Goal: Task Accomplishment & Management: Manage account settings

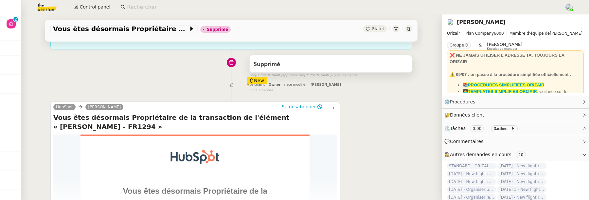
scroll to position [124, 0]
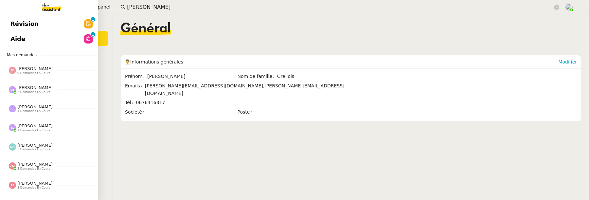
click at [11, 22] on span "Révision" at bounding box center [24, 24] width 28 height 10
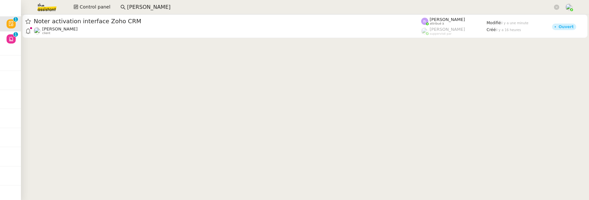
click at [177, 5] on input "henri gr" at bounding box center [340, 7] width 426 height 9
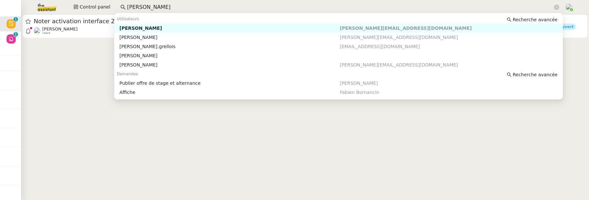
click at [177, 5] on input "henri gr" at bounding box center [340, 7] width 426 height 9
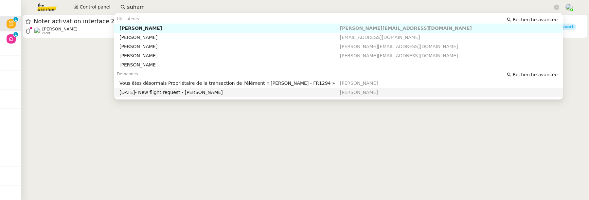
click at [252, 91] on div "[DATE]- New flight request - [PERSON_NAME]" at bounding box center [230, 92] width 220 height 6
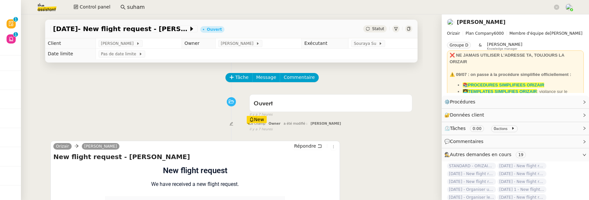
scroll to position [88, 0]
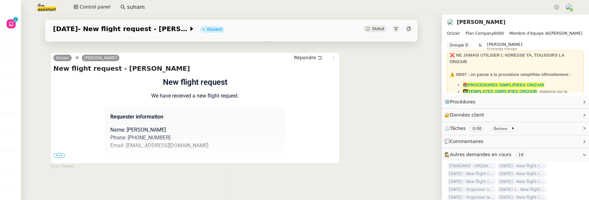
click at [316, 9] on input "suham" at bounding box center [340, 7] width 426 height 9
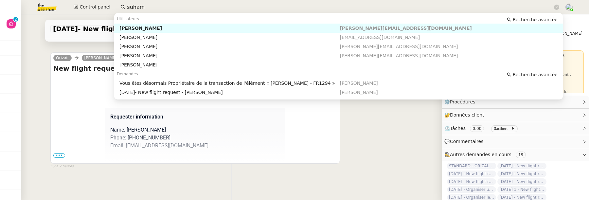
click at [316, 9] on input "suham" at bounding box center [340, 7] width 426 height 9
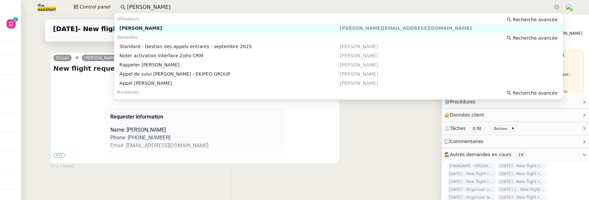
click at [320, 29] on div "[PERSON_NAME]" at bounding box center [230, 28] width 220 height 6
type input "[PERSON_NAME]"
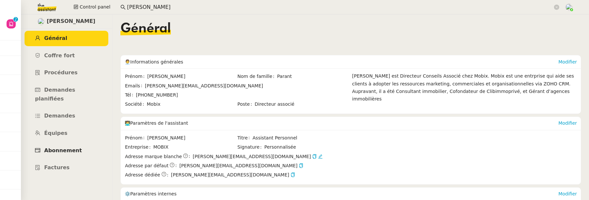
click at [70, 147] on span "Abonnement" at bounding box center [63, 150] width 38 height 6
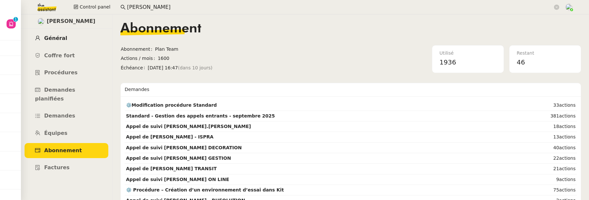
click at [71, 42] on link "Général" at bounding box center [67, 38] width 84 height 15
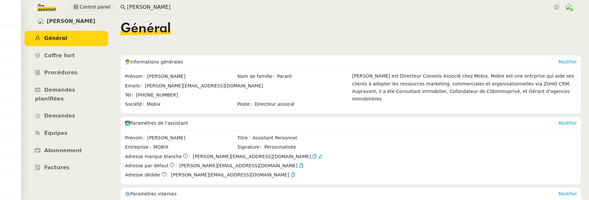
click at [88, 11] on button "Control panel" at bounding box center [92, 7] width 45 height 9
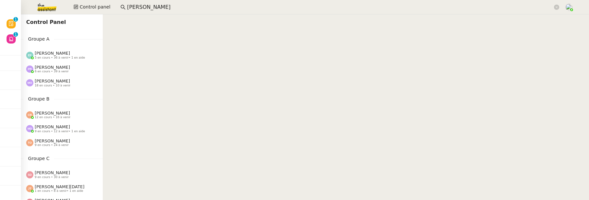
click at [171, 10] on input "florian parant" at bounding box center [340, 7] width 426 height 9
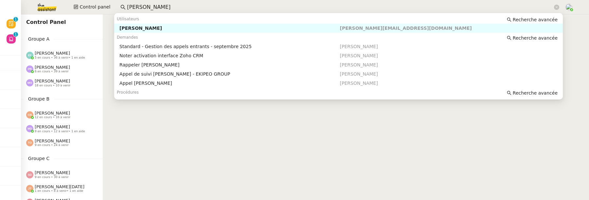
click at [170, 31] on nz-auto-option "Florian Parant florian@mobix.fr" at bounding box center [338, 28] width 449 height 9
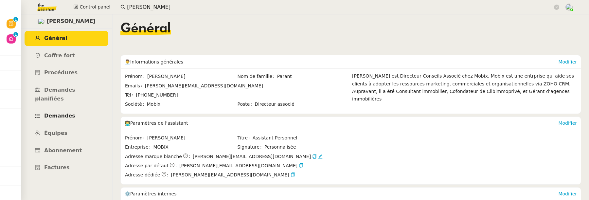
click at [67, 113] on span "Demandes" at bounding box center [59, 116] width 31 height 6
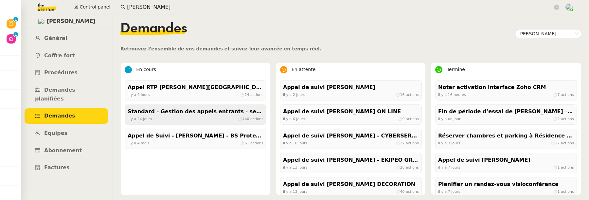
click at [208, 111] on div "Standard - Gestion des appels entrants - septembre 2025" at bounding box center [196, 111] width 136 height 9
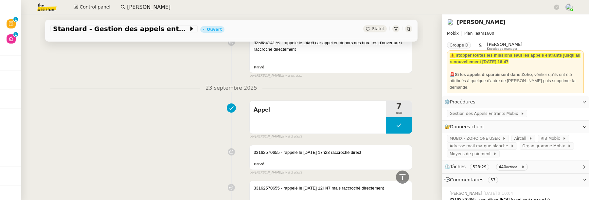
scroll to position [527, 0]
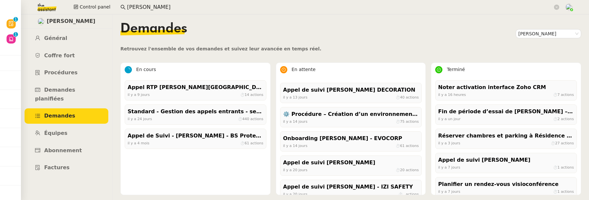
scroll to position [100, 0]
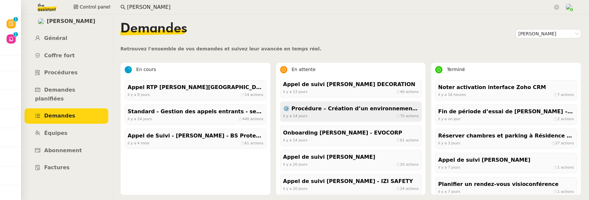
click at [346, 114] on div "il y a 14 jours ⏱ 75 actions" at bounding box center [351, 116] width 136 height 6
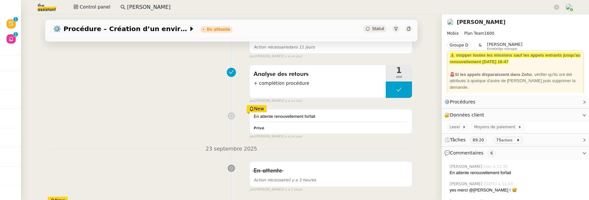
scroll to position [125, 0]
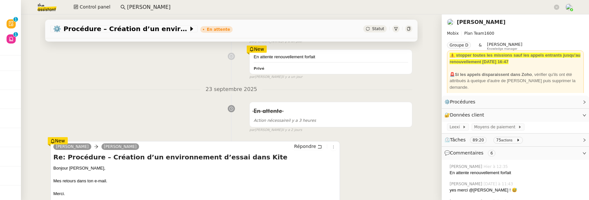
click at [475, 22] on link "[PERSON_NAME]" at bounding box center [481, 22] width 49 height 6
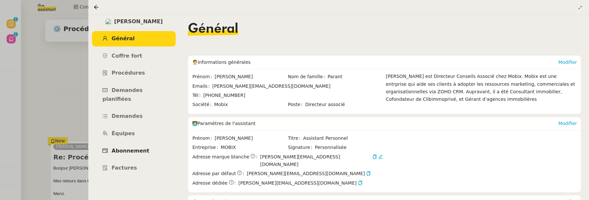
click at [141, 148] on span "Abonnement" at bounding box center [131, 151] width 38 height 6
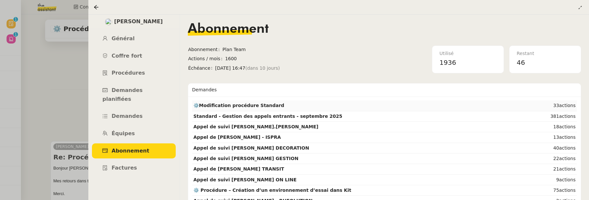
click at [292, 106] on td "⚙️Modification procédure Standard" at bounding box center [369, 106] width 355 height 10
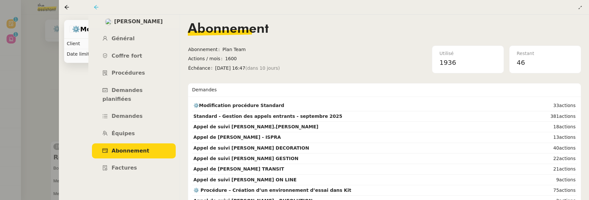
click at [97, 5] on icon at bounding box center [96, 7] width 5 height 5
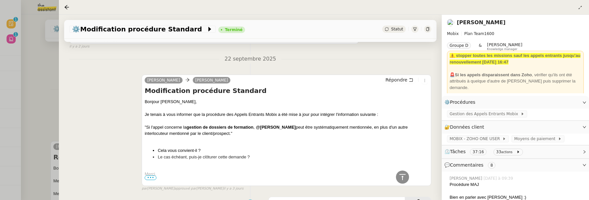
scroll to position [431, 0]
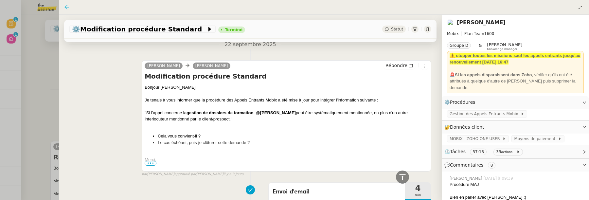
click at [68, 6] on icon at bounding box center [66, 7] width 5 height 5
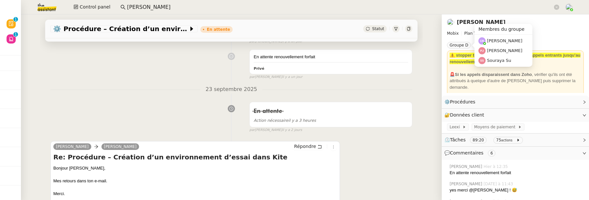
click at [471, 22] on link "[PERSON_NAME]" at bounding box center [481, 22] width 49 height 6
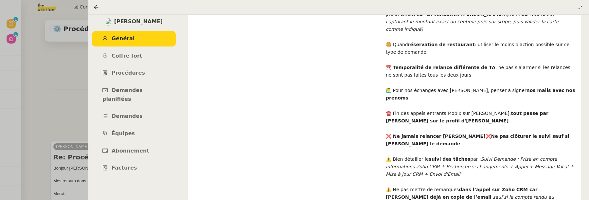
scroll to position [315, 0]
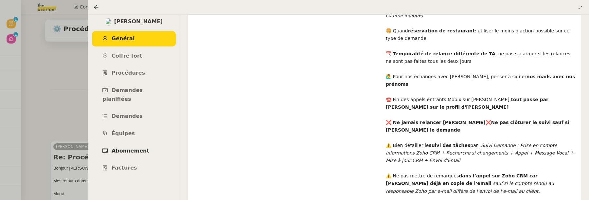
click at [150, 143] on link "Abonnement" at bounding box center [134, 150] width 84 height 15
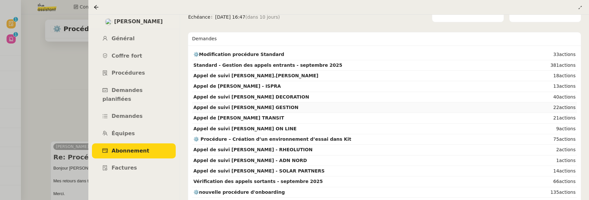
scroll to position [51, 0]
click at [424, 52] on td "⚙️Modification procédure Standard" at bounding box center [369, 54] width 355 height 10
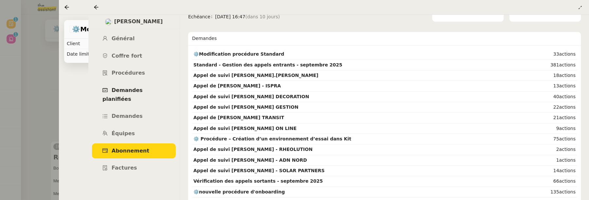
click at [101, 93] on link "Demandes planifiées" at bounding box center [134, 95] width 84 height 24
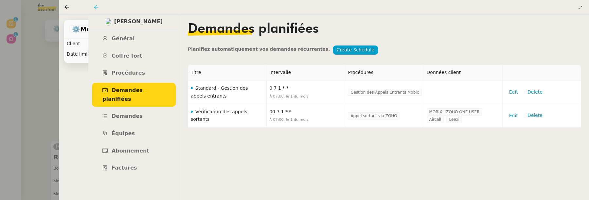
click at [97, 8] on icon at bounding box center [96, 7] width 5 height 5
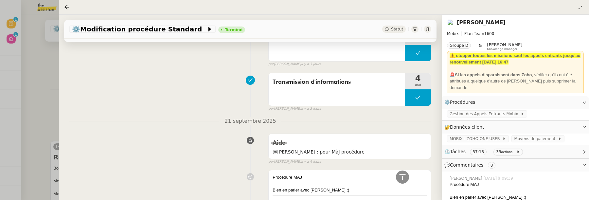
scroll to position [587, 0]
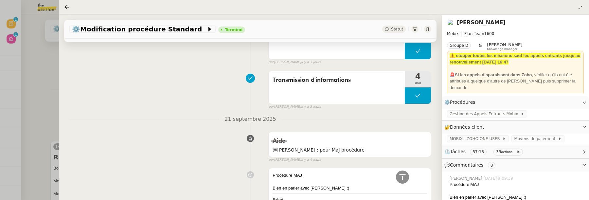
click at [484, 23] on link "[PERSON_NAME]" at bounding box center [481, 22] width 49 height 6
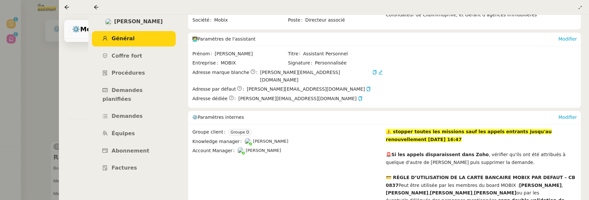
scroll to position [108, 0]
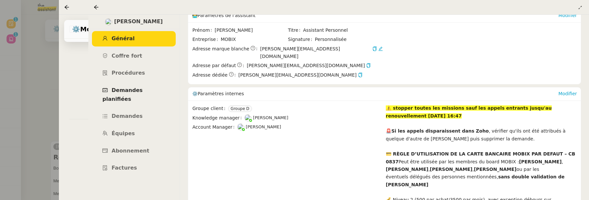
click at [136, 91] on span "Demandes planifiées" at bounding box center [122, 94] width 40 height 15
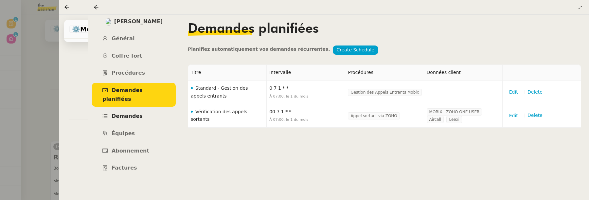
click at [123, 112] on link "Demandes" at bounding box center [134, 116] width 84 height 15
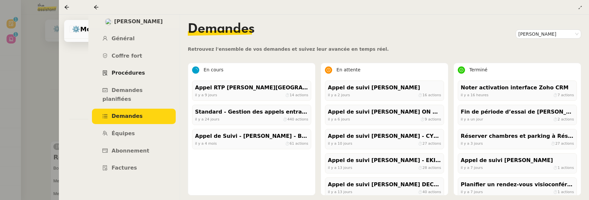
click at [142, 73] on link "Procédures" at bounding box center [134, 72] width 84 height 15
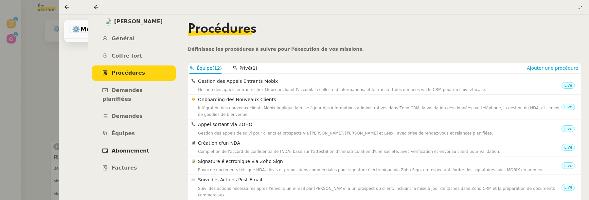
click at [123, 148] on span "Abonnement" at bounding box center [131, 151] width 38 height 6
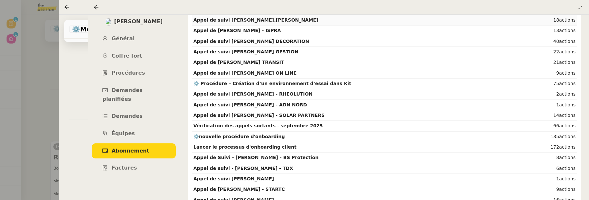
scroll to position [107, 0]
click at [348, 134] on td "⚙️nouvelle procédure d'onboarding" at bounding box center [369, 136] width 355 height 10
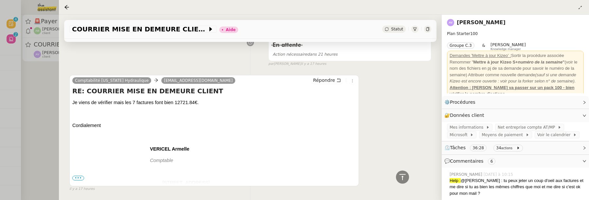
scroll to position [980, 0]
click at [78, 175] on span "•••" at bounding box center [78, 177] width 12 height 5
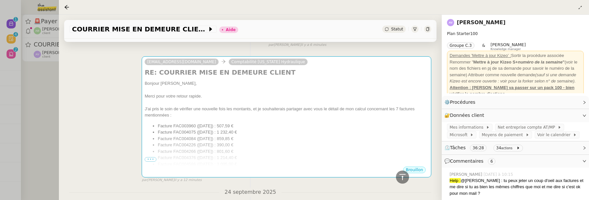
scroll to position [396, 0]
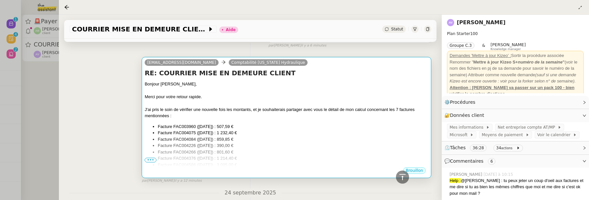
click at [154, 158] on span "•••" at bounding box center [151, 160] width 12 height 5
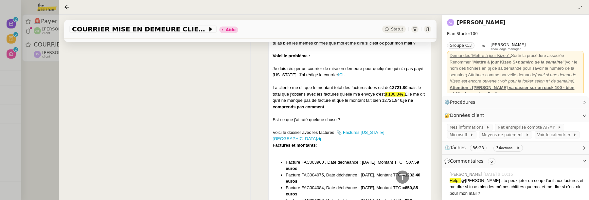
scroll to position [146, 0]
click at [366, 131] on link "📎 Factures [US_STATE][GEOGRAPHIC_DATA]zip" at bounding box center [329, 135] width 112 height 11
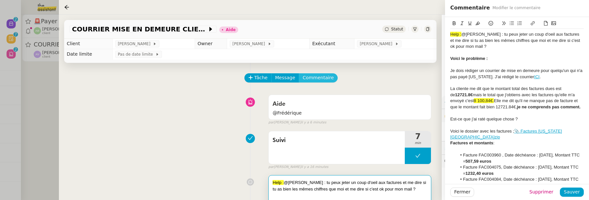
click at [323, 79] on span "Commentaire" at bounding box center [318, 78] width 31 height 8
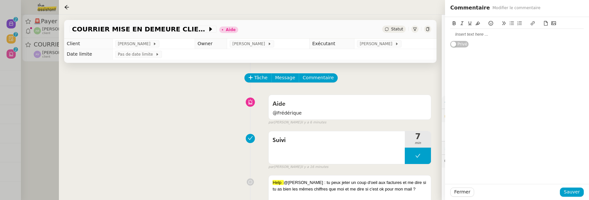
click at [556, 27] on button at bounding box center [554, 24] width 8 height 8
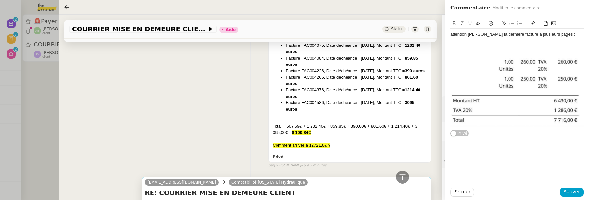
scroll to position [273, 0]
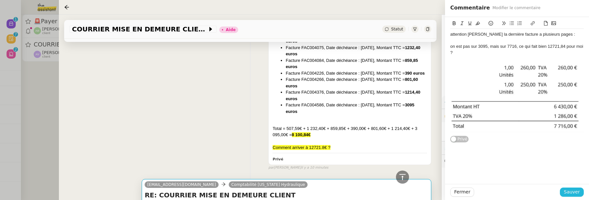
click at [568, 192] on span "Sauver" at bounding box center [572, 192] width 16 height 8
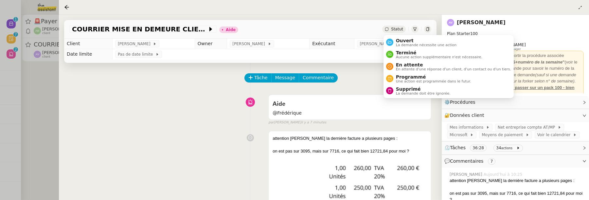
click at [398, 28] on span "Statut" at bounding box center [397, 29] width 12 height 5
click at [406, 42] on span "Ouvert" at bounding box center [426, 40] width 61 height 5
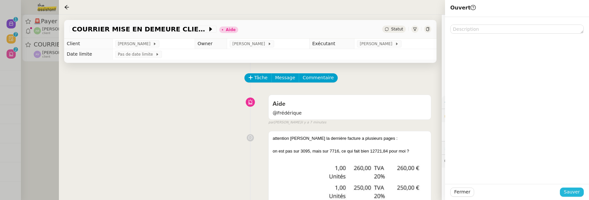
click at [580, 190] on span "Sauver" at bounding box center [572, 192] width 16 height 8
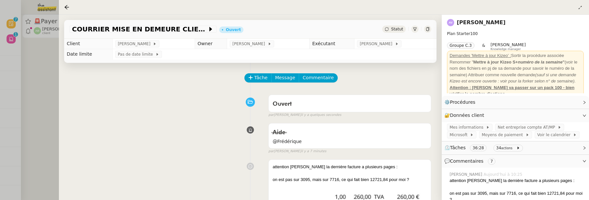
click at [24, 55] on div at bounding box center [294, 100] width 589 height 200
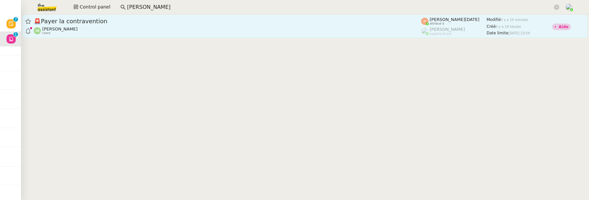
click at [100, 32] on div "Augustin De Boisse client" at bounding box center [228, 31] width 388 height 9
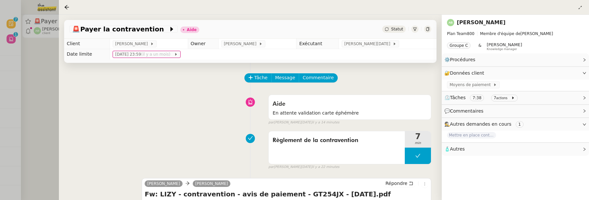
click at [478, 24] on link "Augustin De Boisse" at bounding box center [481, 22] width 49 height 6
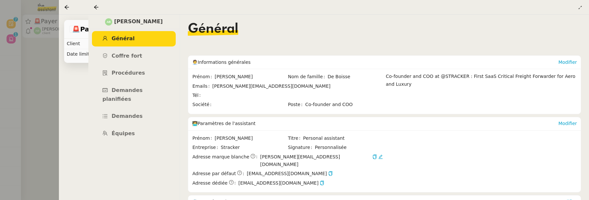
scroll to position [72, 0]
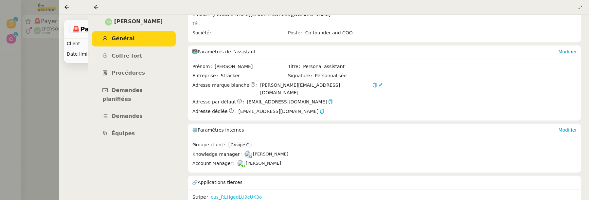
click at [247, 194] on link "cus_RLHgedLU9cUK3o" at bounding box center [236, 198] width 51 height 8
click at [95, 6] on icon at bounding box center [96, 7] width 5 height 5
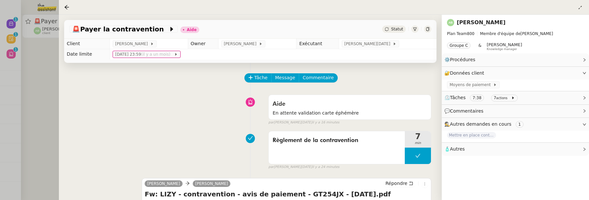
click at [323, 75] on span "Commentaire" at bounding box center [318, 78] width 31 height 8
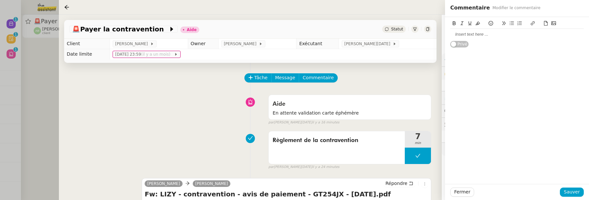
click at [482, 35] on div at bounding box center [518, 34] width 134 height 6
click at [575, 190] on span "Sauver" at bounding box center [572, 192] width 16 height 8
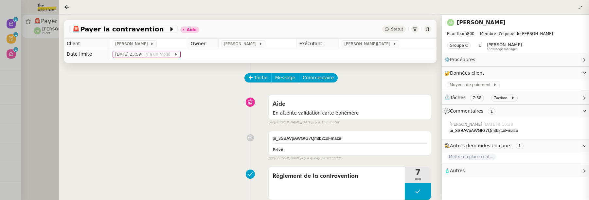
click at [403, 29] on span "Statut" at bounding box center [397, 29] width 12 height 5
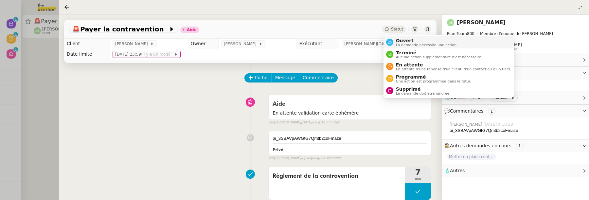
click at [404, 40] on span "Ouvert" at bounding box center [426, 40] width 61 height 5
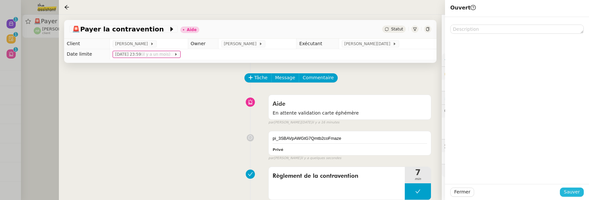
click at [564, 189] on button "Sauver" at bounding box center [572, 192] width 24 height 9
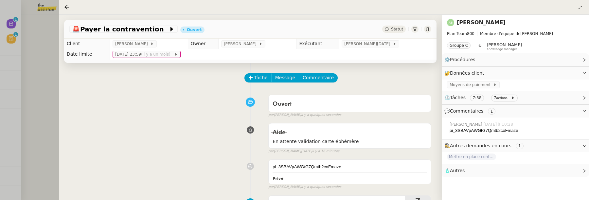
click at [34, 65] on div at bounding box center [294, 100] width 589 height 200
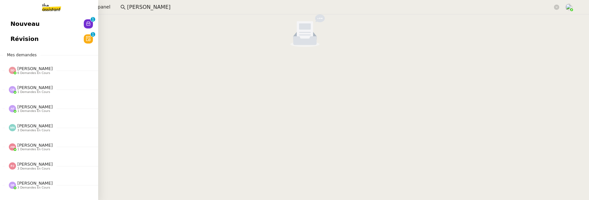
click at [15, 41] on span "Révision" at bounding box center [24, 39] width 28 height 10
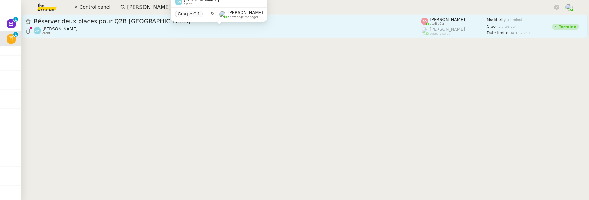
click at [178, 33] on div "Alek Hasoyan client" at bounding box center [228, 31] width 388 height 9
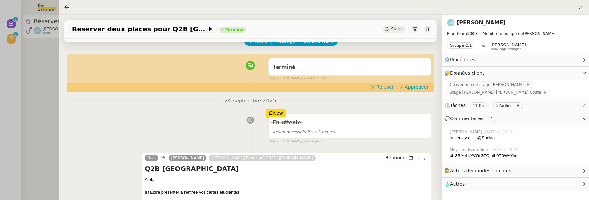
scroll to position [40, 0]
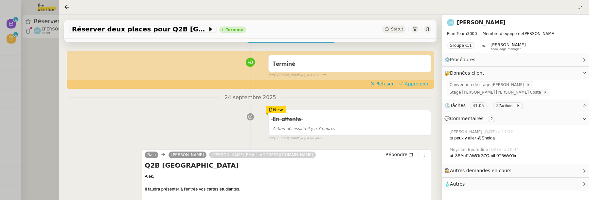
click at [412, 83] on span "Approuver" at bounding box center [417, 84] width 24 height 7
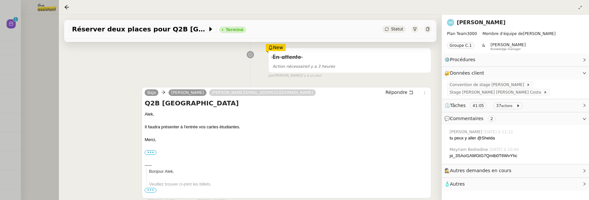
scroll to position [0, 0]
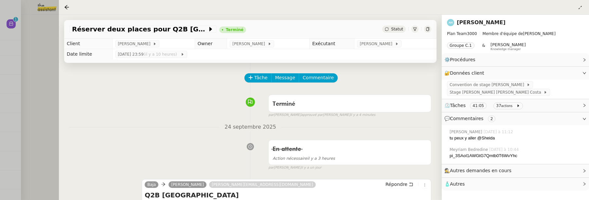
click at [48, 52] on div at bounding box center [294, 100] width 589 height 200
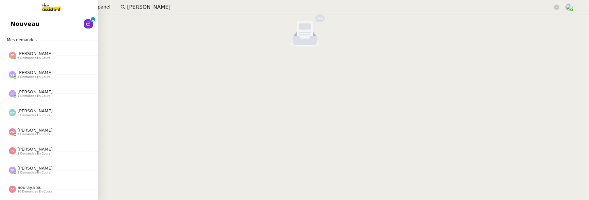
click at [16, 26] on span "Nouveau" at bounding box center [24, 24] width 29 height 10
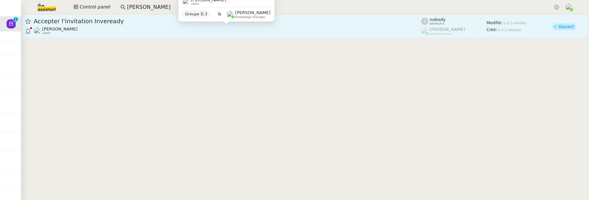
click at [260, 33] on div "Michael Khayat client" at bounding box center [228, 31] width 388 height 9
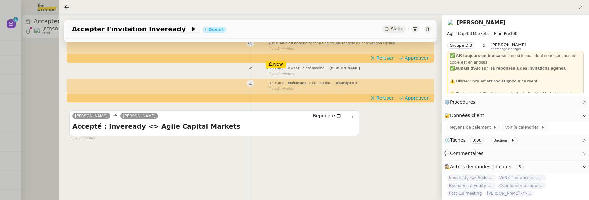
scroll to position [84, 0]
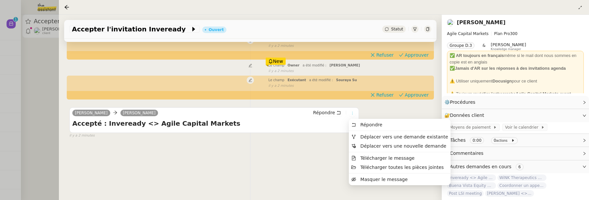
click at [351, 114] on icon at bounding box center [353, 113] width 4 height 4
click at [370, 140] on li "Déplacer vers une demande existante" at bounding box center [400, 136] width 102 height 9
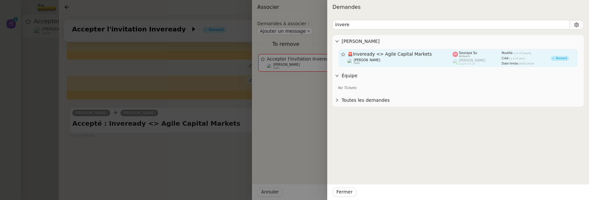
type input "invere"
click at [447, 60] on div "Michael Khayat client" at bounding box center [400, 61] width 105 height 7
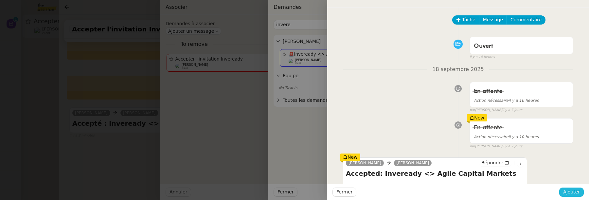
click at [577, 196] on span "Ajouter" at bounding box center [572, 192] width 17 height 8
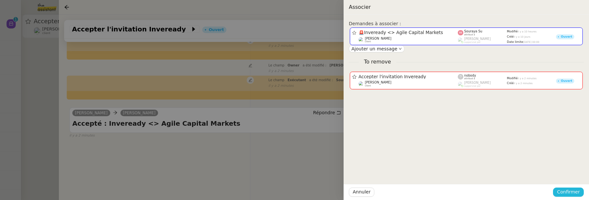
click at [577, 196] on span "Confirmer" at bounding box center [568, 192] width 23 height 8
click at [574, 177] on span "Ajouter" at bounding box center [569, 175] width 17 height 7
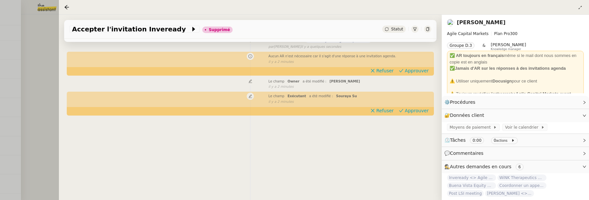
click at [39, 86] on div at bounding box center [294, 100] width 589 height 200
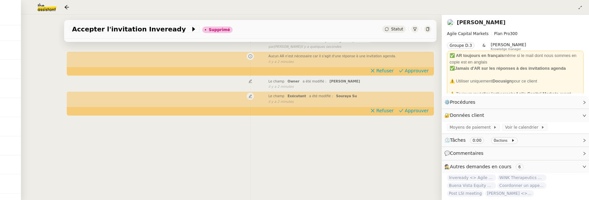
click at [39, 86] on div at bounding box center [294, 100] width 589 height 200
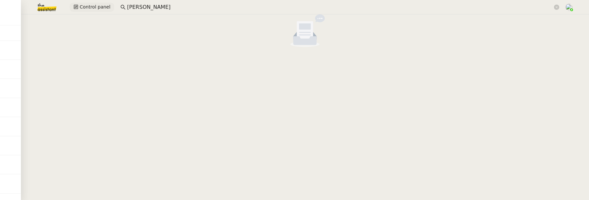
click at [96, 7] on span "Control panel" at bounding box center [95, 7] width 31 height 8
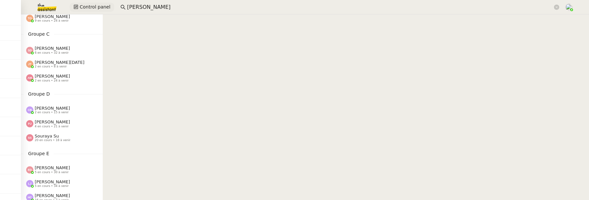
scroll to position [125, 0]
click at [63, 121] on span "[PERSON_NAME]" at bounding box center [52, 121] width 35 height 5
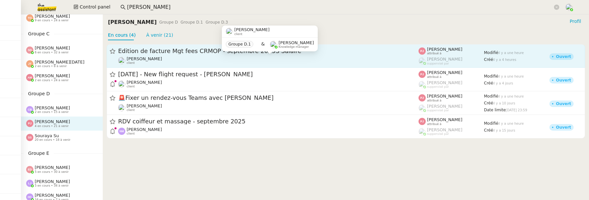
click at [242, 56] on div "Sébastien VIGE client Groupe D.1 & Frédérique Albert Knowledge manager" at bounding box center [270, 41] width 96 height 31
click at [261, 61] on div "Sébastien VIGE client" at bounding box center [268, 60] width 301 height 9
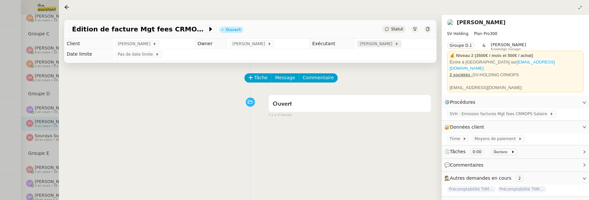
click at [383, 46] on span "[PERSON_NAME]" at bounding box center [377, 44] width 35 height 7
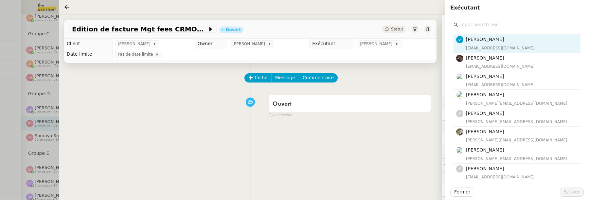
type input "c"
click at [321, 166] on div "Tâche Message Commentaire Veuillez patienter une erreur s'est produite 👌👌👌 mess…" at bounding box center [250, 163] width 383 height 200
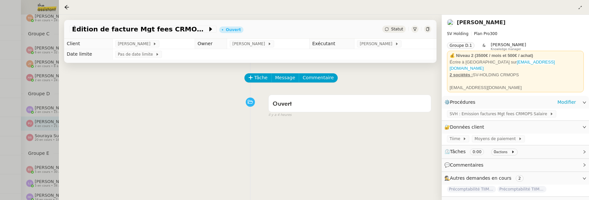
click at [475, 114] on div "SVH : Emission factures Mgt fees CRMOPS Salaire" at bounding box center [515, 114] width 147 height 11
click at [473, 111] on span "SVH : Emission factures Mgt fees CRMOPS Salaire" at bounding box center [500, 114] width 100 height 7
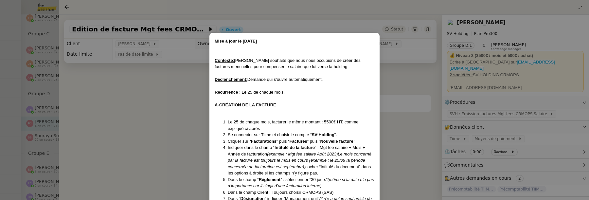
click at [175, 137] on nz-modal-container "Mise à jour le 25/03/2025 Contexte : Sébastien souhaite que nous nous occupions…" at bounding box center [294, 100] width 589 height 200
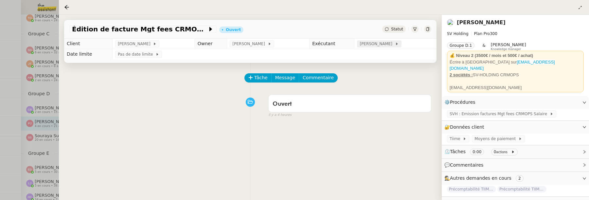
click at [384, 42] on span "Pauline Jennah" at bounding box center [377, 44] width 35 height 7
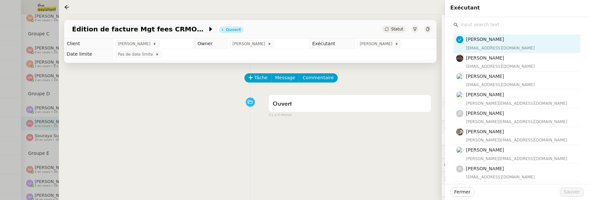
click at [477, 28] on input "text" at bounding box center [519, 24] width 122 height 9
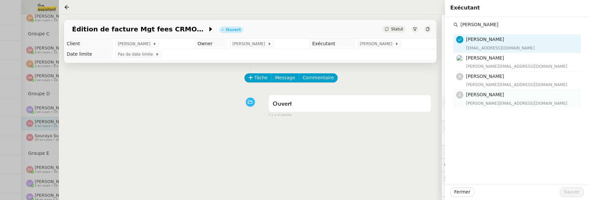
type input "camille"
click at [495, 98] on h4 "[PERSON_NAME]" at bounding box center [521, 95] width 111 height 8
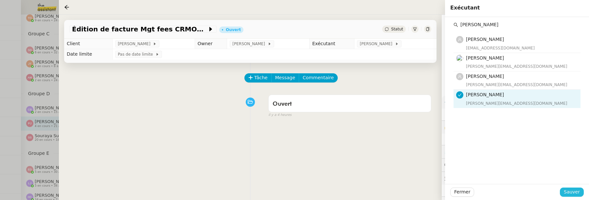
click at [579, 189] on span "Sauver" at bounding box center [572, 192] width 16 height 8
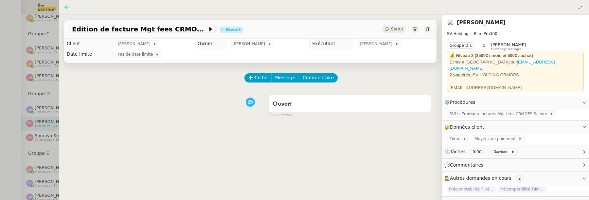
click at [65, 5] on icon at bounding box center [66, 7] width 5 height 5
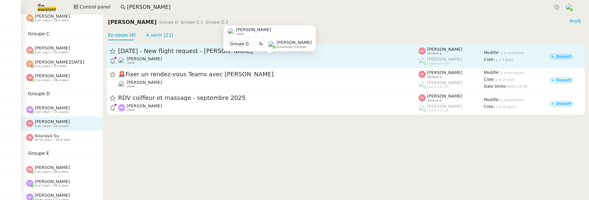
click at [244, 60] on div "Louis Frei client" at bounding box center [268, 60] width 301 height 9
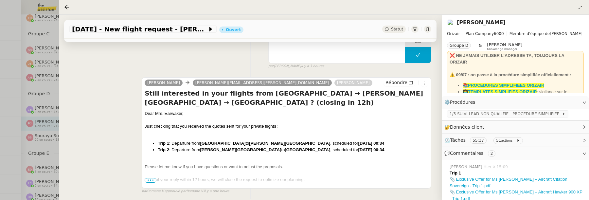
scroll to position [65, 0]
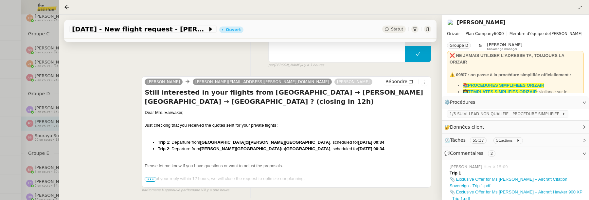
click at [151, 177] on span "•••" at bounding box center [151, 179] width 12 height 5
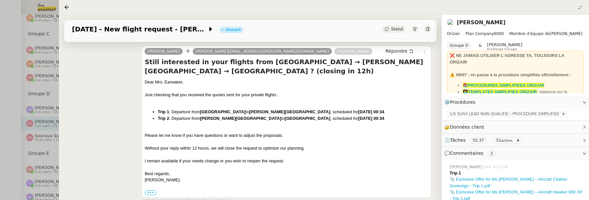
scroll to position [0, 0]
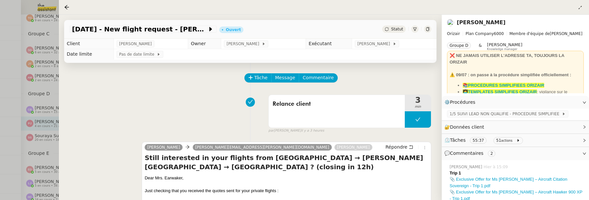
click at [394, 30] on span "Statut" at bounding box center [397, 29] width 12 height 5
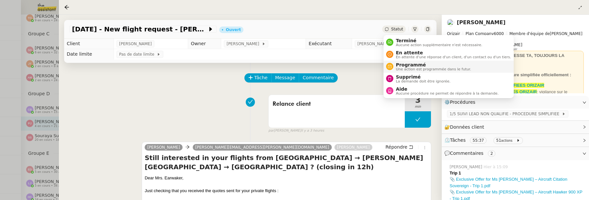
click at [411, 64] on span "Programmé" at bounding box center [433, 64] width 75 height 5
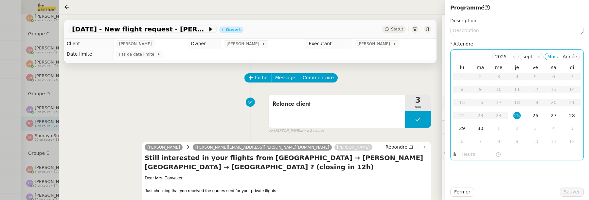
click at [469, 154] on input "text" at bounding box center [479, 155] width 34 height 8
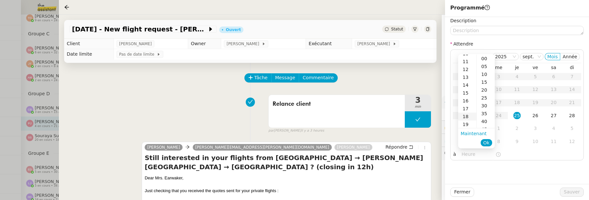
click at [469, 117] on div "18" at bounding box center [467, 117] width 18 height 8
click at [484, 59] on div "00" at bounding box center [486, 59] width 18 height 8
type input "18:00"
click at [487, 141] on span "Ok" at bounding box center [487, 143] width 6 height 7
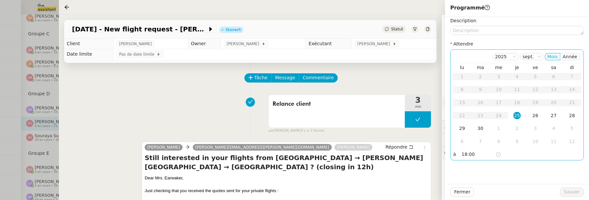
click at [519, 117] on div "25" at bounding box center [517, 115] width 7 height 7
click at [572, 193] on span "Sauver" at bounding box center [572, 192] width 16 height 8
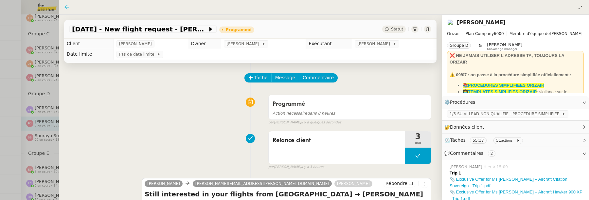
click at [67, 7] on icon at bounding box center [67, 7] width 4 height 4
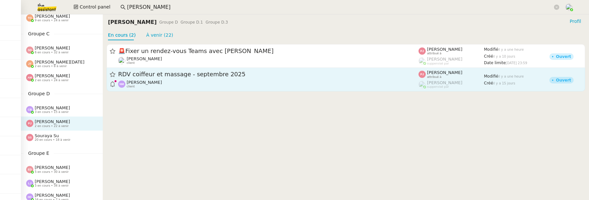
click at [193, 80] on div "Nathalie Magniez client" at bounding box center [268, 84] width 301 height 9
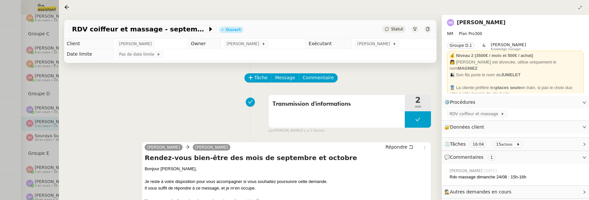
click at [392, 29] on div "Statut" at bounding box center [394, 29] width 24 height 7
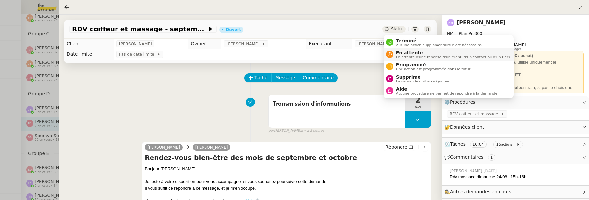
click at [409, 51] on span "En attente" at bounding box center [453, 52] width 115 height 5
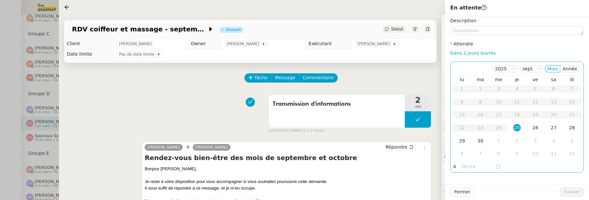
click at [471, 169] on input "text" at bounding box center [479, 167] width 34 height 8
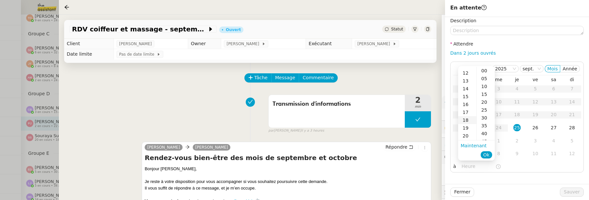
click at [469, 120] on div "18" at bounding box center [467, 120] width 18 height 8
click at [487, 69] on div "00" at bounding box center [486, 71] width 18 height 8
type input "18:00"
click at [490, 153] on button "Ok" at bounding box center [486, 154] width 11 height 7
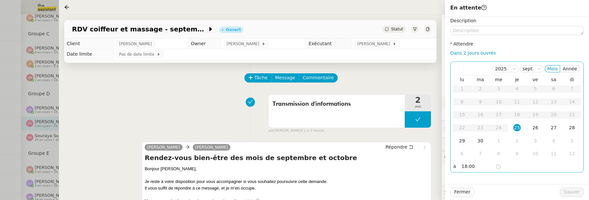
click at [518, 126] on div "25" at bounding box center [517, 127] width 7 height 7
click at [571, 191] on span "Sauver" at bounding box center [572, 192] width 16 height 8
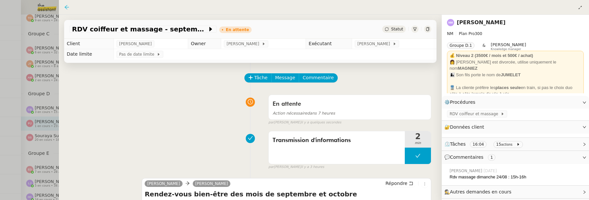
click at [65, 6] on icon at bounding box center [66, 7] width 5 height 5
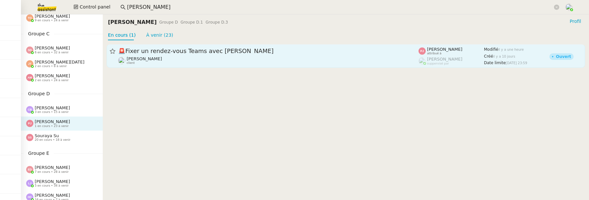
click at [165, 64] on div "Gilbert AVAKIAN client" at bounding box center [268, 60] width 301 height 9
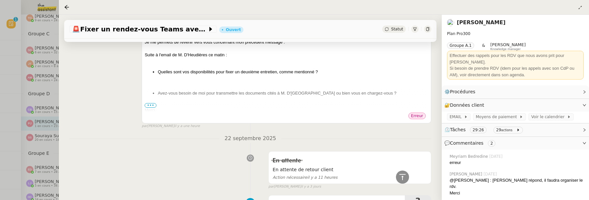
scroll to position [138, 0]
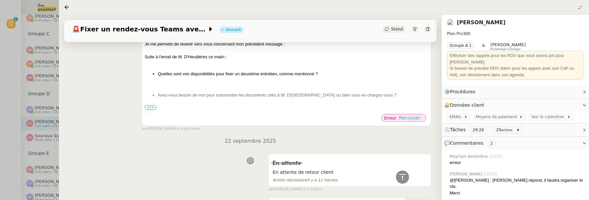
click at [416, 119] on span "Renvoyer" at bounding box center [410, 118] width 22 height 7
click at [416, 116] on span "Renvoyer" at bounding box center [410, 118] width 22 height 7
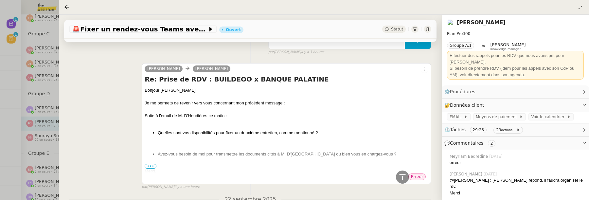
scroll to position [67, 0]
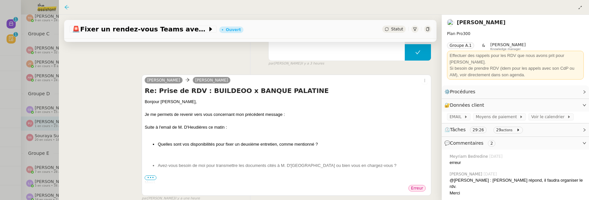
click at [69, 7] on icon at bounding box center [66, 7] width 5 height 5
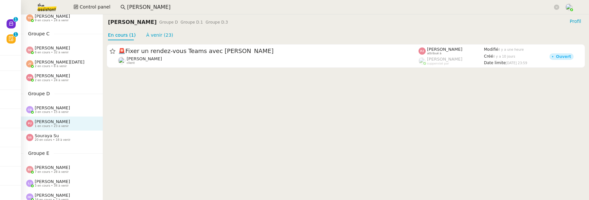
click at [64, 139] on span "20 en cours • 18 à venir" at bounding box center [53, 140] width 36 height 4
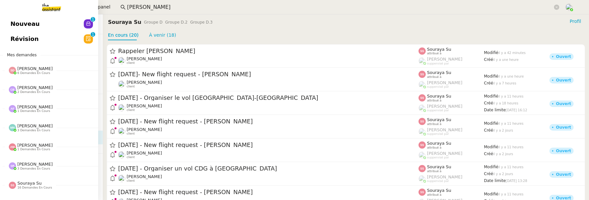
click at [14, 23] on span "Nouveau" at bounding box center [24, 24] width 29 height 10
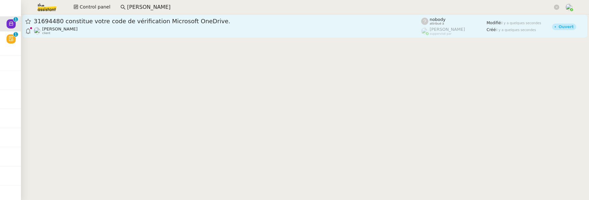
click at [141, 22] on span "31694480 constitue votre code de vérification Microsoft OneDrive." at bounding box center [228, 21] width 388 height 6
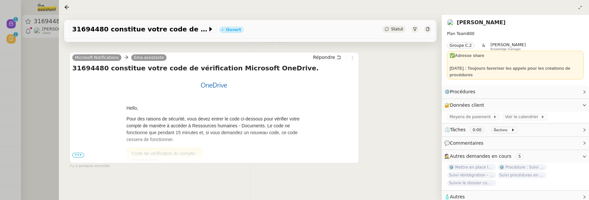
scroll to position [123, 0]
click at [351, 59] on icon at bounding box center [353, 59] width 4 height 4
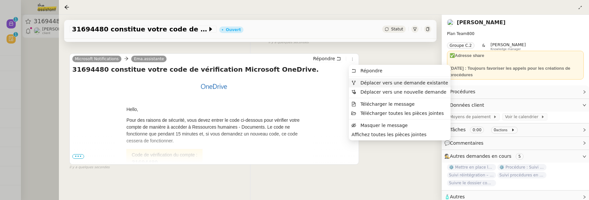
click at [377, 82] on span "Déplacer vers une demande existante" at bounding box center [405, 82] width 88 height 5
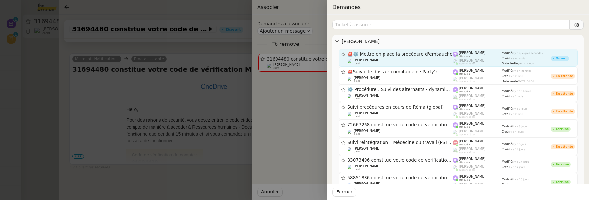
click at [392, 60] on div "Réma Ngaiboye client" at bounding box center [400, 61] width 105 height 7
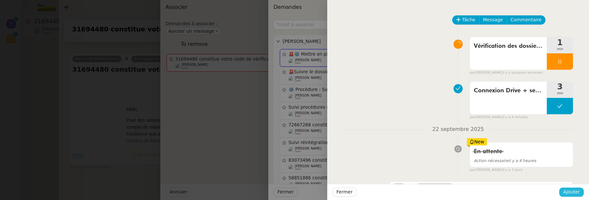
click at [564, 192] on button "Ajouter" at bounding box center [572, 192] width 25 height 9
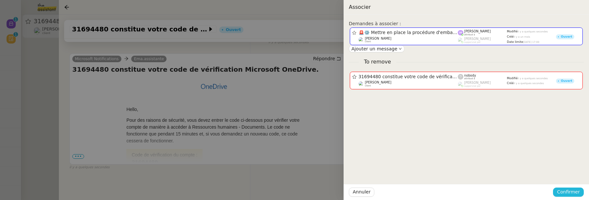
click at [569, 192] on span "Confirmer" at bounding box center [568, 192] width 23 height 8
click at [572, 175] on span "Ajouter" at bounding box center [569, 175] width 17 height 7
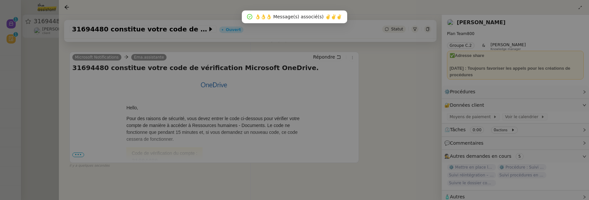
scroll to position [84, 0]
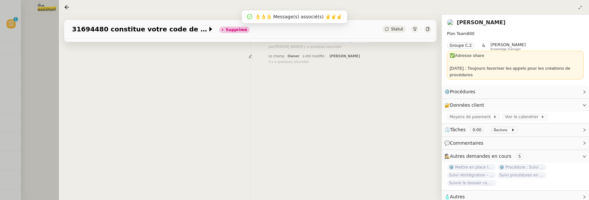
click at [36, 75] on div at bounding box center [294, 100] width 589 height 200
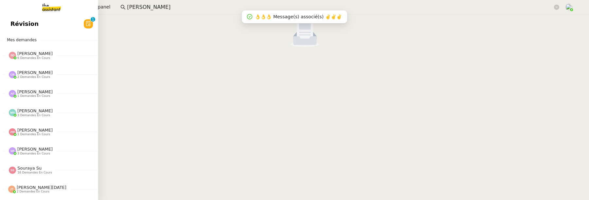
click at [14, 23] on span "Révision" at bounding box center [24, 24] width 28 height 10
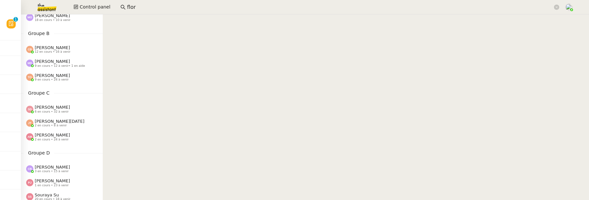
scroll to position [65, 0]
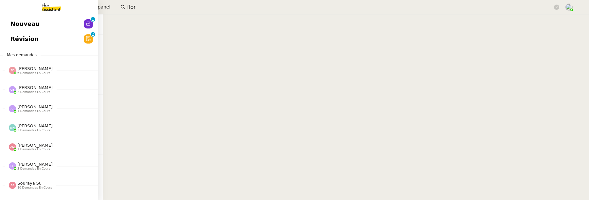
click at [6, 25] on link "Nouveau 0 1 2 3 4 5 6 7 8 9" at bounding box center [49, 23] width 98 height 15
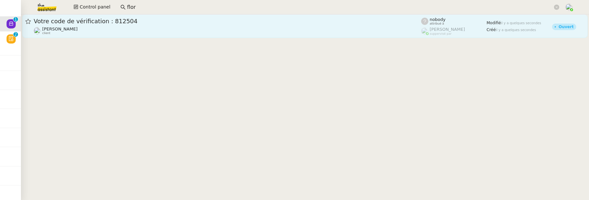
click at [148, 18] on span "Votre code de vérification : 812504" at bounding box center [228, 21] width 388 height 6
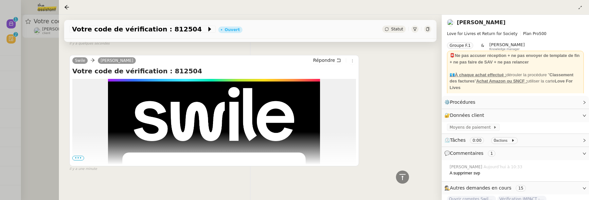
scroll to position [267, 0]
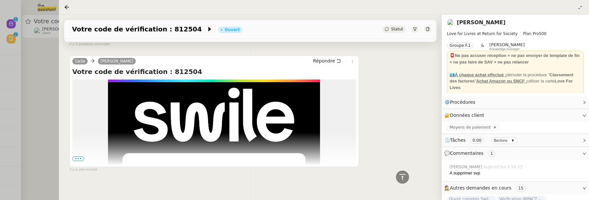
click at [51, 75] on div at bounding box center [294, 100] width 589 height 200
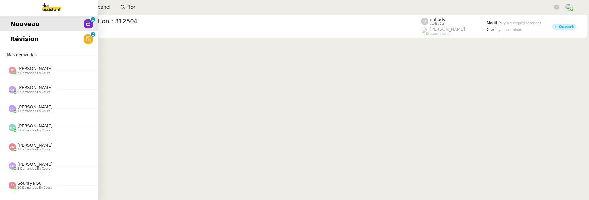
click at [17, 40] on link "Révision 0 1 2 3 4 5 6 7 8 9" at bounding box center [49, 38] width 98 height 15
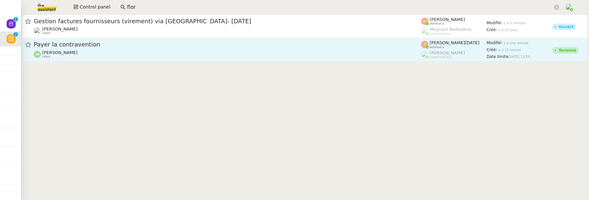
click at [280, 49] on div "Payer la contravention Augustin De Boisse client" at bounding box center [228, 50] width 388 height 18
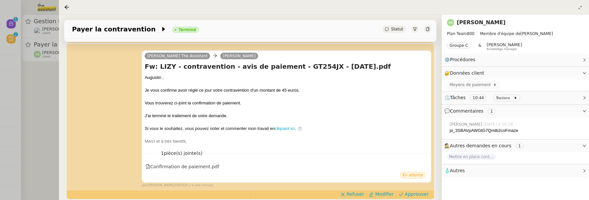
scroll to position [95, 0]
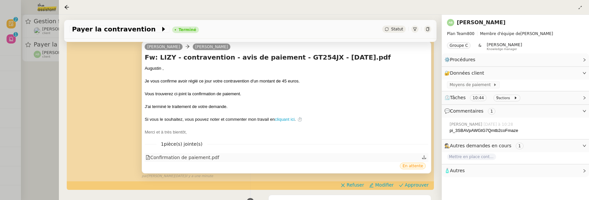
click at [210, 157] on div "Confirmation de paiement.pdf" at bounding box center [183, 158] width 74 height 8
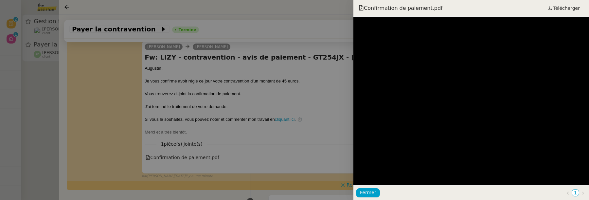
click at [319, 128] on div at bounding box center [294, 100] width 589 height 200
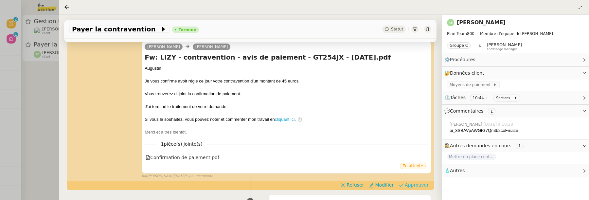
click at [428, 184] on span "Approuver" at bounding box center [417, 185] width 24 height 7
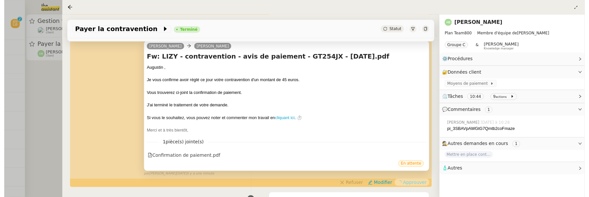
scroll to position [0, 0]
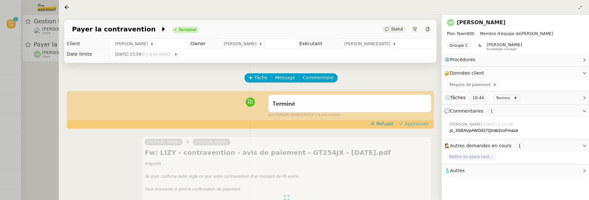
click at [412, 125] on span "Approuver" at bounding box center [417, 124] width 24 height 7
click at [43, 81] on div at bounding box center [294, 100] width 589 height 200
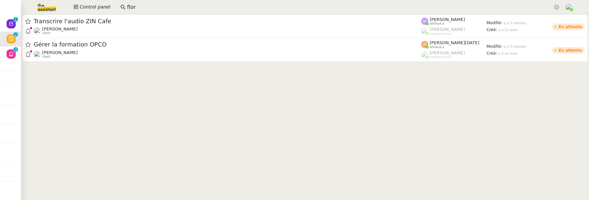
click at [188, 6] on input "flor" at bounding box center [340, 7] width 426 height 9
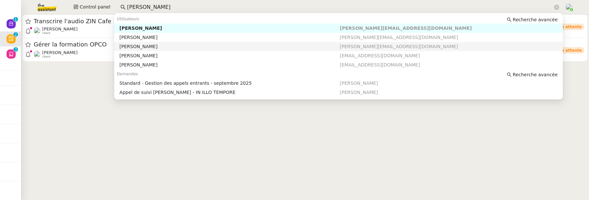
click at [170, 49] on div "[PERSON_NAME]" at bounding box center [230, 47] width 220 height 6
type input "florian"
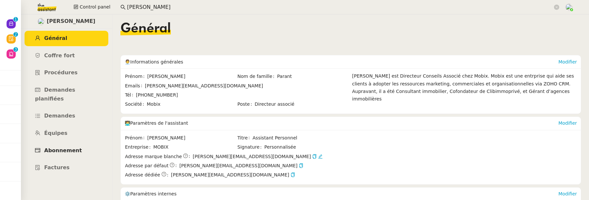
click at [81, 144] on link "Abonnement" at bounding box center [67, 150] width 84 height 15
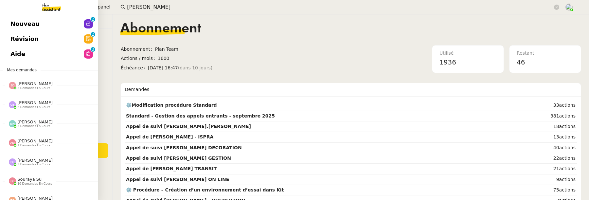
click at [10, 57] on link "Aide 0 1 2 3 4 5 6 7 8 9" at bounding box center [49, 54] width 98 height 15
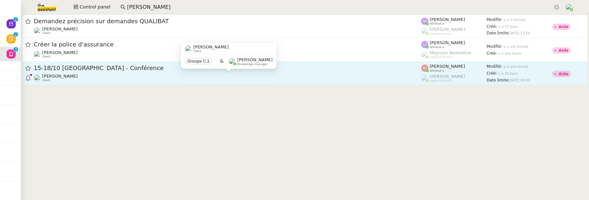
click at [239, 78] on div "Laurène Gauthier client" at bounding box center [228, 78] width 388 height 9
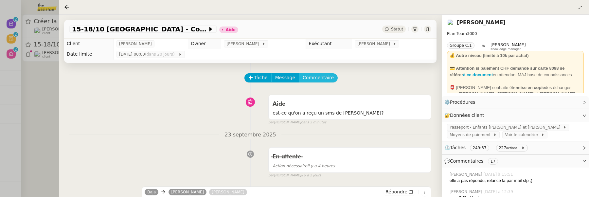
click at [322, 78] on span "Commentaire" at bounding box center [318, 78] width 31 height 8
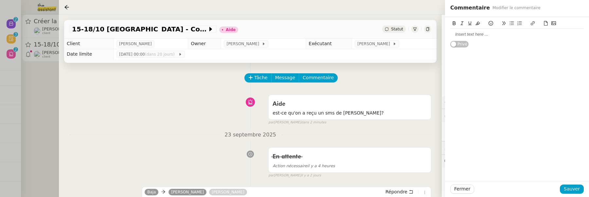
click at [556, 23] on button at bounding box center [554, 24] width 8 height 8
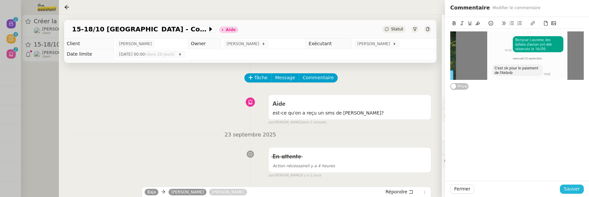
click at [575, 191] on span "Sauver" at bounding box center [572, 189] width 16 height 8
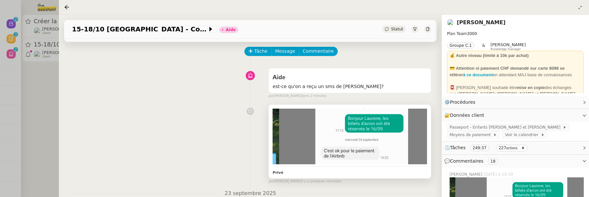
scroll to position [20, 0]
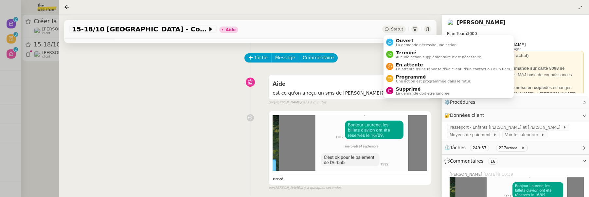
click at [393, 30] on span "Statut" at bounding box center [397, 29] width 12 height 5
click at [397, 39] on span "Ouvert" at bounding box center [426, 40] width 61 height 5
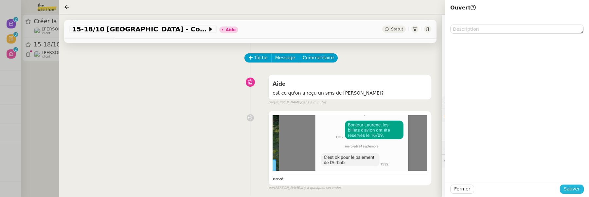
click at [575, 192] on span "Sauver" at bounding box center [572, 189] width 16 height 8
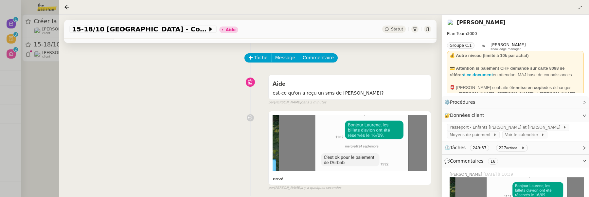
click at [392, 31] on div "Statut" at bounding box center [394, 29] width 24 height 7
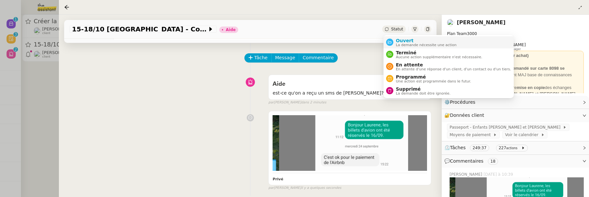
click at [403, 38] on span "Ouvert" at bounding box center [426, 40] width 61 height 5
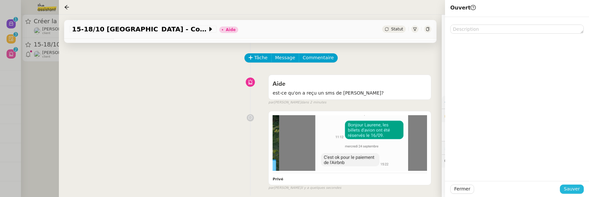
click at [572, 186] on span "Sauver" at bounding box center [572, 189] width 16 height 8
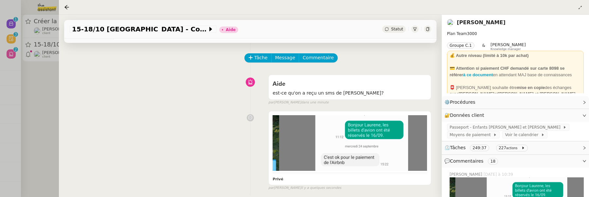
click at [55, 111] on div at bounding box center [294, 98] width 589 height 197
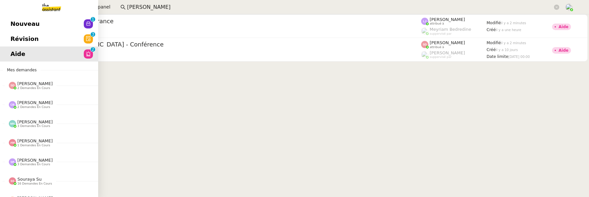
click at [18, 41] on span "Révision" at bounding box center [24, 39] width 28 height 10
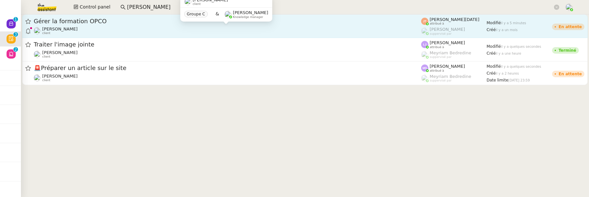
click at [250, 34] on div "Axel BANDIAKY client" at bounding box center [228, 31] width 388 height 9
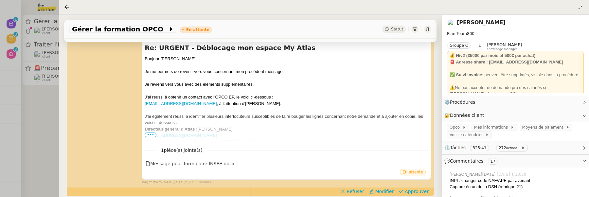
scroll to position [160, 0]
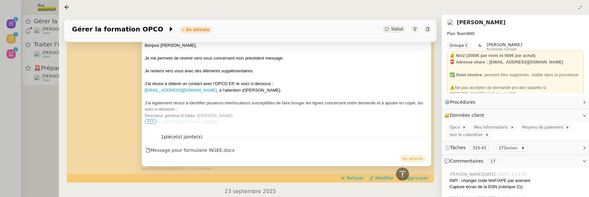
click at [151, 121] on span "•••" at bounding box center [151, 121] width 12 height 5
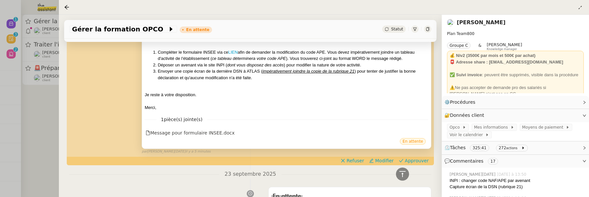
scroll to position [415, 0]
click at [429, 162] on button "Approuver" at bounding box center [414, 160] width 35 height 7
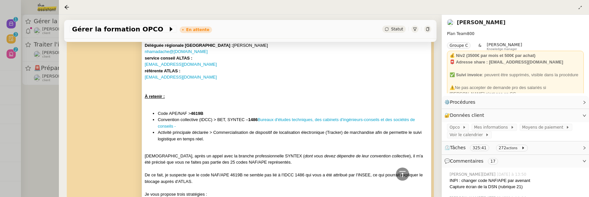
scroll to position [0, 0]
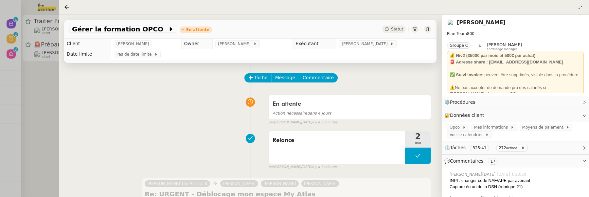
click at [51, 95] on div at bounding box center [294, 98] width 589 height 197
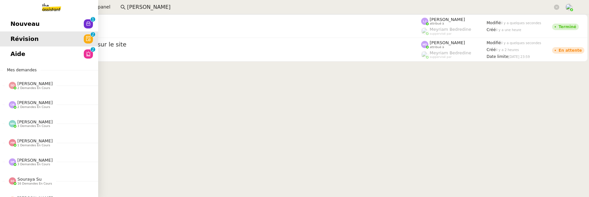
click at [17, 24] on span "Nouveau" at bounding box center [24, 24] width 29 height 10
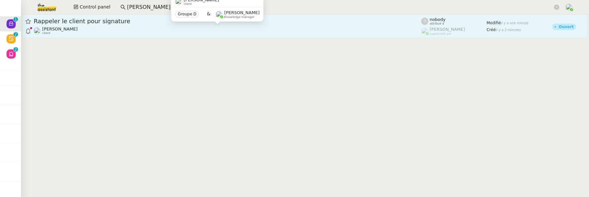
click at [165, 29] on div "[PERSON_NAME] client" at bounding box center [228, 31] width 388 height 9
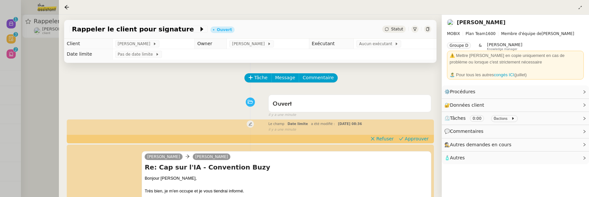
click at [398, 28] on span "Statut" at bounding box center [397, 29] width 12 height 5
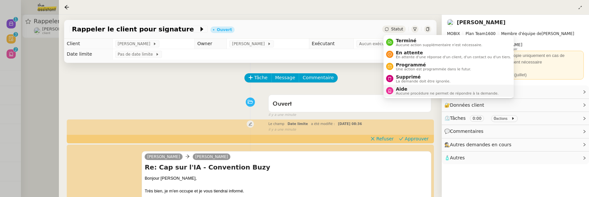
click at [423, 92] on span "Aucune procédure ne permet de répondre à la demande." at bounding box center [447, 94] width 103 height 4
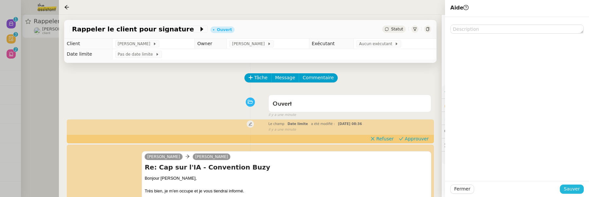
click at [581, 190] on button "Sauver" at bounding box center [572, 189] width 24 height 9
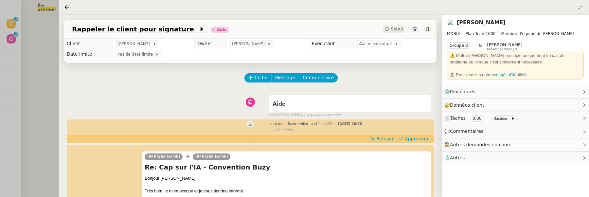
click at [427, 32] on div at bounding box center [427, 29] width 7 height 7
click at [308, 101] on div "Aide" at bounding box center [350, 104] width 155 height 10
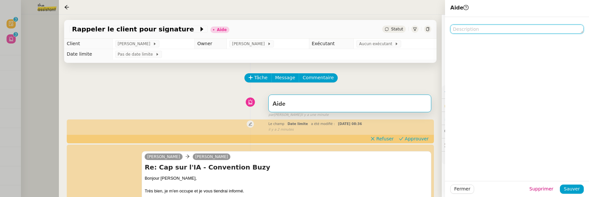
click at [462, 32] on textarea at bounding box center [518, 29] width 134 height 9
type textarea "v"
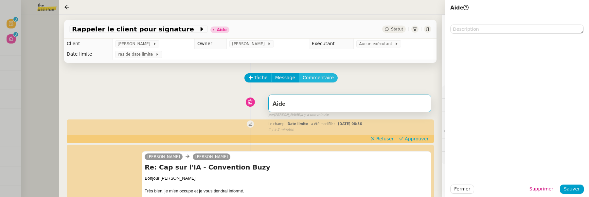
click at [325, 76] on span "Commentaire" at bounding box center [318, 78] width 31 height 8
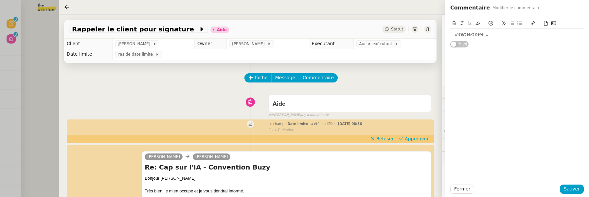
click at [487, 36] on div at bounding box center [518, 34] width 134 height 6
click at [570, 190] on span "Sauver" at bounding box center [572, 189] width 16 height 8
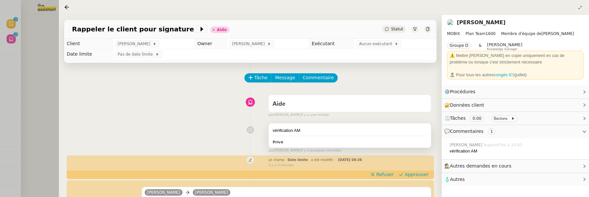
click at [360, 134] on div "vérification AM Privé" at bounding box center [350, 135] width 162 height 24
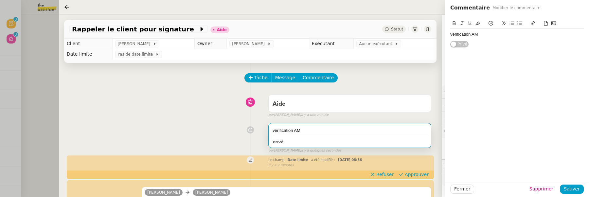
click at [494, 34] on div "vérification AM" at bounding box center [518, 34] width 134 height 6
click at [580, 189] on span "Sauver" at bounding box center [572, 189] width 16 height 8
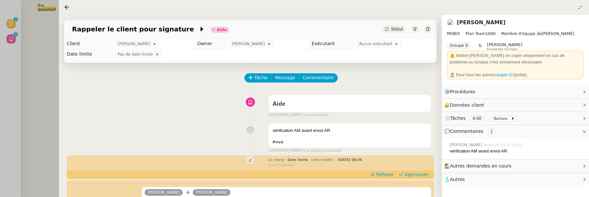
click at [46, 72] on div at bounding box center [294, 98] width 589 height 197
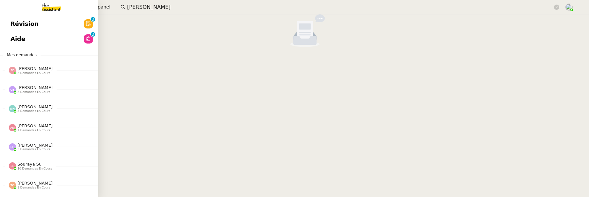
click at [8, 21] on link "Révision 0 1 2 3 4 5 6 7 8 9" at bounding box center [49, 23] width 98 height 15
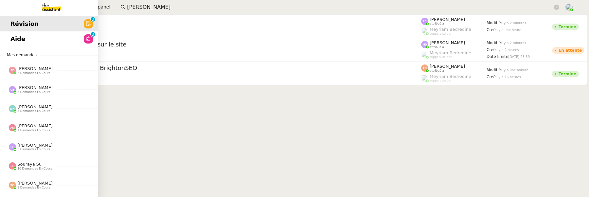
click at [16, 38] on span "Aide" at bounding box center [17, 39] width 15 height 10
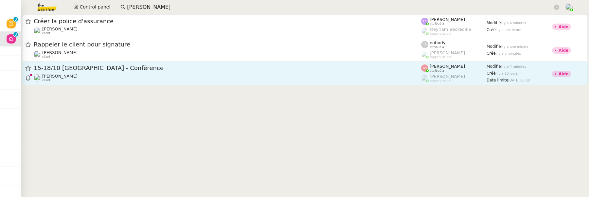
click at [233, 69] on span "15-18/10 [GEOGRAPHIC_DATA] - Conférence" at bounding box center [228, 68] width 388 height 6
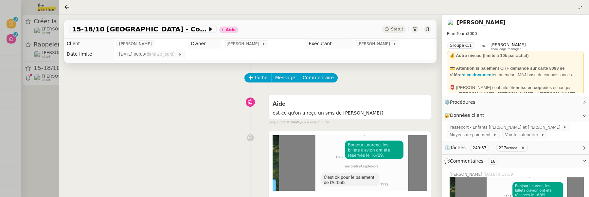
click at [398, 29] on span "Statut" at bounding box center [397, 29] width 12 height 5
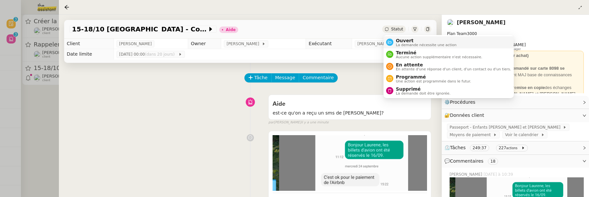
click at [401, 38] on span "Ouvert" at bounding box center [426, 40] width 61 height 5
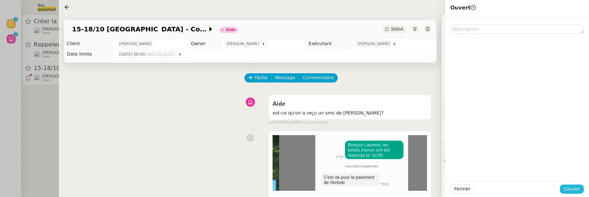
click at [577, 192] on span "Sauver" at bounding box center [572, 189] width 16 height 8
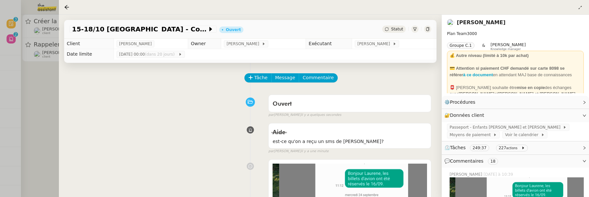
click at [50, 118] on div at bounding box center [294, 98] width 589 height 197
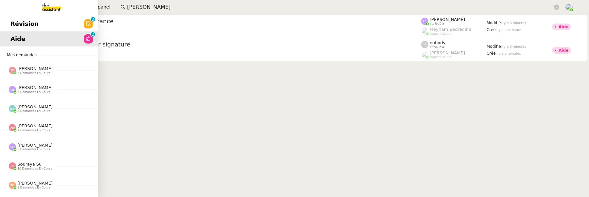
click at [16, 19] on span "Révision" at bounding box center [24, 24] width 28 height 10
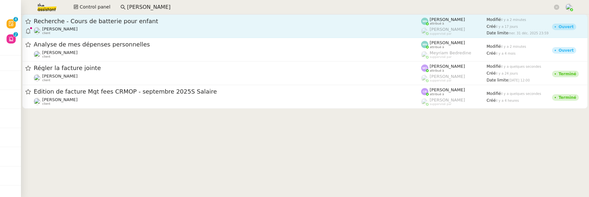
click at [237, 16] on link "Recherche - Cours de batterie pour enfant Maurice N'Diaye client Mélody Noé att…" at bounding box center [305, 26] width 566 height 24
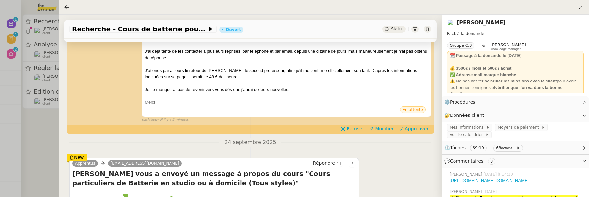
scroll to position [120, 0]
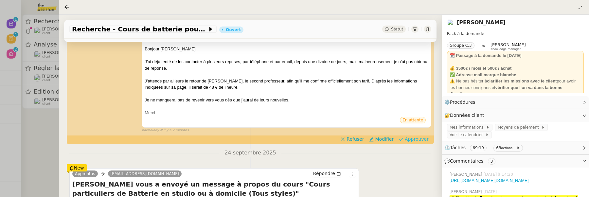
click at [410, 140] on span "Approuver" at bounding box center [417, 139] width 24 height 7
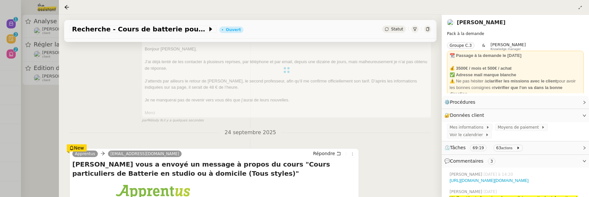
click at [49, 119] on div at bounding box center [294, 98] width 589 height 197
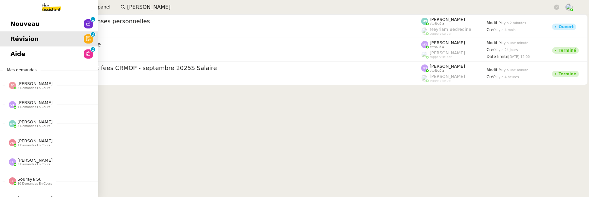
click at [18, 22] on span "Nouveau" at bounding box center [24, 24] width 29 height 10
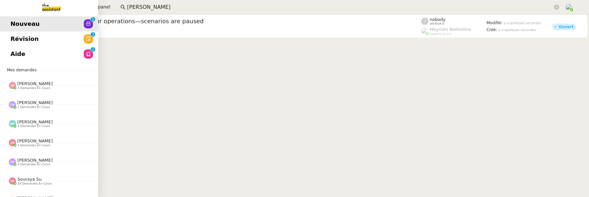
click at [21, 56] on span "Aide" at bounding box center [17, 54] width 15 height 10
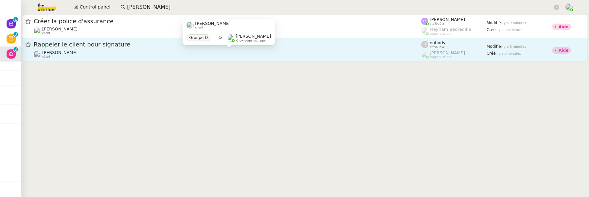
click at [159, 52] on div "[PERSON_NAME] client" at bounding box center [228, 54] width 388 height 9
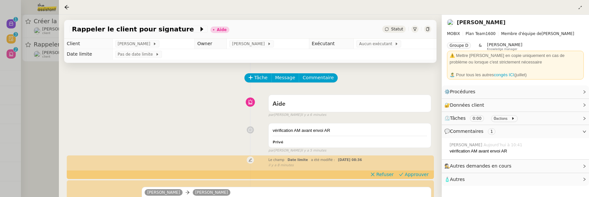
click at [45, 99] on div at bounding box center [294, 98] width 589 height 197
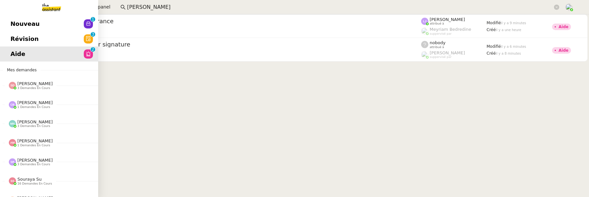
click at [16, 43] on span "Révision" at bounding box center [24, 39] width 28 height 10
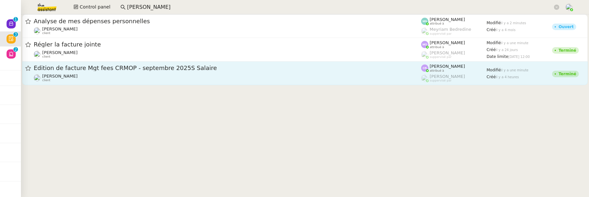
click at [194, 80] on div "Sébastien VIGE client" at bounding box center [228, 78] width 388 height 9
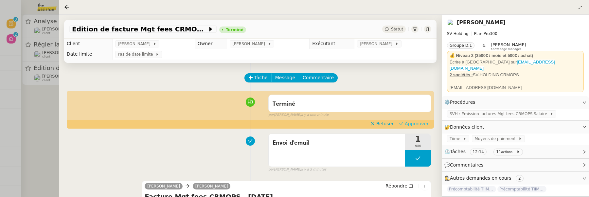
click at [408, 125] on span "Approuver" at bounding box center [417, 124] width 24 height 7
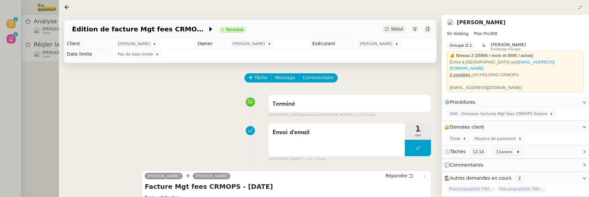
click at [127, 122] on div "Envoi d'email 1 min false par Camille B. il y a 7 minutes" at bounding box center [250, 141] width 362 height 42
click at [56, 105] on div at bounding box center [294, 98] width 589 height 197
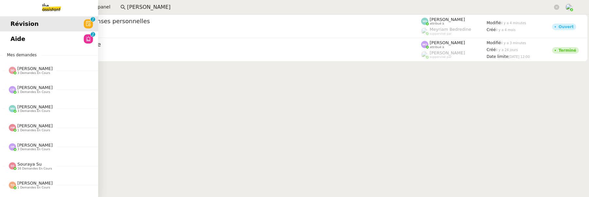
click at [6, 36] on link "Aide 0 1 2 3 4 5 6 7 8 9" at bounding box center [49, 38] width 98 height 15
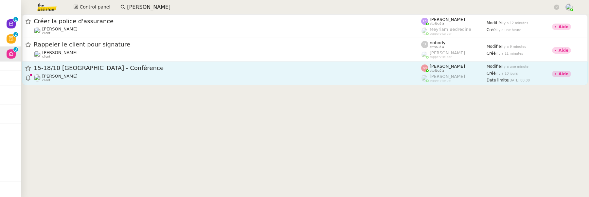
click at [230, 81] on div "Laurène Gauthier client" at bounding box center [228, 78] width 388 height 9
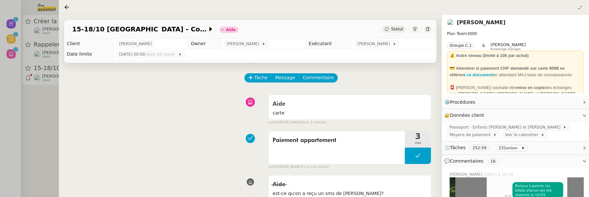
click at [480, 21] on link "[PERSON_NAME]" at bounding box center [481, 22] width 49 height 6
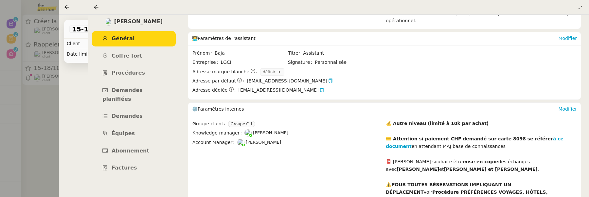
scroll to position [162, 0]
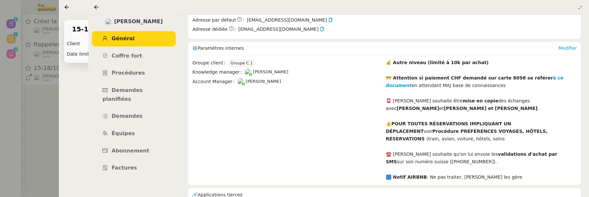
click at [97, 7] on icon at bounding box center [96, 7] width 5 height 5
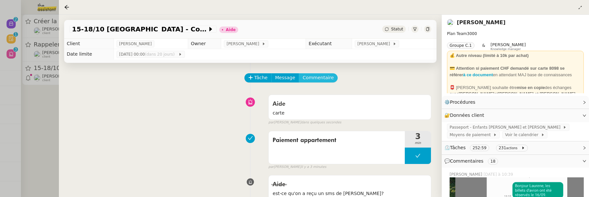
click at [323, 79] on span "Commentaire" at bounding box center [318, 78] width 31 height 8
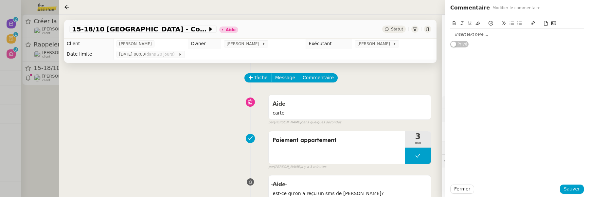
click at [553, 21] on icon at bounding box center [554, 23] width 5 height 5
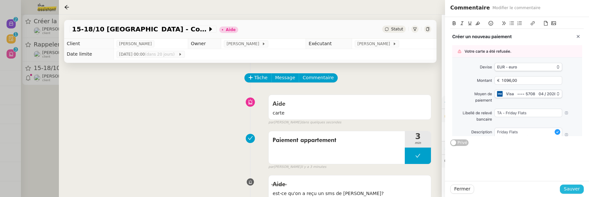
click at [574, 192] on span "Sauver" at bounding box center [572, 189] width 16 height 8
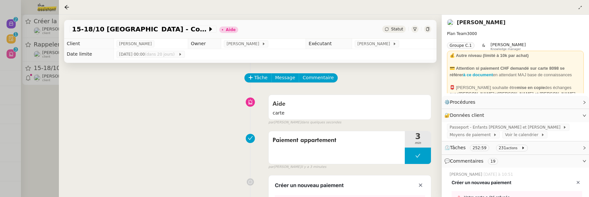
click at [399, 30] on span "Statut" at bounding box center [397, 29] width 12 height 5
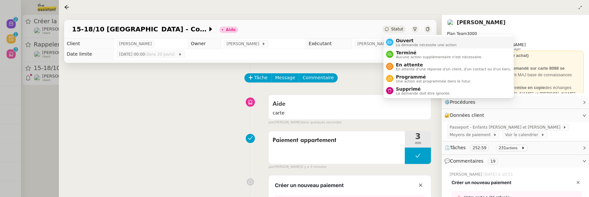
click at [401, 37] on li "Ouvert La demande nécessite une action" at bounding box center [449, 42] width 130 height 12
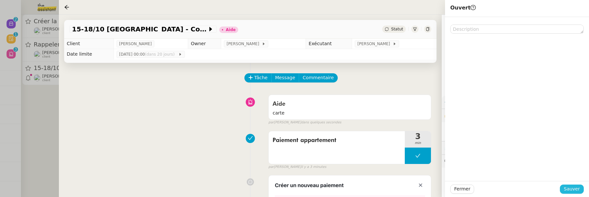
click at [580, 188] on span "Sauver" at bounding box center [572, 189] width 16 height 8
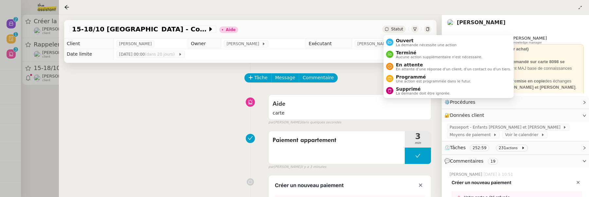
click at [396, 30] on span "Statut" at bounding box center [397, 29] width 12 height 5
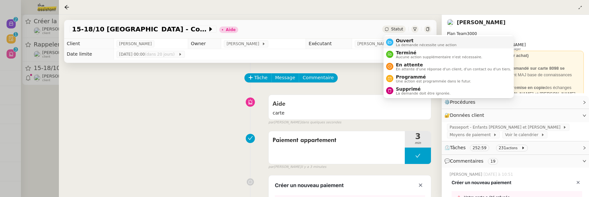
click at [399, 40] on span "Ouvert" at bounding box center [426, 40] width 61 height 5
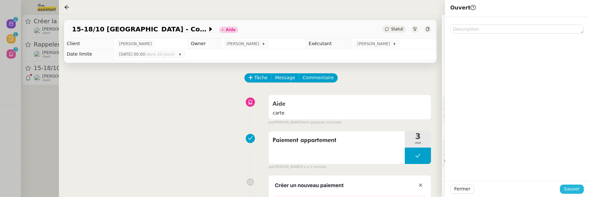
click at [564, 189] on button "Sauver" at bounding box center [572, 189] width 24 height 9
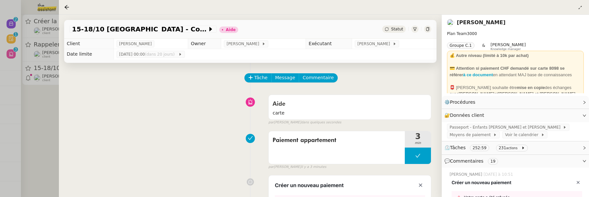
click at [48, 106] on div at bounding box center [294, 98] width 589 height 197
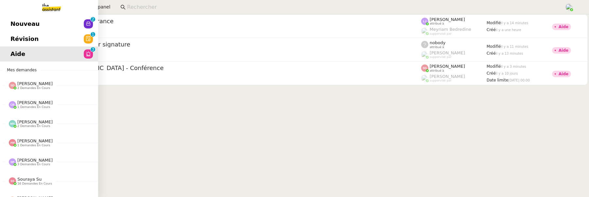
click at [12, 40] on span "Révision" at bounding box center [24, 39] width 28 height 10
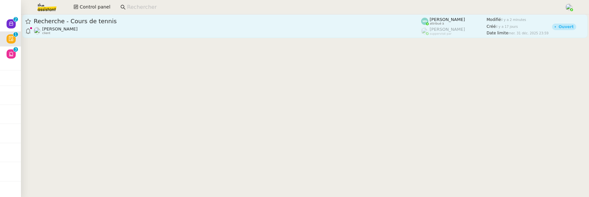
click at [170, 36] on link "Recherche - Cours de tennis Maurice N'Diaye client Mélody Noé attribué à Frédér…" at bounding box center [305, 26] width 566 height 24
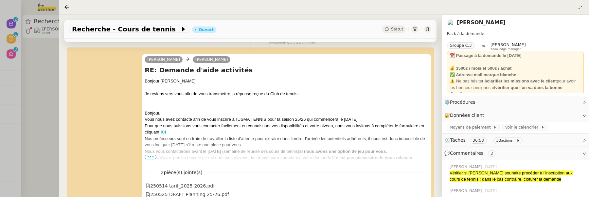
scroll to position [102, 0]
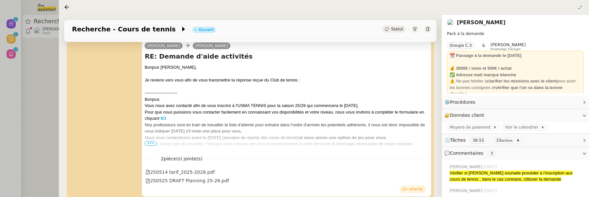
click at [28, 72] on div at bounding box center [294, 98] width 589 height 197
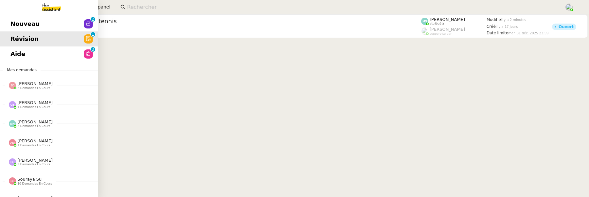
click at [13, 54] on link "Aide 0 1 2 3 4 5 6 7 8 9" at bounding box center [49, 54] width 98 height 15
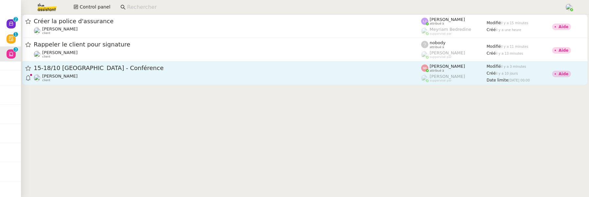
click at [335, 73] on div "15-18/10 Barcelone - Conférence Laurène Gauthier client" at bounding box center [228, 73] width 388 height 18
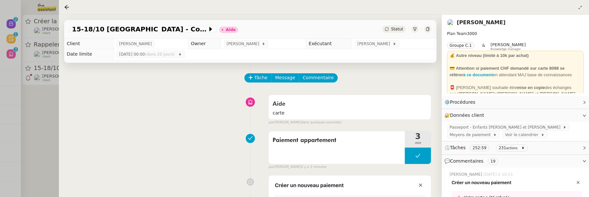
click at [394, 27] on span "Statut" at bounding box center [397, 29] width 12 height 5
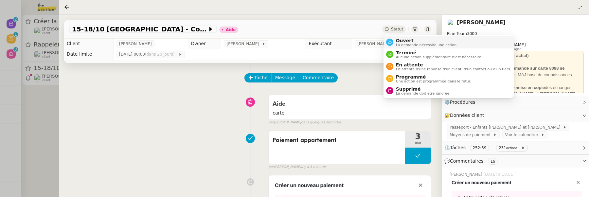
click at [406, 40] on span "Ouvert" at bounding box center [426, 40] width 61 height 5
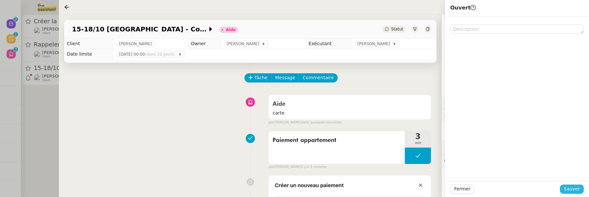
click at [570, 186] on span "Sauver" at bounding box center [572, 189] width 16 height 8
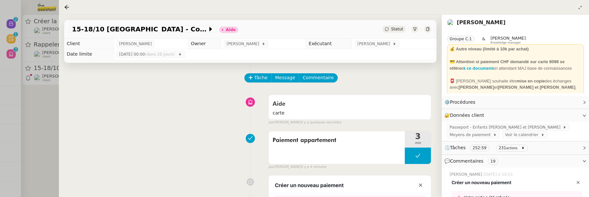
click at [400, 28] on span "Statut" at bounding box center [397, 29] width 12 height 5
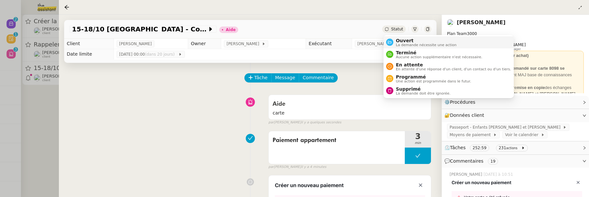
click at [401, 42] on span "Ouvert" at bounding box center [426, 40] width 61 height 5
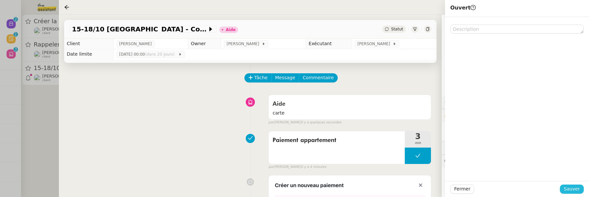
click at [566, 190] on span "Sauver" at bounding box center [572, 189] width 16 height 8
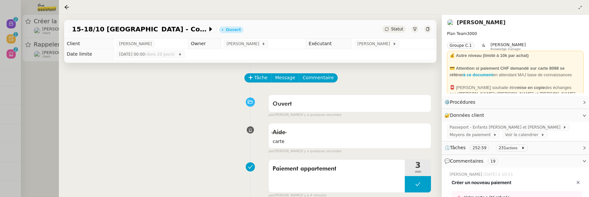
click at [48, 96] on div at bounding box center [294, 98] width 589 height 197
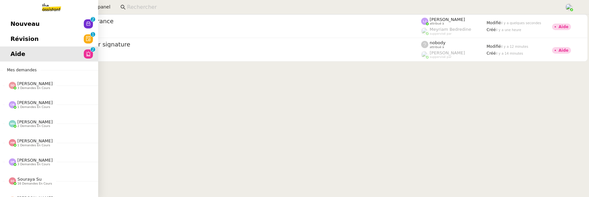
click at [15, 24] on span "Nouveau" at bounding box center [24, 24] width 29 height 10
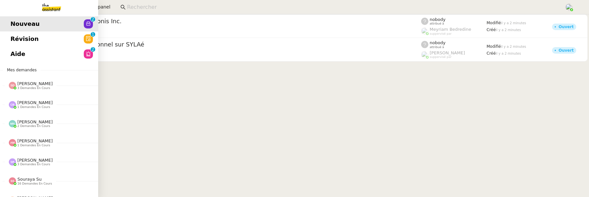
click at [16, 34] on span "Révision" at bounding box center [24, 39] width 28 height 10
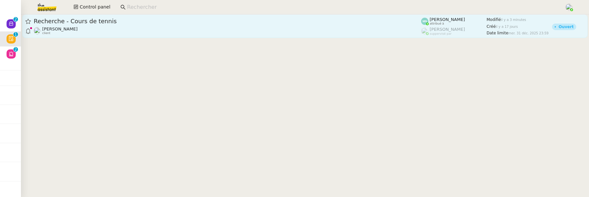
click at [225, 30] on div "[PERSON_NAME]Diaye client" at bounding box center [228, 31] width 388 height 9
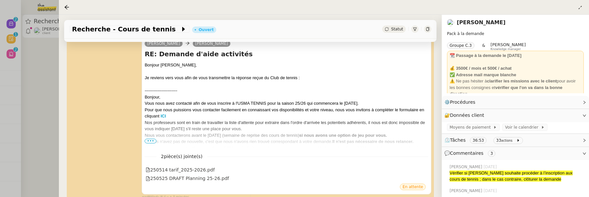
scroll to position [105, 0]
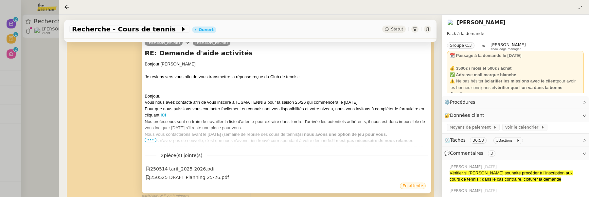
click at [151, 140] on span "•••" at bounding box center [151, 140] width 12 height 5
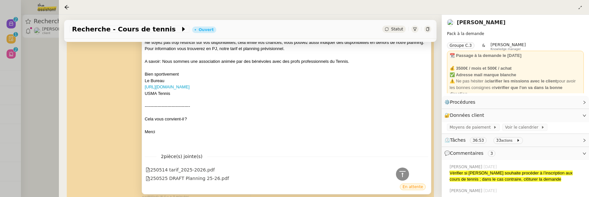
scroll to position [248, 0]
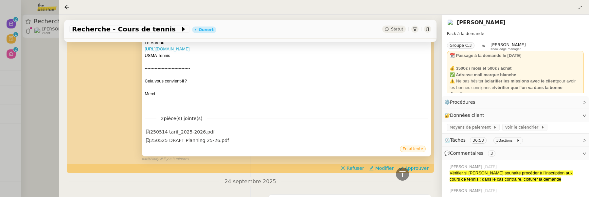
click at [416, 162] on div "[PERSON_NAME] [PERSON_NAME] RE: Demande d'aide activités Bonjour [PERSON_NAME],…" at bounding box center [250, 25] width 362 height 274
click at [417, 165] on span "Approuver" at bounding box center [417, 168] width 24 height 7
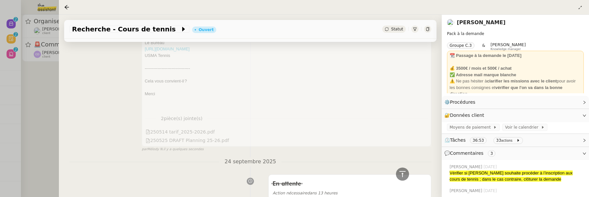
click at [46, 82] on div at bounding box center [294, 98] width 589 height 197
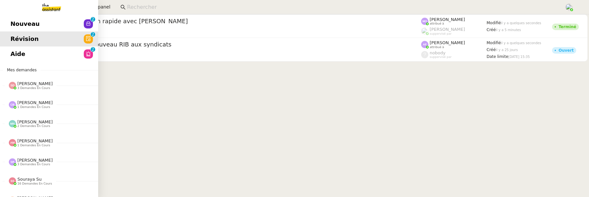
click at [17, 23] on span "Nouveau" at bounding box center [24, 24] width 29 height 10
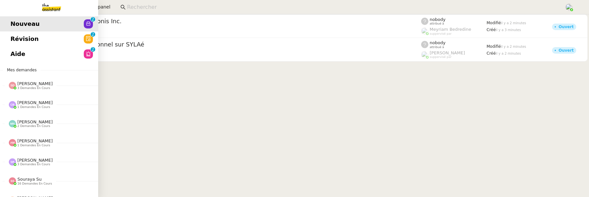
click at [6, 40] on link "Révision 0 1 2 3 4 5 6 7 8 9" at bounding box center [49, 38] width 98 height 15
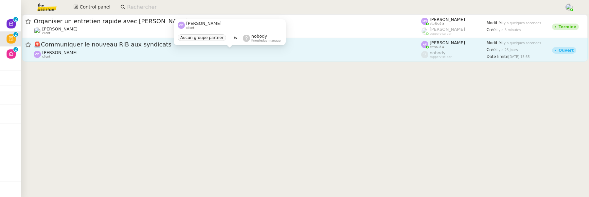
click at [202, 56] on div "[PERSON_NAME] client" at bounding box center [228, 54] width 388 height 9
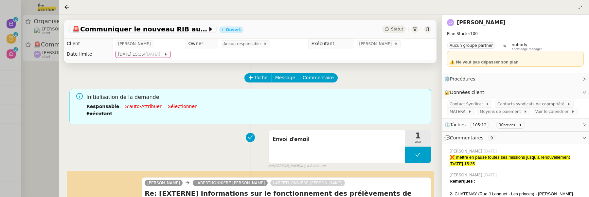
click at [39, 95] on div at bounding box center [294, 98] width 589 height 197
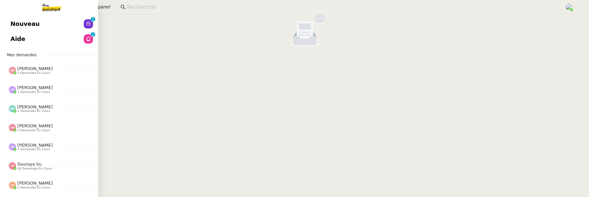
click at [24, 28] on span "Nouveau" at bounding box center [24, 24] width 29 height 10
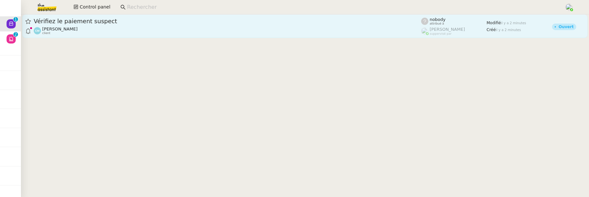
click at [221, 20] on span "Vérifiez le paiement suspect" at bounding box center [228, 21] width 388 height 6
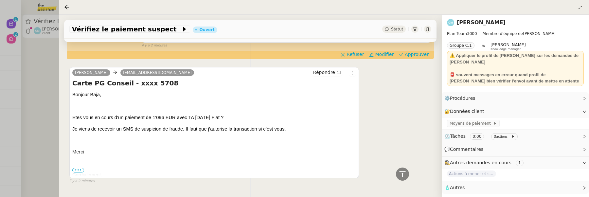
scroll to position [205, 0]
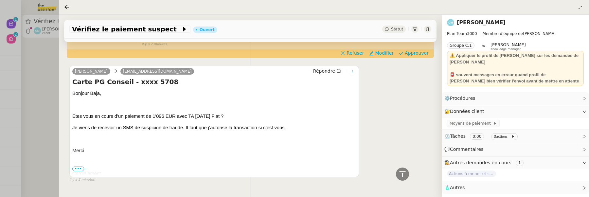
click at [353, 72] on icon at bounding box center [352, 71] width 1 height 3
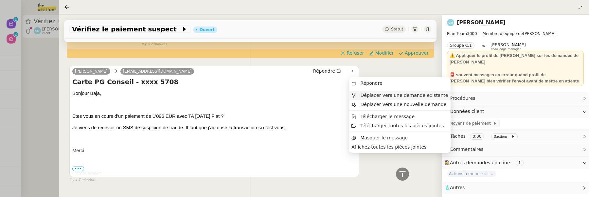
click at [365, 98] on span "Déplacer vers une demande existante" at bounding box center [400, 95] width 97 height 6
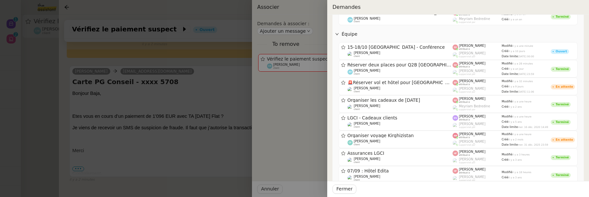
scroll to position [379, 0]
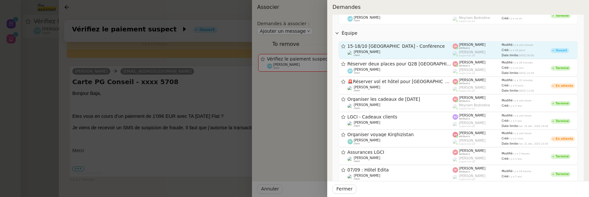
click at [444, 47] on span "15-18/10 [GEOGRAPHIC_DATA] - Conférence" at bounding box center [400, 46] width 105 height 5
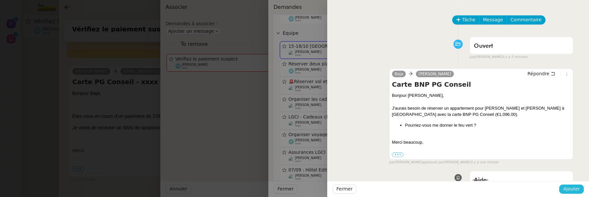
click at [571, 187] on span "Ajouter" at bounding box center [572, 189] width 17 height 8
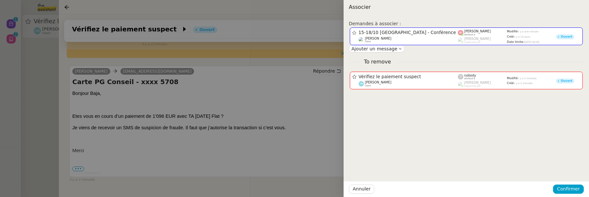
click at [554, 192] on div "Annuler Confirmer" at bounding box center [467, 189] width 246 height 16
click at [563, 191] on span "Confirmer" at bounding box center [568, 189] width 23 height 8
click at [572, 173] on span "Ajouter" at bounding box center [569, 172] width 17 height 7
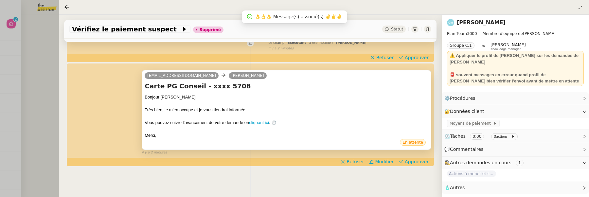
scroll to position [112, 0]
click at [47, 50] on div at bounding box center [294, 98] width 589 height 197
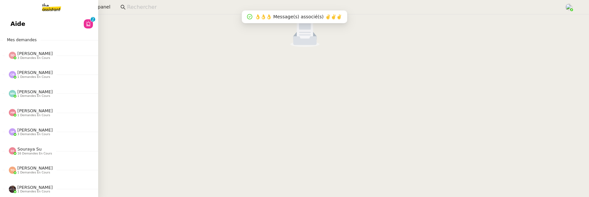
click at [14, 25] on span "Aide" at bounding box center [17, 24] width 15 height 10
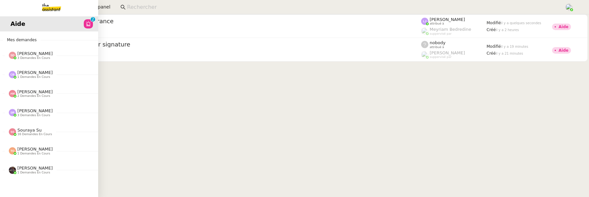
click at [12, 27] on span "Aide" at bounding box center [17, 24] width 15 height 10
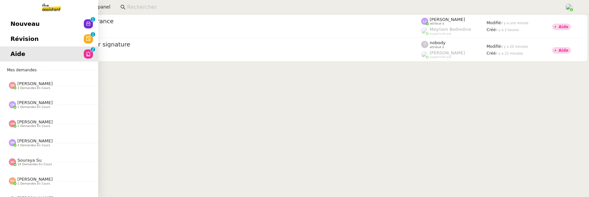
click at [27, 38] on span "Révision" at bounding box center [24, 39] width 28 height 10
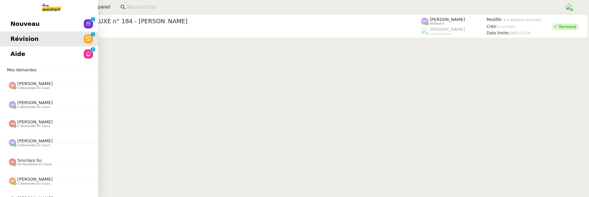
click at [26, 23] on span "Nouveau" at bounding box center [24, 24] width 29 height 10
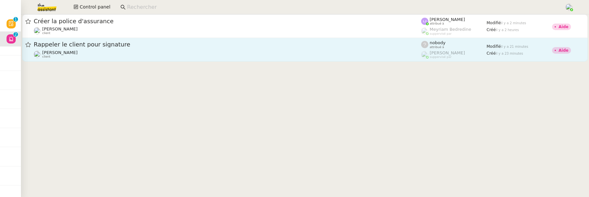
click at [336, 55] on div "[PERSON_NAME] client" at bounding box center [228, 54] width 388 height 9
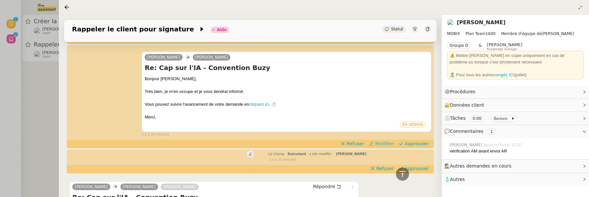
scroll to position [151, 0]
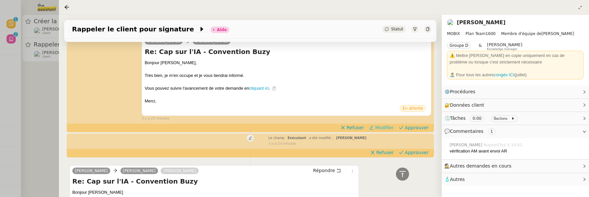
click at [388, 125] on span "Modifier" at bounding box center [384, 127] width 19 height 7
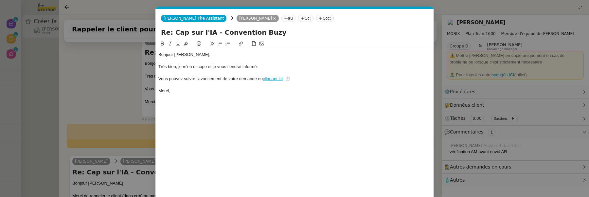
scroll to position [0, 14]
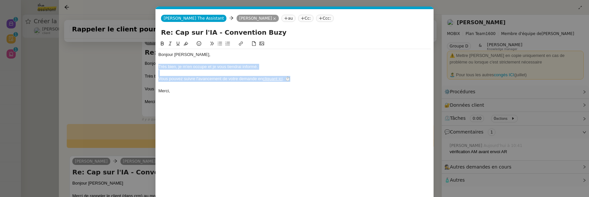
drag, startPoint x: 296, startPoint y: 78, endPoint x: 154, endPoint y: 66, distance: 142.6
click at [154, 66] on nz-modal-container "Service TA - VOYAGE - PROPOSITION GLOBALE A utiliser dans le cadre de propositi…" at bounding box center [294, 98] width 589 height 197
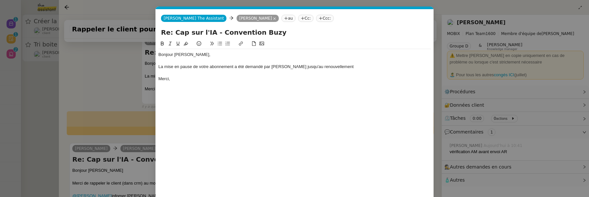
click at [85, 67] on nz-modal-container "Service TA - VOYAGE - PROPOSITION GLOBALE A utiliser dans le cadre de propositi…" at bounding box center [294, 98] width 589 height 197
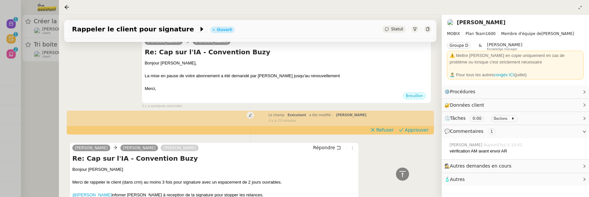
click at [476, 21] on link "[PERSON_NAME]" at bounding box center [481, 22] width 49 height 6
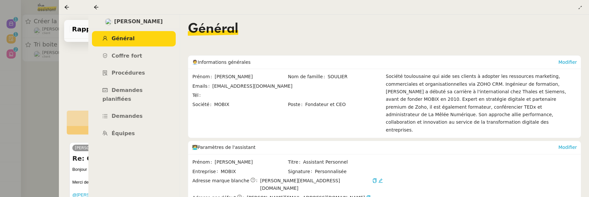
scroll to position [86, 0]
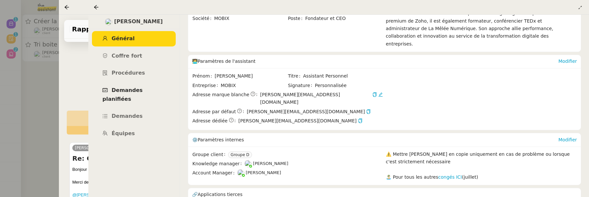
click at [143, 92] on span "Demandes planifiées" at bounding box center [122, 94] width 40 height 15
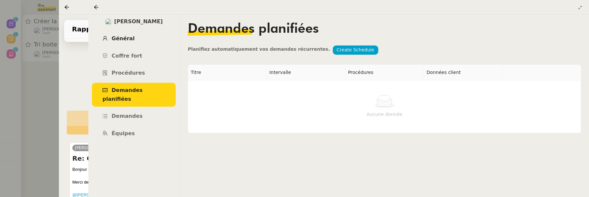
click at [130, 40] on span "Général" at bounding box center [123, 38] width 23 height 6
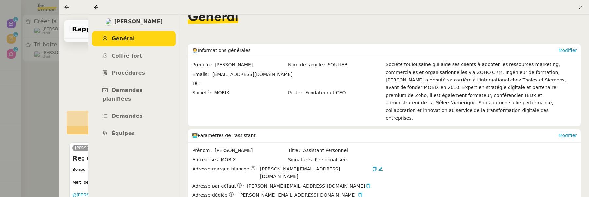
scroll to position [13, 0]
click at [77, 61] on div "[PERSON_NAME] [PERSON_NAME] Re: Cap sur l'IA - Convention Buzy Bonjour [PERSON_…" at bounding box center [250, 69] width 362 height 79
click at [95, 6] on icon at bounding box center [96, 7] width 5 height 5
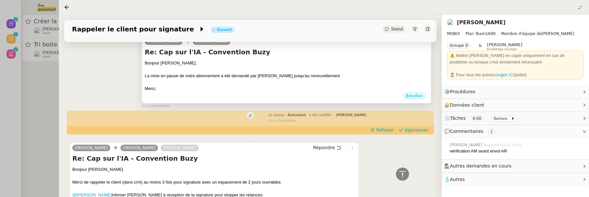
click at [326, 78] on div "La mise en pause de votre abonnement a été demandé par [PERSON_NAME] jusqu'au r…" at bounding box center [287, 76] width 284 height 7
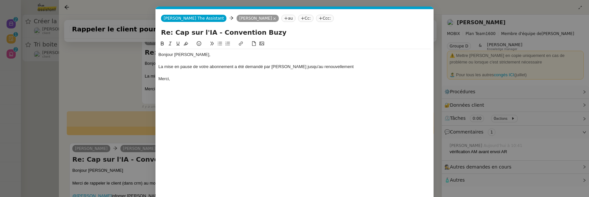
scroll to position [0, 14]
click at [350, 65] on div "La mise en pause de votre abonnement a été demandé par [PERSON_NAME] jusqu'au r…" at bounding box center [294, 67] width 273 height 6
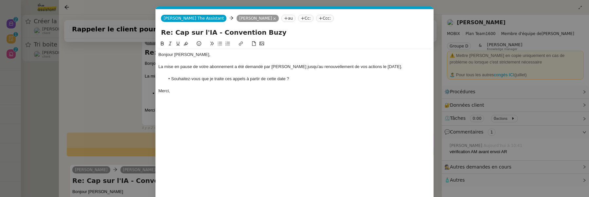
click at [123, 99] on nz-modal-container "Service TA - VOYAGE - PROPOSITION GLOBALE A utiliser dans le cadre de propositi…" at bounding box center [294, 98] width 589 height 197
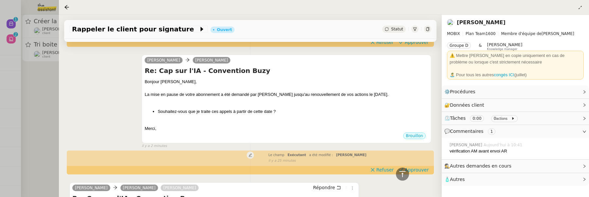
scroll to position [161, 0]
click at [262, 95] on div "La mise en pause de votre abonnement a été demandé par [PERSON_NAME] jusqu'au r…" at bounding box center [287, 94] width 284 height 7
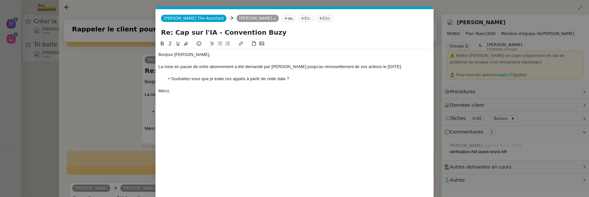
scroll to position [0, 14]
drag, startPoint x: 200, startPoint y: 67, endPoint x: 234, endPoint y: 69, distance: 34.1
click at [234, 68] on div "La mise en pause de votre abonnement a été demandé par [PERSON_NAME] jusqu'au r…" at bounding box center [294, 67] width 273 height 6
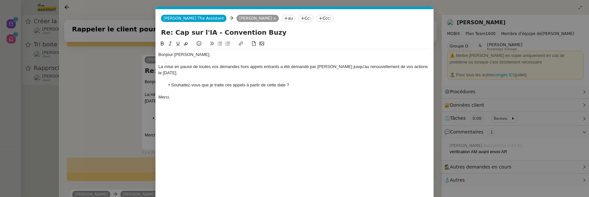
click at [307, 65] on div "La mise en pause de toutes vos demandes hors appels entrants a été demandé par …" at bounding box center [294, 70] width 273 height 12
click at [298, 19] on nz-tag "Cc:" at bounding box center [305, 18] width 15 height 7
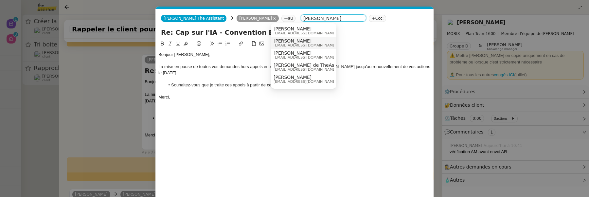
click at [301, 45] on span "[EMAIL_ADDRESS][DOMAIN_NAME]" at bounding box center [305, 46] width 63 height 4
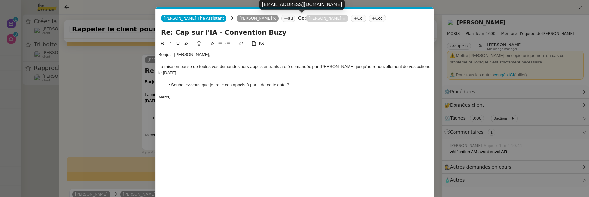
click at [343, 18] on icon at bounding box center [344, 18] width 3 height 3
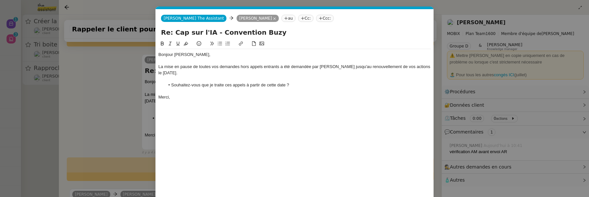
click at [298, 17] on nz-tag "Cc:" at bounding box center [305, 18] width 15 height 7
type input "m"
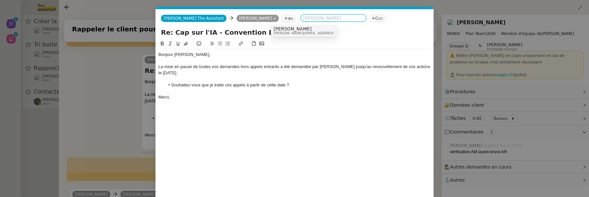
click at [112, 105] on nz-modal-container "Service TA - VOYAGE - PROPOSITION GLOBALE A utiliser dans le cadre de propositi…" at bounding box center [294, 98] width 589 height 197
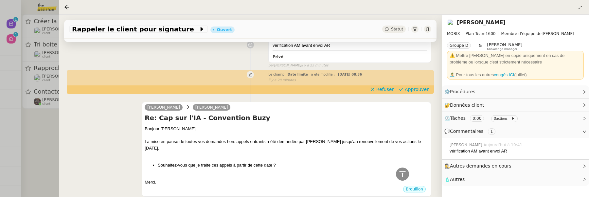
scroll to position [0, 0]
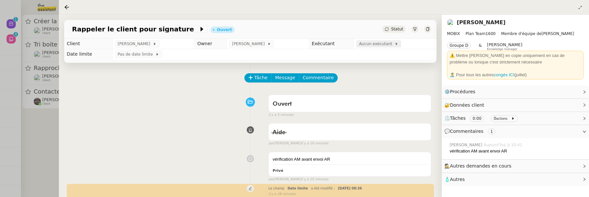
click at [367, 44] on span "Aucun exécutant" at bounding box center [377, 44] width 36 height 7
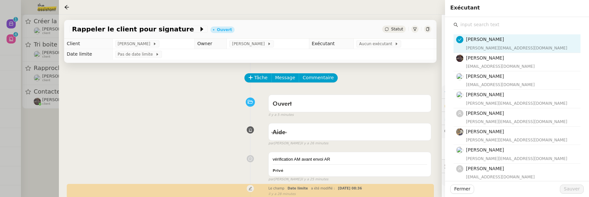
click at [493, 24] on input "text" at bounding box center [519, 24] width 122 height 9
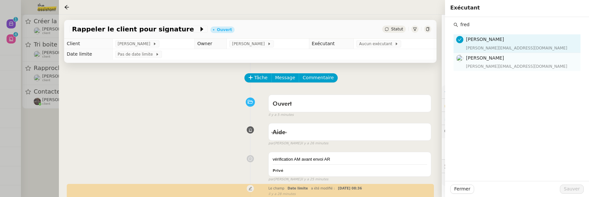
type input "fred"
click at [493, 65] on div "frederique@team.theassistant.com" at bounding box center [521, 66] width 111 height 7
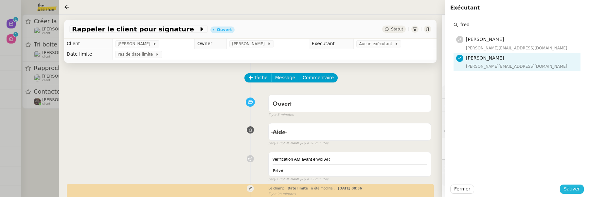
click at [575, 186] on span "Sauver" at bounding box center [572, 189] width 16 height 8
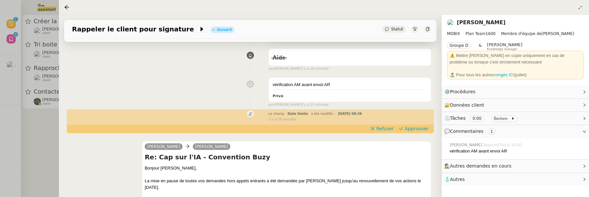
scroll to position [74, 0]
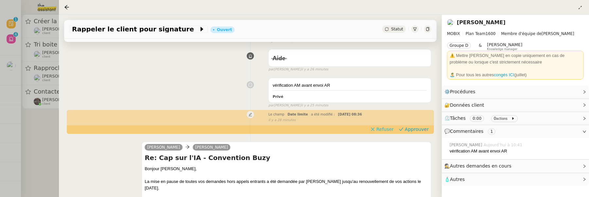
click at [382, 127] on span "Refuser" at bounding box center [385, 129] width 17 height 7
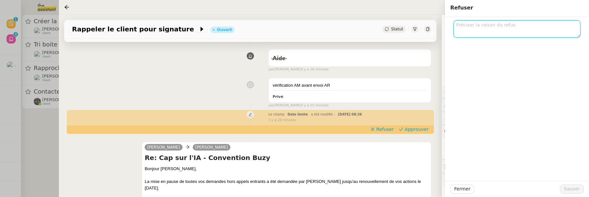
click at [470, 36] on textarea at bounding box center [517, 28] width 127 height 17
type textarea "a"
type textarea "demandes en pause"
click at [568, 186] on span "Sauver" at bounding box center [572, 189] width 16 height 8
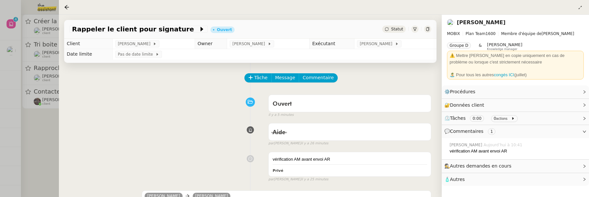
click at [390, 32] on div "Statut" at bounding box center [394, 29] width 24 height 7
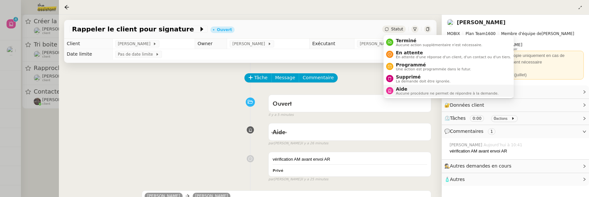
click at [406, 89] on span "Aide" at bounding box center [447, 88] width 103 height 5
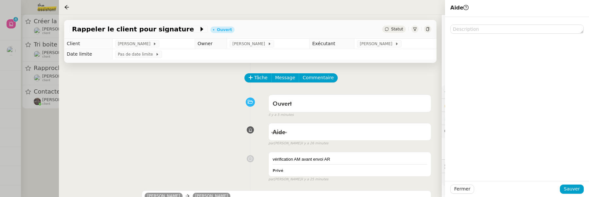
click at [574, 195] on div "Fermer Sauver" at bounding box center [517, 189] width 144 height 16
click at [574, 188] on span "Sauver" at bounding box center [572, 189] width 16 height 8
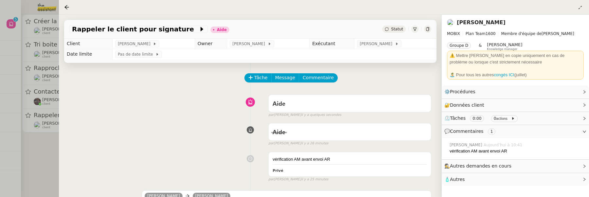
click at [47, 154] on div at bounding box center [294, 98] width 589 height 197
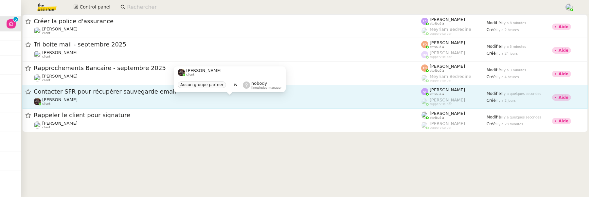
click at [117, 104] on div "Bert Canavaggio client" at bounding box center [228, 101] width 388 height 9
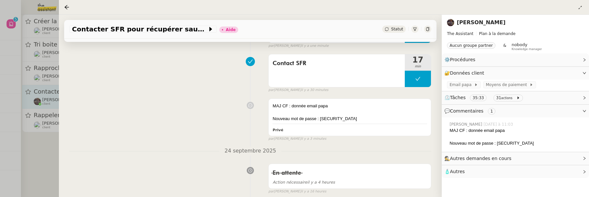
scroll to position [127, 0]
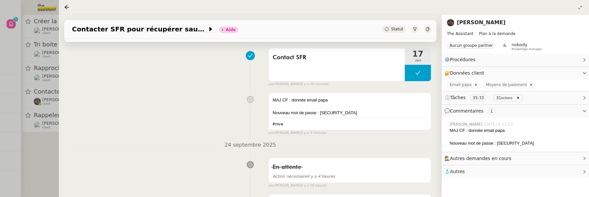
click at [23, 154] on div at bounding box center [294, 98] width 589 height 197
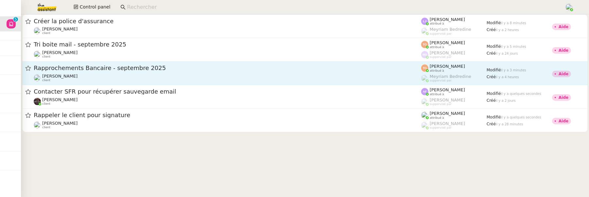
click at [103, 64] on link "Rapprochements Bancaire - septembre 2025 Fabien Bousquet client Tatyana Orec at…" at bounding box center [305, 74] width 566 height 24
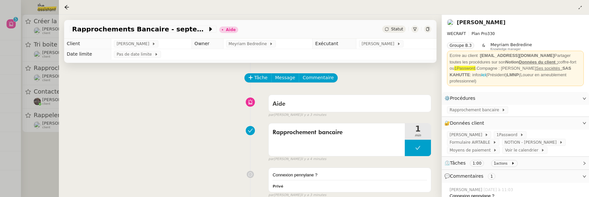
scroll to position [84, 0]
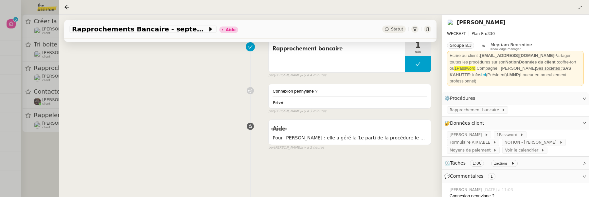
click at [38, 159] on div at bounding box center [294, 98] width 589 height 197
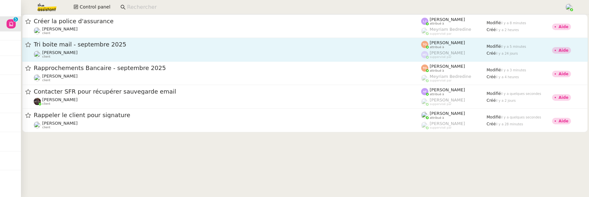
click at [112, 49] on div "Tri boite mail - septembre 2025 Genevieve Landsmann client" at bounding box center [228, 50] width 388 height 18
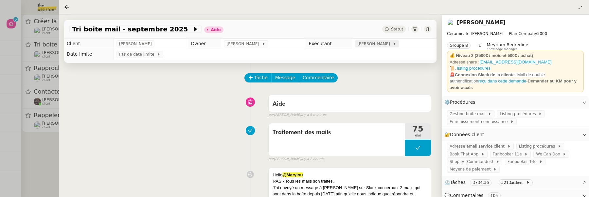
click at [389, 46] on span "[PERSON_NAME]" at bounding box center [375, 44] width 35 height 7
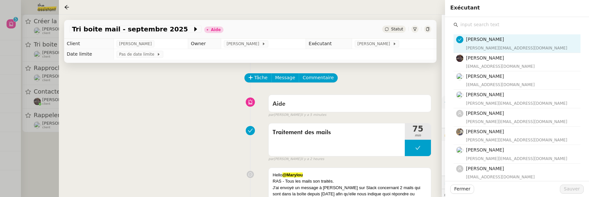
click at [488, 26] on input "text" at bounding box center [519, 24] width 122 height 9
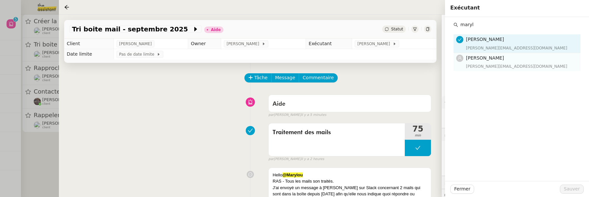
type input "maryl"
click at [505, 54] on h4 "[PERSON_NAME]" at bounding box center [521, 58] width 111 height 8
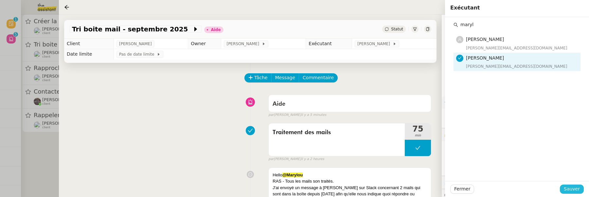
click at [569, 191] on span "Sauver" at bounding box center [572, 189] width 16 height 8
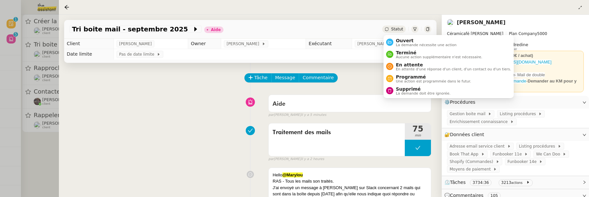
click at [391, 31] on div "Statut" at bounding box center [394, 29] width 24 height 7
click at [396, 38] on span "Ouvert" at bounding box center [426, 40] width 61 height 5
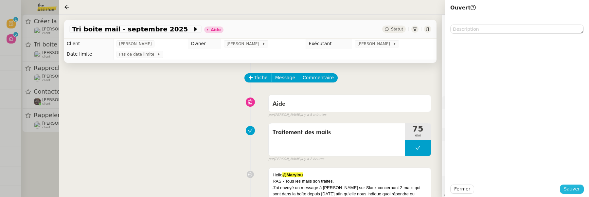
click at [565, 188] on button "Sauver" at bounding box center [572, 189] width 24 height 9
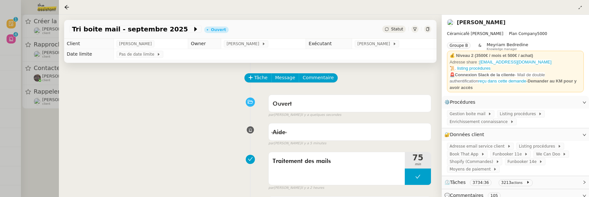
click at [51, 145] on div at bounding box center [294, 98] width 589 height 197
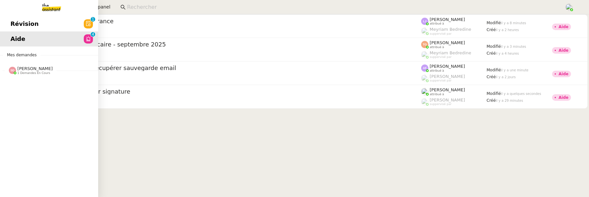
click at [10, 21] on link "Révision 0 1 2 3 4 5 6 7 8 9" at bounding box center [49, 23] width 98 height 15
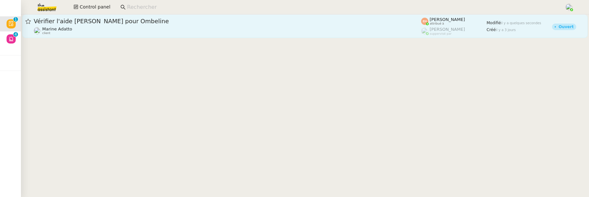
click at [144, 27] on div "Marine Adatto client" at bounding box center [228, 31] width 388 height 9
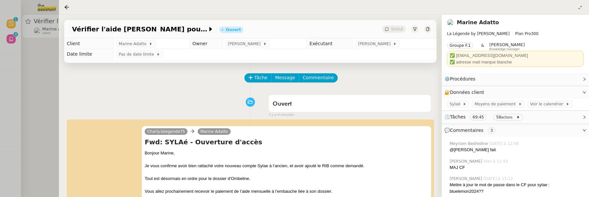
click at [41, 73] on div at bounding box center [294, 98] width 589 height 197
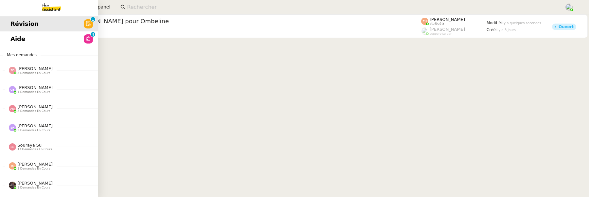
click at [11, 43] on link "Aide 0 1 2 3 4 5 6 7 8 9" at bounding box center [49, 38] width 98 height 15
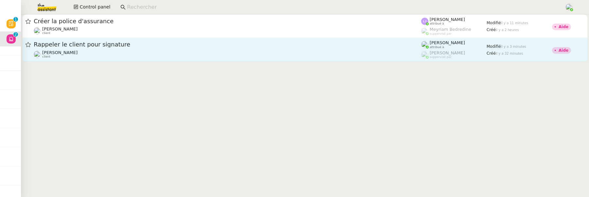
click at [134, 53] on div "Thomas SOULIER client" at bounding box center [228, 54] width 388 height 9
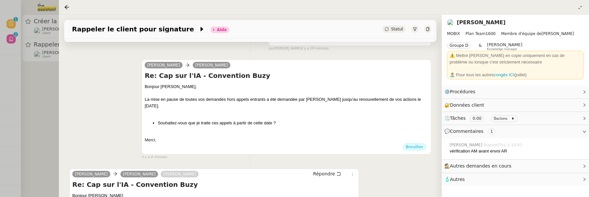
scroll to position [141, 0]
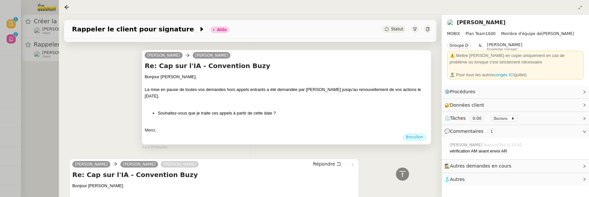
click at [281, 69] on h4 "Re: Cap sur l'IA - Convention Buzy" at bounding box center [287, 65] width 284 height 9
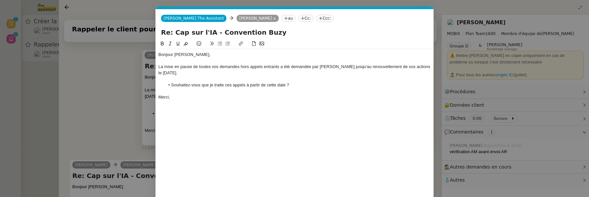
scroll to position [0, 14]
click at [298, 17] on nz-tag "Cc:" at bounding box center [305, 18] width 15 height 7
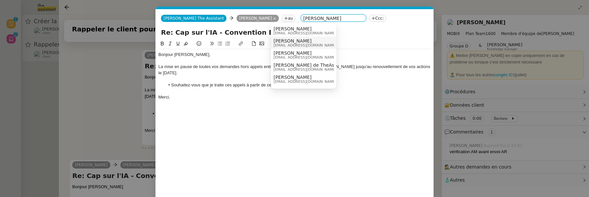
type input "marie rivoir"
click at [325, 44] on div "Marie RIVOIRA marie.rivoira@theassistant.fr" at bounding box center [308, 42] width 68 height 9
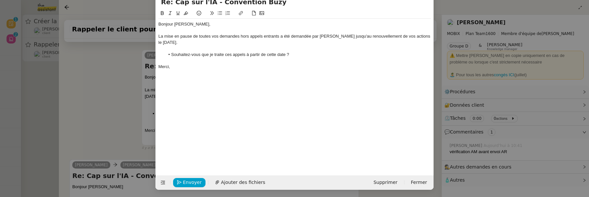
scroll to position [0, 0]
click at [94, 122] on nz-modal-container "Service TA - VOYAGE - PROPOSITION GLOBALE A utiliser dans le cadre de propositi…" at bounding box center [294, 98] width 589 height 197
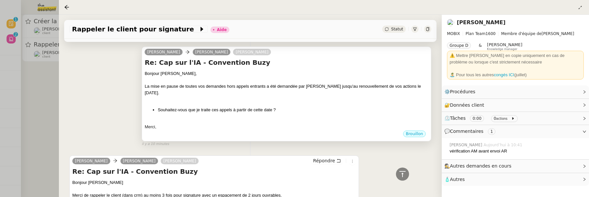
scroll to position [141, 0]
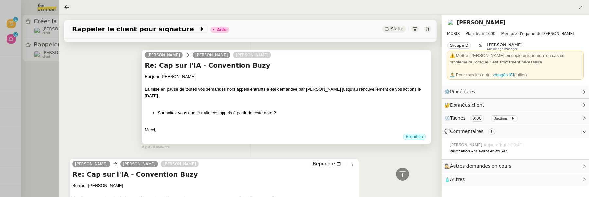
click at [317, 102] on div at bounding box center [287, 102] width 284 height 7
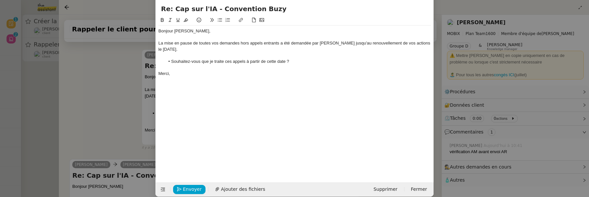
scroll to position [25, 0]
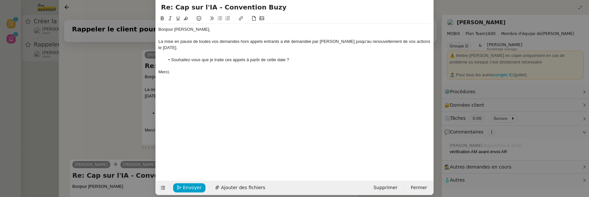
click at [302, 60] on li "Souhaitez-vous que je traite ces appels à partir de cette date ?" at bounding box center [298, 60] width 267 height 6
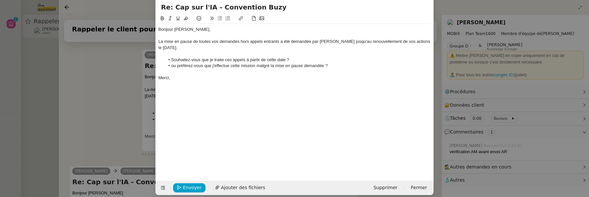
click at [174, 66] on li "ou préférez-vous que j'effectue cette mission malgré la mise en pause demandée ?" at bounding box center [298, 66] width 267 height 6
click at [296, 59] on li "Souhaitez-vous que je traite ces appels à partir de cette date ?" at bounding box center [298, 60] width 267 height 6
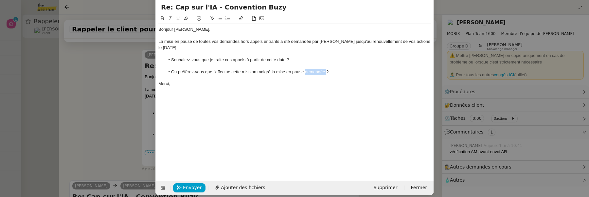
drag, startPoint x: 305, startPoint y: 73, endPoint x: 326, endPoint y: 73, distance: 21.0
click at [326, 73] on li "Ou préférez-vous que j'effectue cette mission malgré la mise en pause demandée ?" at bounding box center [298, 72] width 267 height 6
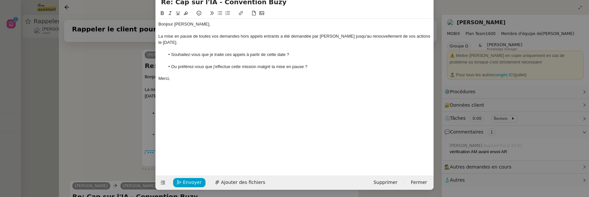
scroll to position [30, 0]
click at [195, 181] on span "Envoyer" at bounding box center [192, 183] width 19 height 8
click at [195, 181] on span "Confirmer l'envoi" at bounding box center [202, 183] width 39 height 8
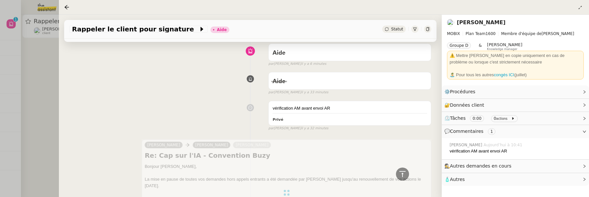
scroll to position [0, 0]
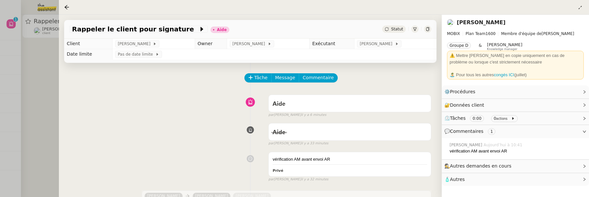
click at [397, 31] on span "Statut" at bounding box center [397, 29] width 12 height 5
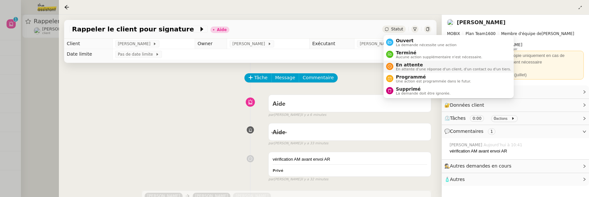
click at [410, 63] on span "En attente" at bounding box center [453, 64] width 115 height 5
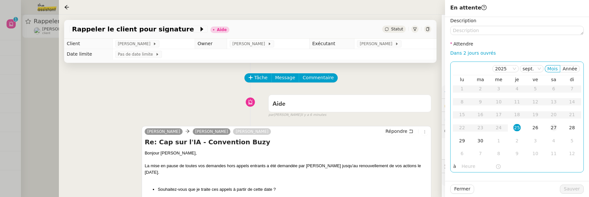
click at [551, 127] on div "27" at bounding box center [553, 127] width 7 height 7
click at [536, 128] on div "26" at bounding box center [535, 127] width 7 height 7
click at [460, 138] on div "29" at bounding box center [462, 140] width 7 height 7
click at [468, 168] on input "text" at bounding box center [479, 167] width 34 height 8
click at [545, 174] on div "Description Attendre Dans 2 jours ouvrés 2025 sept. Mois Année lu ma me je ve s…" at bounding box center [517, 99] width 144 height 164
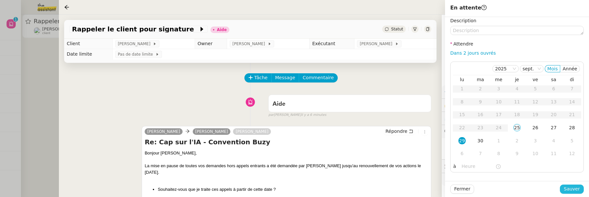
click at [574, 190] on span "Sauver" at bounding box center [572, 189] width 16 height 8
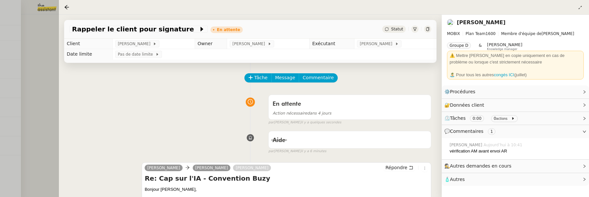
click at [39, 60] on div at bounding box center [294, 98] width 589 height 197
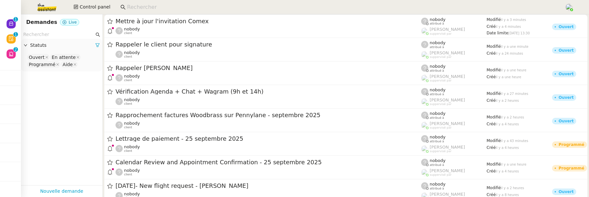
click at [185, 7] on input at bounding box center [342, 7] width 431 height 9
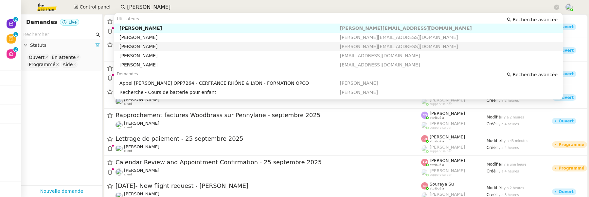
click at [192, 49] on div "[PERSON_NAME]" at bounding box center [230, 47] width 220 height 6
type input "[PERSON_NAME]"
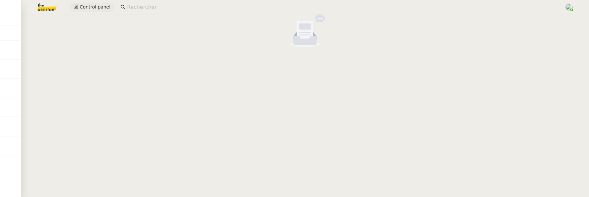
click at [91, 5] on span "Control panel" at bounding box center [95, 7] width 31 height 8
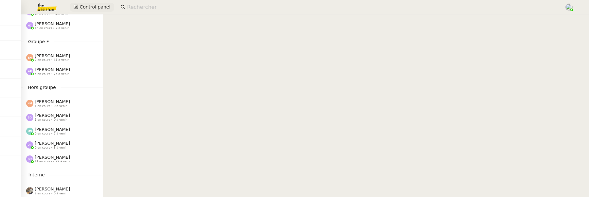
scroll to position [352, 0]
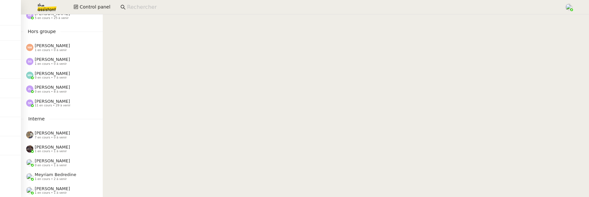
click at [54, 159] on span "[PERSON_NAME]" at bounding box center [52, 160] width 35 height 5
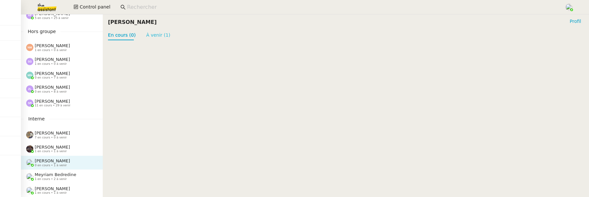
click at [162, 37] on link "À venir (1)" at bounding box center [158, 34] width 24 height 5
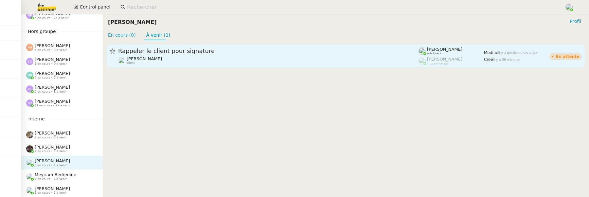
click at [191, 57] on div "[PERSON_NAME] client" at bounding box center [268, 60] width 301 height 9
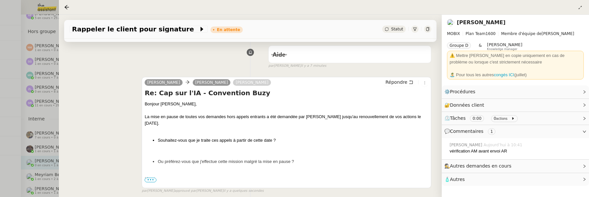
scroll to position [90, 0]
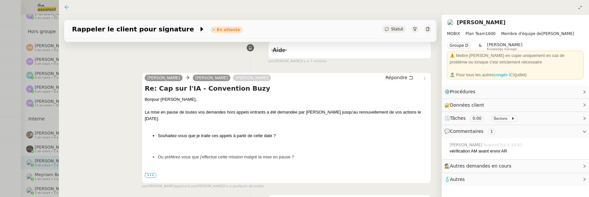
click at [67, 6] on icon at bounding box center [66, 7] width 5 height 5
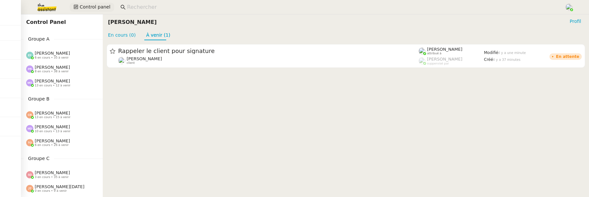
click at [89, 10] on span "Control panel" at bounding box center [95, 7] width 31 height 8
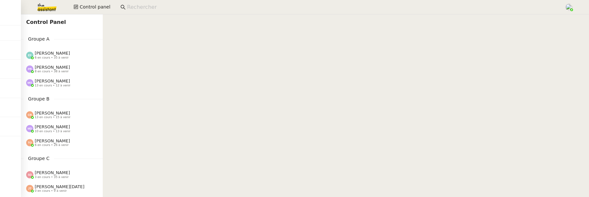
click at [45, 4] on img at bounding box center [41, 7] width 51 height 14
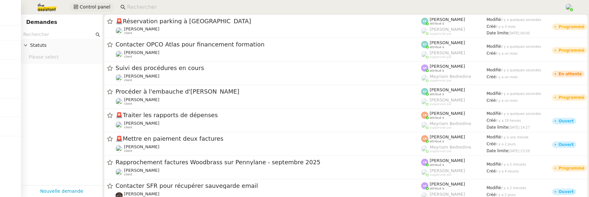
click at [84, 8] on span "Control panel" at bounding box center [95, 7] width 31 height 8
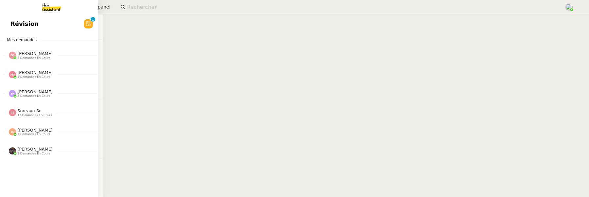
click at [7, 27] on link "Révision 0 1 2 3 4 5 6 7 8 9" at bounding box center [49, 23] width 98 height 15
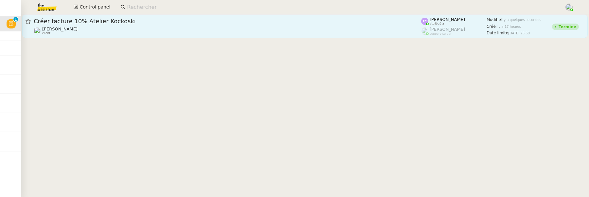
click at [167, 24] on div "Créer facture 10% Atelier Kockoski" at bounding box center [228, 21] width 388 height 8
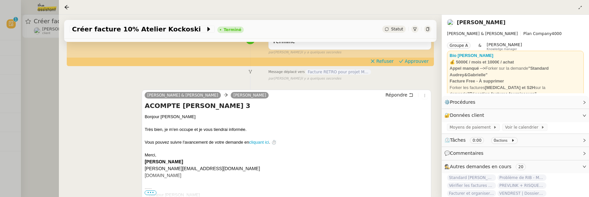
scroll to position [65, 0]
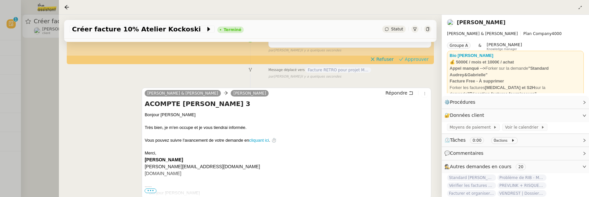
click at [411, 61] on span "Approuver" at bounding box center [417, 59] width 24 height 7
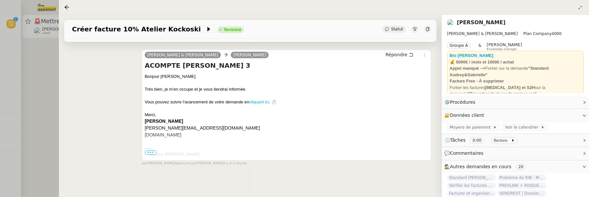
click at [47, 102] on div at bounding box center [294, 98] width 589 height 197
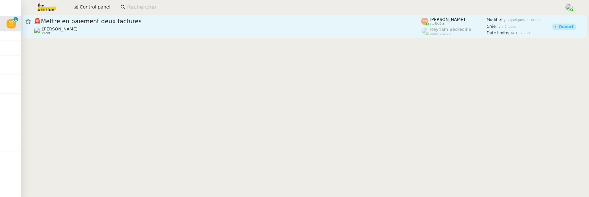
click at [195, 35] on div "[PERSON_NAME] client" at bounding box center [228, 31] width 388 height 9
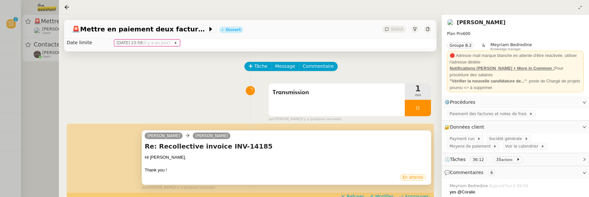
scroll to position [46, 0]
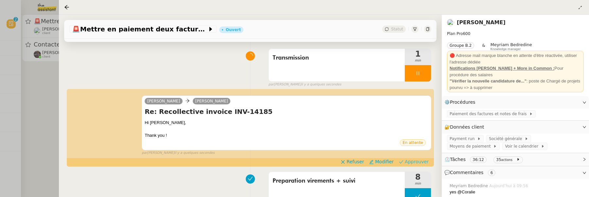
click at [418, 160] on span "Approuver" at bounding box center [417, 161] width 24 height 7
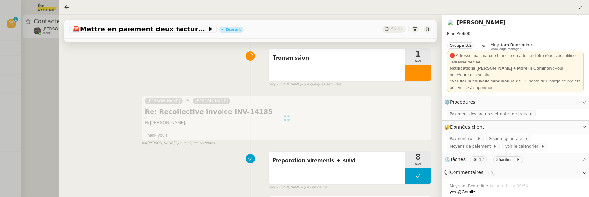
click at [39, 102] on div at bounding box center [294, 98] width 589 height 197
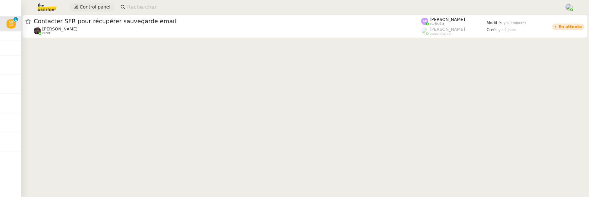
click at [100, 10] on span "Control panel" at bounding box center [95, 7] width 31 height 8
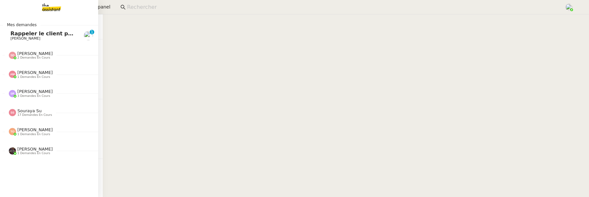
click at [7, 35] on link "Rappeler le client pour signature [PERSON_NAME] 0 1 2 3 4 5 6 7 8 9" at bounding box center [49, 35] width 98 height 15
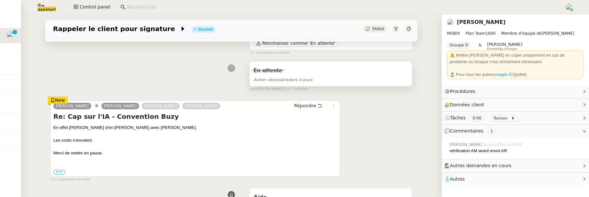
scroll to position [79, 0]
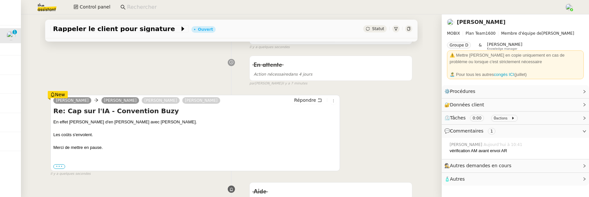
click at [58, 165] on label "•••" at bounding box center [59, 166] width 12 height 5
click at [0, 0] on input "•••" at bounding box center [0, 0] width 0 height 0
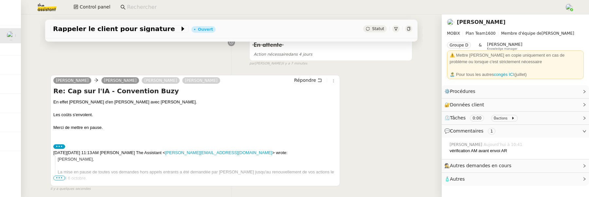
scroll to position [99, 0]
click at [321, 81] on icon at bounding box center [320, 81] width 5 height 5
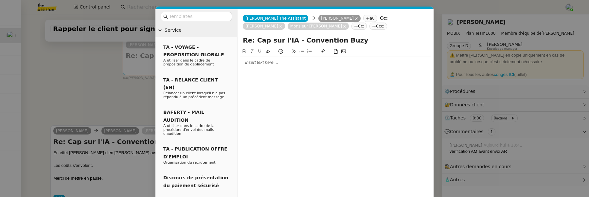
click at [255, 66] on div at bounding box center [335, 62] width 191 height 11
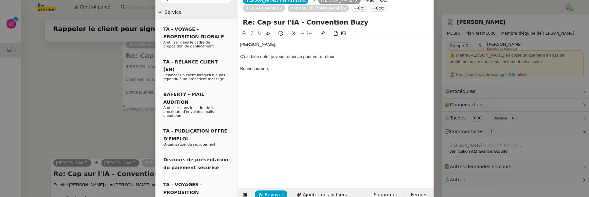
scroll to position [30, 0]
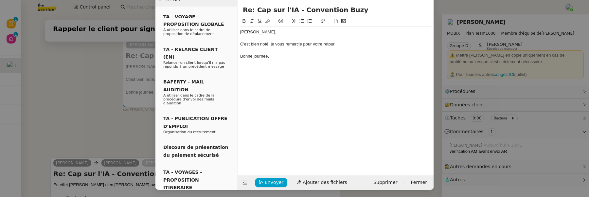
click at [335, 45] on div "C'est bien noté, je vous remercie pour votre retour." at bounding box center [335, 44] width 191 height 6
click at [124, 140] on nz-modal-container "Service TA - VOYAGE - PROPOSITION GLOBALE A utiliser dans le cadre de propositi…" at bounding box center [294, 98] width 589 height 197
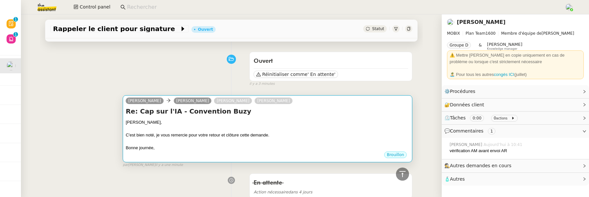
scroll to position [36, 0]
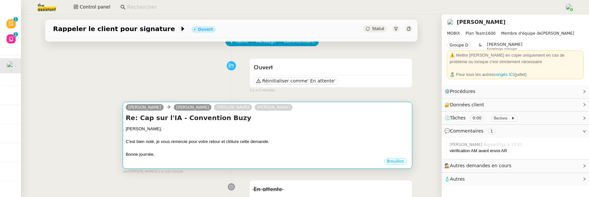
click at [301, 132] on div at bounding box center [268, 135] width 284 height 7
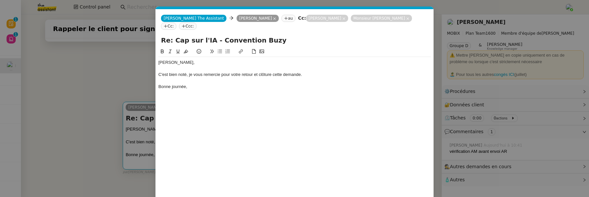
scroll to position [30, 0]
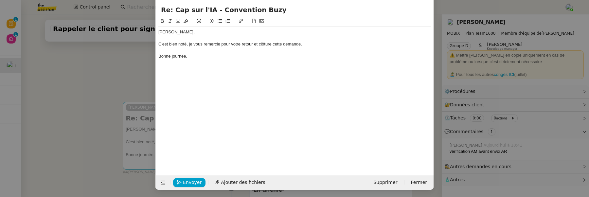
click at [88, 139] on nz-modal-container "Service TA - VOYAGE - PROPOSITION GLOBALE A utiliser dans le cadre de propositi…" at bounding box center [294, 98] width 589 height 197
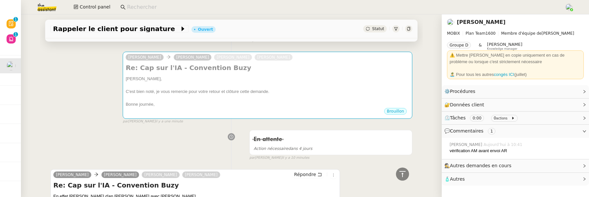
scroll to position [76, 0]
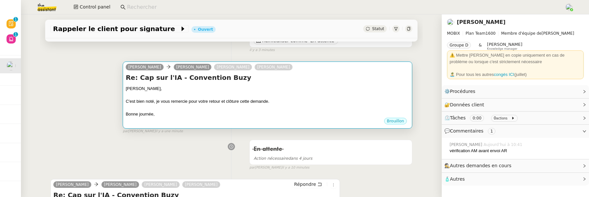
click at [229, 106] on div at bounding box center [268, 107] width 284 height 7
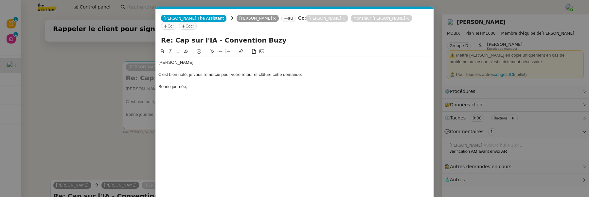
scroll to position [0, 14]
drag, startPoint x: 259, startPoint y: 67, endPoint x: 271, endPoint y: 68, distance: 11.8
click at [271, 72] on div "C'est bien noté, je vous remercie pour votre retour et clôture cette demande." at bounding box center [294, 75] width 273 height 6
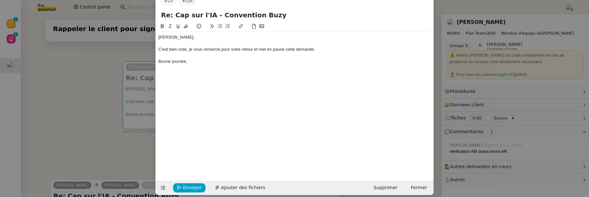
scroll to position [29, 0]
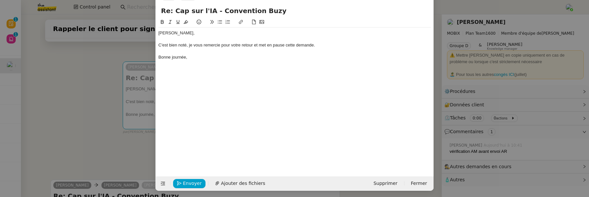
click at [266, 42] on div "C'est bien noté, je vous remercie pour votre retour et met en pause cette deman…" at bounding box center [294, 45] width 273 height 6
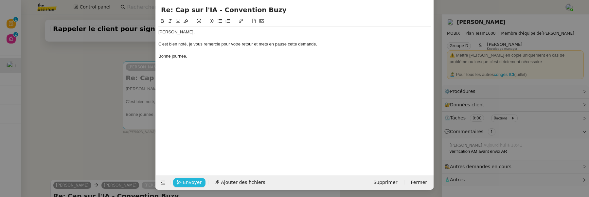
click at [194, 182] on span "Envoyer" at bounding box center [192, 183] width 19 height 8
click at [194, 181] on span "Confirmer l'envoi" at bounding box center [202, 183] width 39 height 8
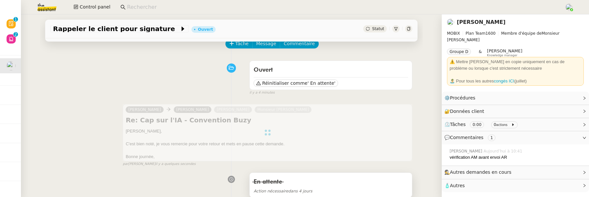
scroll to position [0, 0]
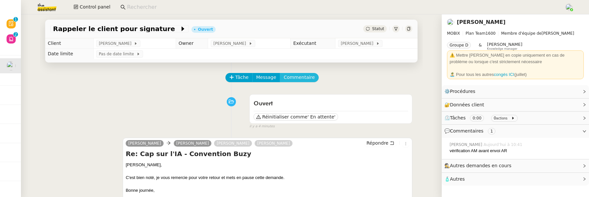
click at [298, 79] on span "Commentaire" at bounding box center [299, 78] width 31 height 8
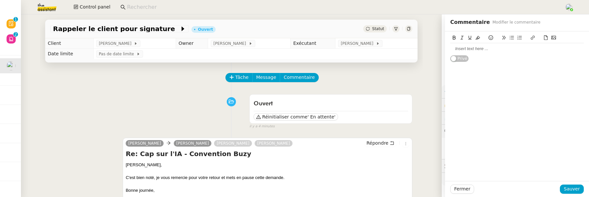
click at [467, 50] on div at bounding box center [518, 49] width 134 height 6
click at [450, 47] on div "à la reprise le 6 octobre, vérifier si cette demande est toujours d'actualité P…" at bounding box center [517, 49] width 144 height 37
click at [452, 48] on div "à la reprise le 6 octobre, vérifier si cette demande est toujours d'actualité" at bounding box center [518, 52] width 134 height 12
click at [451, 47] on div "à la reprise le 6 octobre, vérifier si cette demande est toujours d'actualité" at bounding box center [518, 52] width 134 height 12
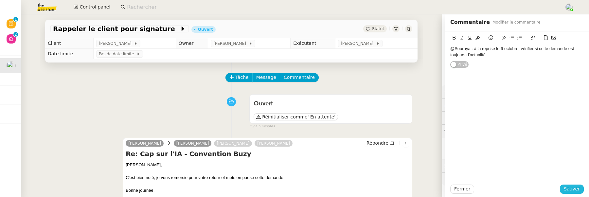
click at [572, 189] on span "Sauver" at bounding box center [572, 189] width 16 height 8
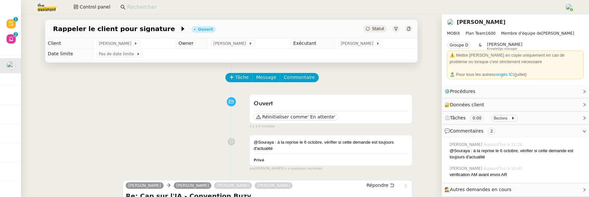
click at [370, 47] on td "[PERSON_NAME]" at bounding box center [377, 43] width 82 height 10
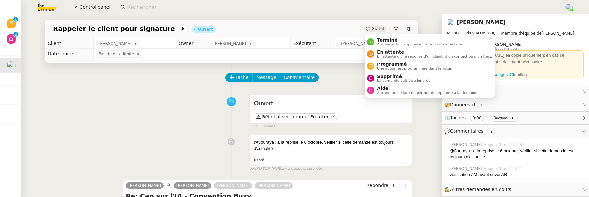
click at [376, 31] on div "Statut" at bounding box center [375, 28] width 24 height 7
click at [394, 63] on span "Programmé" at bounding box center [414, 64] width 75 height 5
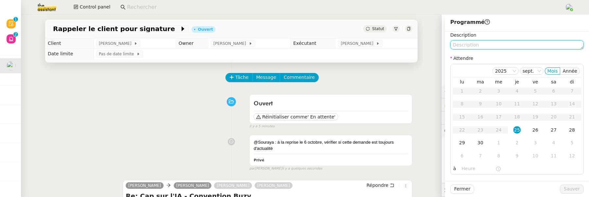
click at [476, 46] on textarea at bounding box center [518, 44] width 134 height 9
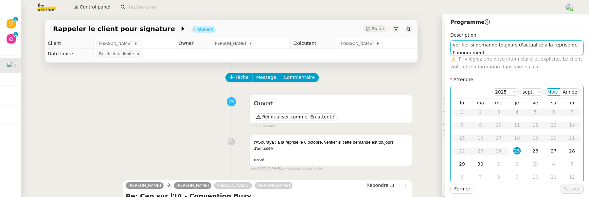
scroll to position [14, 0]
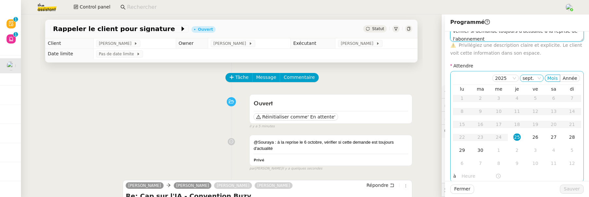
type textarea "vérifier si demande toujours d'actualité à la reprise de l'abonnement"
click at [530, 75] on nz-select-item "sept." at bounding box center [532, 78] width 18 height 7
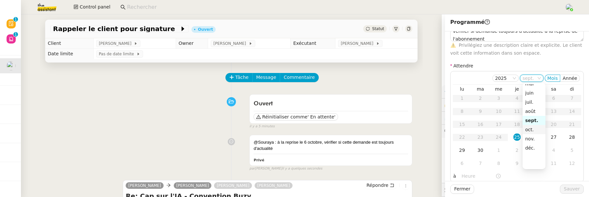
click at [534, 127] on div "oct." at bounding box center [535, 130] width 18 height 6
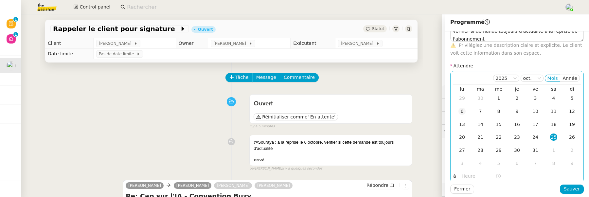
click at [461, 110] on div "6" at bounding box center [462, 111] width 7 height 7
click at [463, 176] on input "text" at bounding box center [479, 177] width 34 height 8
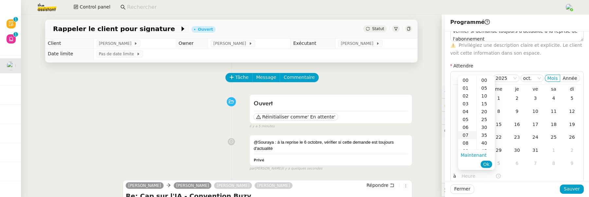
click at [474, 135] on div "07" at bounding box center [467, 135] width 18 height 8
click at [488, 81] on div "00" at bounding box center [486, 80] width 18 height 8
type input "07:00"
click at [489, 165] on span "Ok" at bounding box center [487, 164] width 6 height 7
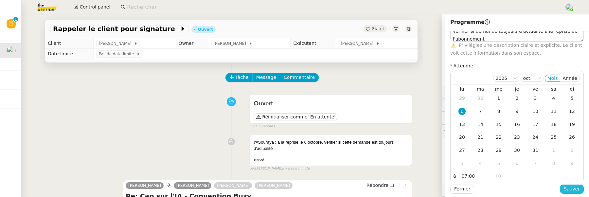
click at [566, 187] on span "Sauver" at bounding box center [572, 189] width 16 height 8
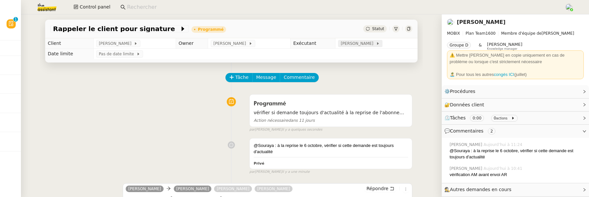
click at [363, 46] on span "[PERSON_NAME]" at bounding box center [358, 43] width 35 height 7
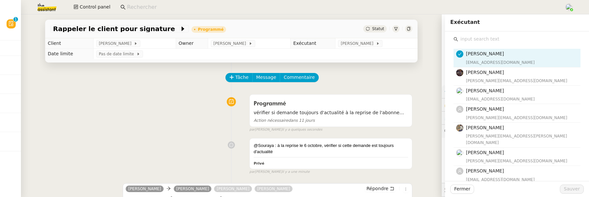
click at [490, 40] on input "text" at bounding box center [519, 39] width 122 height 9
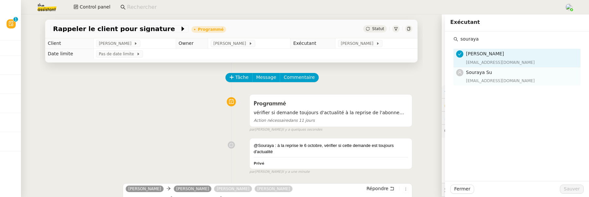
type input "souraya"
click at [499, 76] on h4 "Souraya Su" at bounding box center [521, 73] width 111 height 8
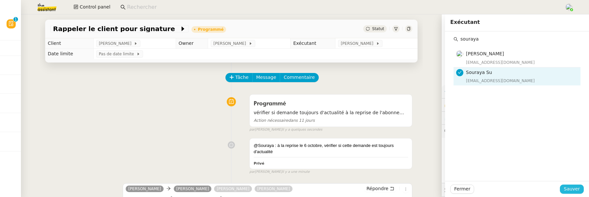
click at [578, 187] on span "Sauver" at bounding box center [572, 189] width 16 height 8
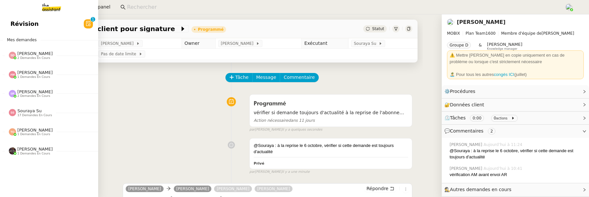
click at [9, 26] on link "Révision 0 1 2 3 4 5 6 7 8 9" at bounding box center [49, 23] width 98 height 15
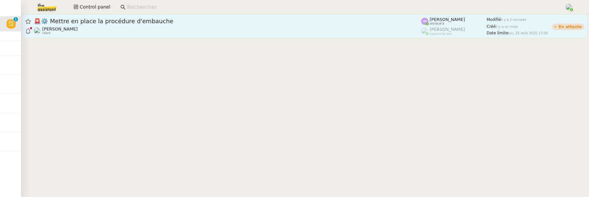
click at [198, 21] on span "🚨 ⚙️ Mettre en place la procédure d'embauche" at bounding box center [228, 21] width 388 height 6
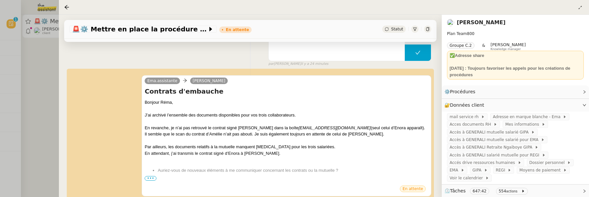
scroll to position [151, 0]
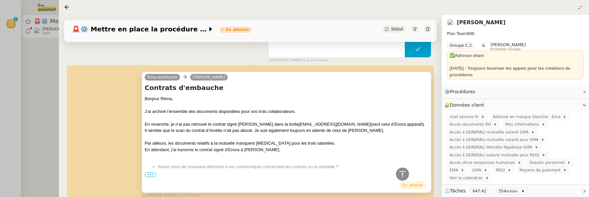
click at [150, 173] on span "•••" at bounding box center [151, 175] width 12 height 5
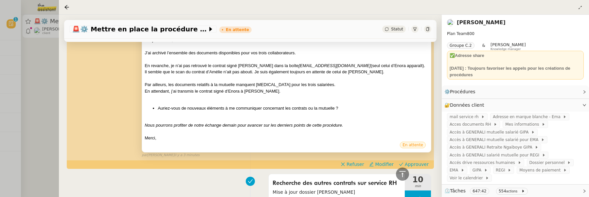
scroll to position [211, 0]
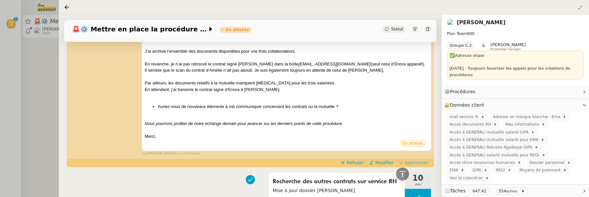
click at [419, 162] on span "Approuver" at bounding box center [417, 162] width 24 height 7
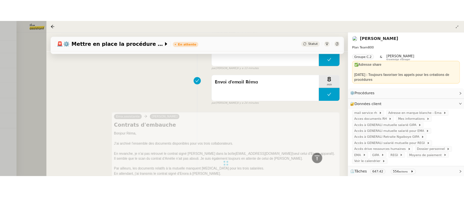
scroll to position [0, 0]
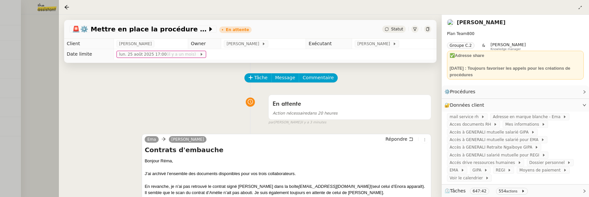
click at [45, 78] on div at bounding box center [294, 98] width 589 height 197
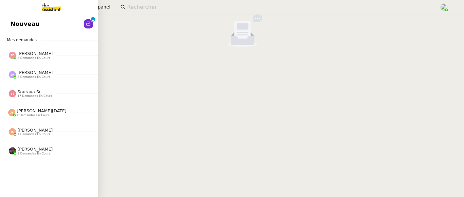
click at [9, 23] on link "Nouveau 0 1 2 3 4 5 6 7 8 9" at bounding box center [49, 23] width 98 height 15
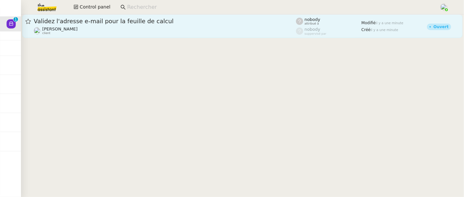
click at [157, 31] on div "Bertrand Canavaggio client" at bounding box center [165, 31] width 262 height 9
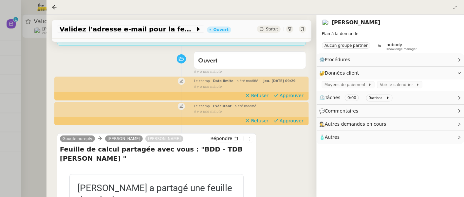
scroll to position [162, 0]
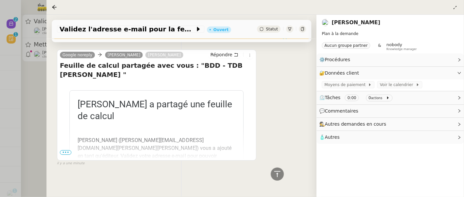
click at [21, 118] on div at bounding box center [232, 98] width 464 height 197
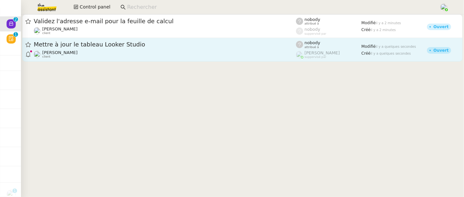
click at [112, 51] on div "[PERSON_NAME] client" at bounding box center [165, 54] width 262 height 9
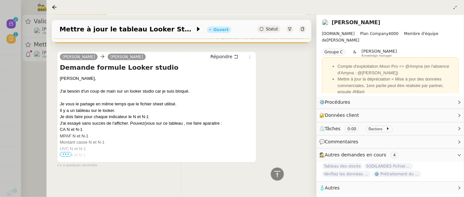
scroll to position [246, 0]
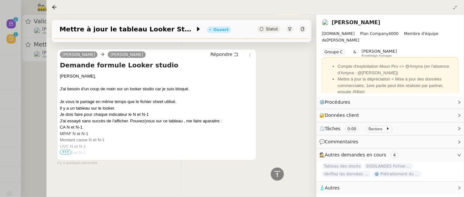
click at [64, 153] on span "•••" at bounding box center [66, 152] width 12 height 5
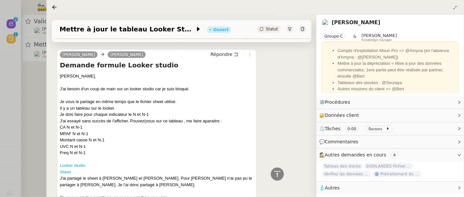
scroll to position [17, 0]
click at [297, 103] on div "Guillaume Farina camille Répondre Demande formule Looker studio Bonjour Camille…" at bounding box center [181, 138] width 249 height 190
click at [45, 102] on div at bounding box center [232, 98] width 464 height 197
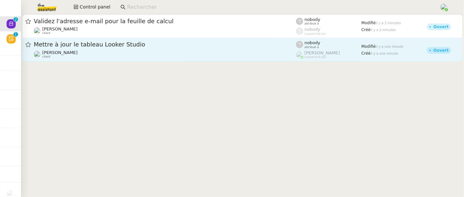
click at [128, 61] on div "Mettre à jour le tableau Looker Studio Guillaume Farina client nobody attribué …" at bounding box center [242, 50] width 443 height 24
click at [138, 54] on div "Guillaume Farina client" at bounding box center [165, 54] width 262 height 9
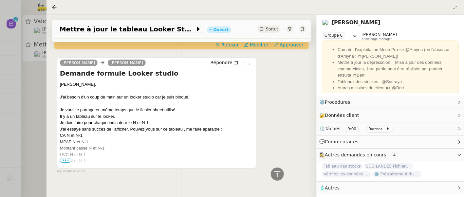
scroll to position [231, 0]
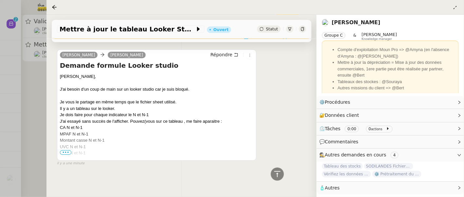
click at [65, 156] on div "Freq N et N-1" at bounding box center [157, 153] width 194 height 7
click at [65, 150] on span "•••" at bounding box center [66, 152] width 12 height 5
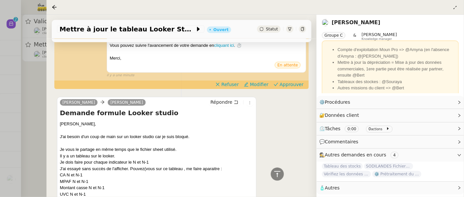
scroll to position [183, 0]
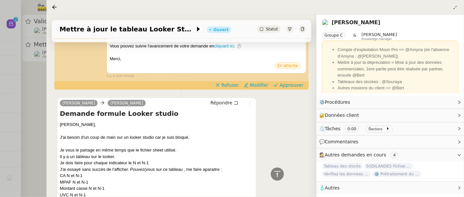
click at [251, 104] on icon at bounding box center [250, 104] width 4 height 4
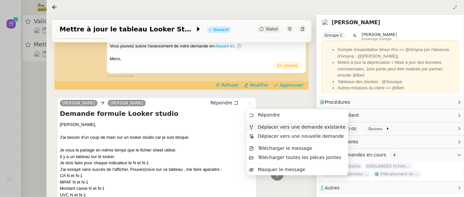
click at [272, 127] on span "Déplacer vers une demande existante" at bounding box center [302, 126] width 88 height 5
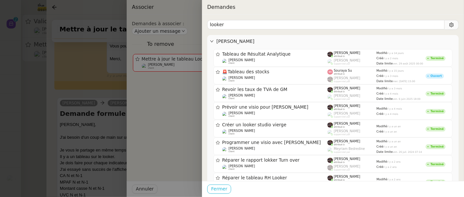
type input "looker"
click at [216, 192] on span "Fermer" at bounding box center [219, 189] width 16 height 8
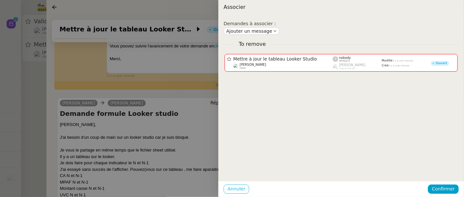
click at [229, 190] on span "Annuler" at bounding box center [237, 189] width 18 height 8
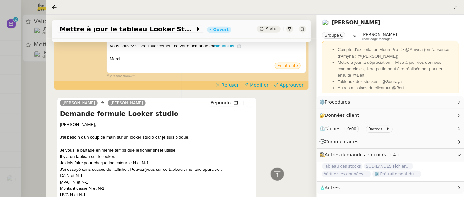
click at [40, 87] on div at bounding box center [232, 98] width 464 height 197
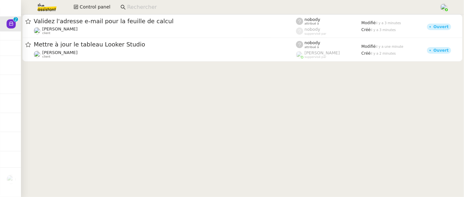
click at [162, 5] on input at bounding box center [280, 7] width 306 height 9
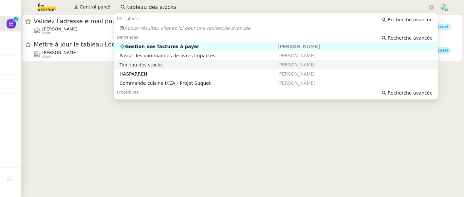
click at [203, 64] on div "Tableau des stocks" at bounding box center [199, 65] width 158 height 6
type input "tableau des stocks"
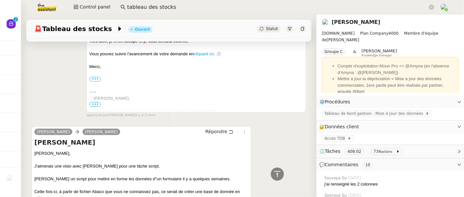
scroll to position [3834, 0]
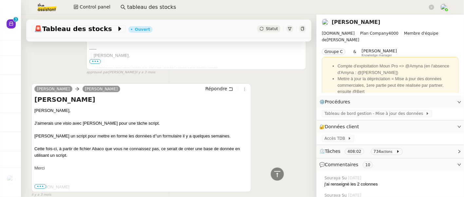
click at [42, 184] on span "•••" at bounding box center [40, 186] width 12 height 5
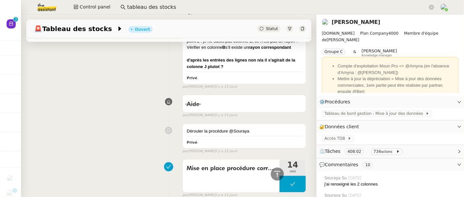
scroll to position [0, 0]
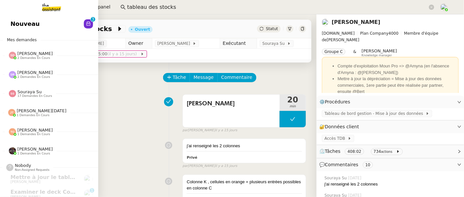
click at [25, 21] on span "Nouveau" at bounding box center [24, 24] width 29 height 10
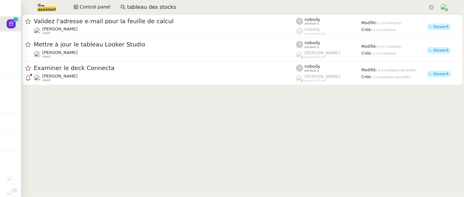
click at [175, 89] on cdk-virtual-scroll-viewport "Validez l'adresse e-mail pour la feuille de calcul Bertrand Canavaggio client n…" at bounding box center [242, 105] width 443 height 183
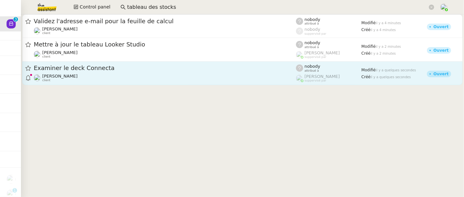
click at [177, 77] on div "Michael Khayat client" at bounding box center [165, 78] width 262 height 9
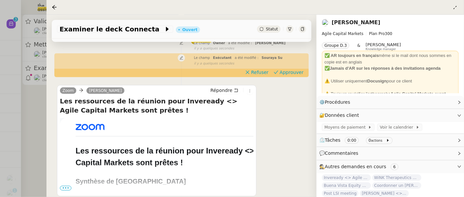
scroll to position [115, 0]
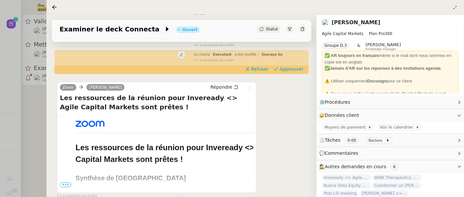
click at [251, 86] on icon at bounding box center [250, 88] width 4 height 4
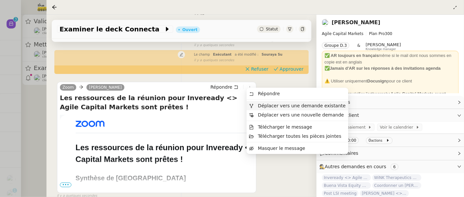
click at [274, 102] on li "Déplacer vers une demande existante" at bounding box center [298, 105] width 102 height 9
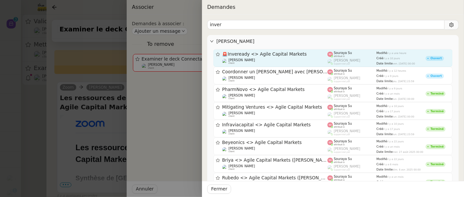
type input "inver"
click at [324, 62] on div "Michael Khayat client" at bounding box center [274, 61] width 105 height 7
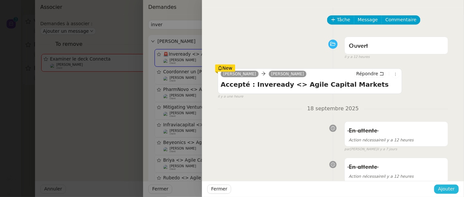
click at [440, 186] on span "Ajouter" at bounding box center [446, 189] width 17 height 8
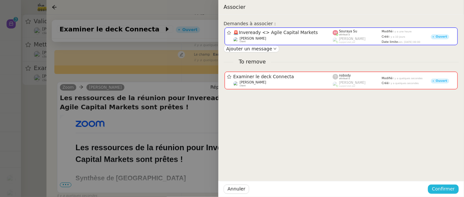
click at [446, 187] on span "Confirmer" at bounding box center [443, 189] width 23 height 8
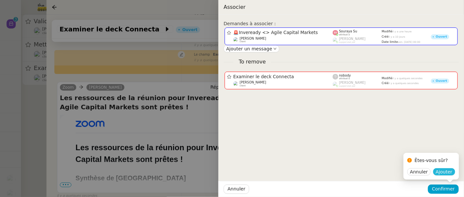
click at [446, 174] on span "Ajouter" at bounding box center [444, 172] width 17 height 7
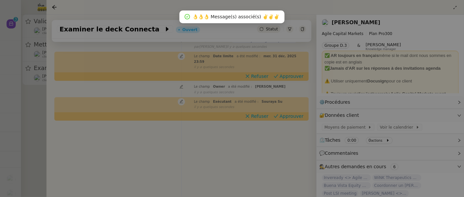
scroll to position [84, 0]
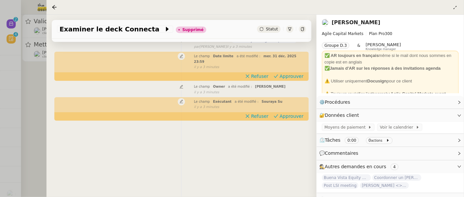
click at [36, 155] on div at bounding box center [232, 98] width 464 height 197
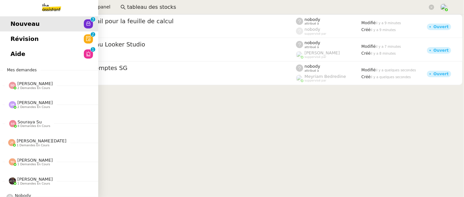
click at [13, 37] on span "Révision" at bounding box center [24, 39] width 28 height 10
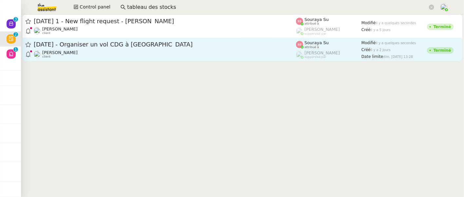
click at [250, 40] on link "30th November 2025 - Organiser un vol CDG à Manchester Louis Frei client Souray…" at bounding box center [242, 50] width 440 height 24
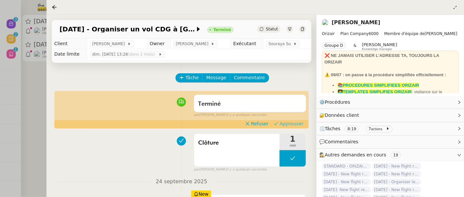
click at [298, 122] on span "Approuver" at bounding box center [292, 124] width 24 height 7
click at [34, 90] on div at bounding box center [232, 98] width 464 height 197
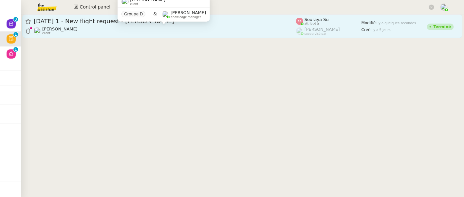
click at [108, 29] on div "Louis Frei client" at bounding box center [165, 31] width 262 height 9
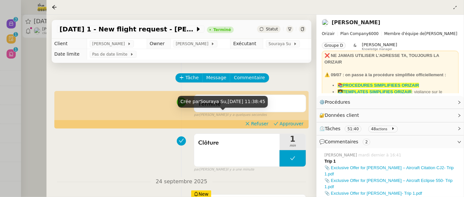
scroll to position [29, 0]
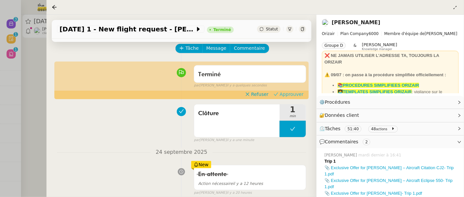
click at [300, 93] on span "Approuver" at bounding box center [292, 94] width 24 height 7
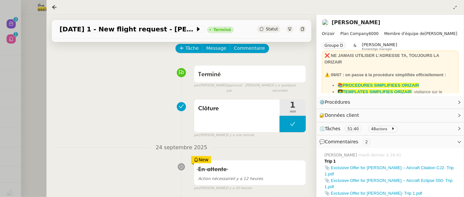
click at [37, 51] on div at bounding box center [232, 98] width 464 height 197
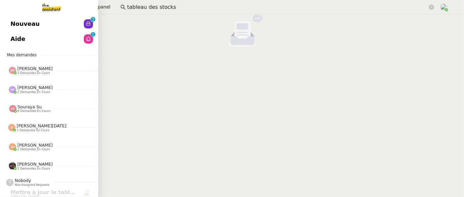
click at [12, 20] on span "Nouveau" at bounding box center [24, 24] width 29 height 10
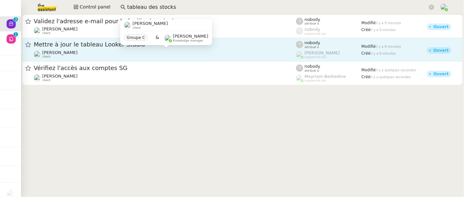
click at [179, 55] on div "Guillaume Farina client" at bounding box center [165, 54] width 262 height 9
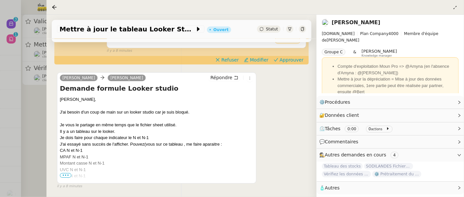
scroll to position [218, 0]
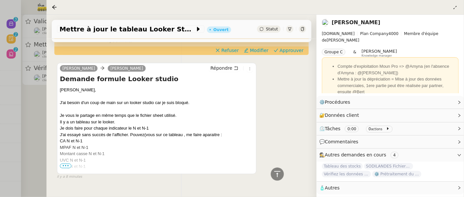
click at [66, 165] on span "•••" at bounding box center [66, 166] width 12 height 5
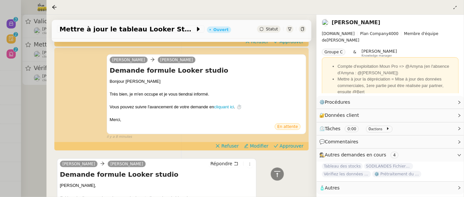
scroll to position [123, 0]
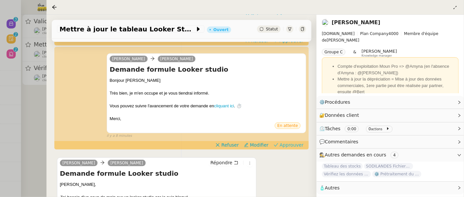
click at [293, 145] on span "Approuver" at bounding box center [292, 145] width 24 height 7
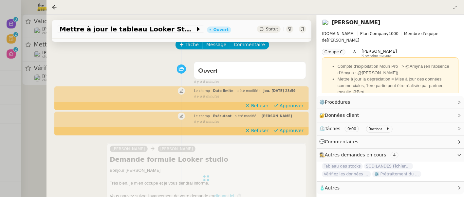
scroll to position [24, 0]
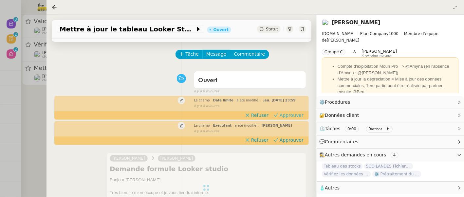
click at [297, 115] on span "Approuver" at bounding box center [292, 115] width 24 height 7
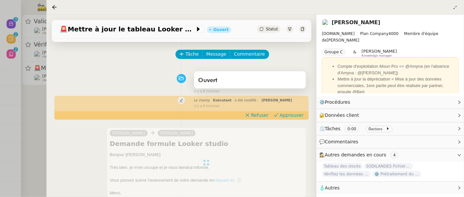
scroll to position [0, 0]
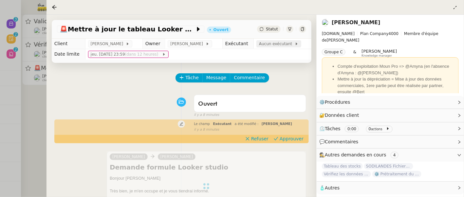
click at [272, 43] on span "Aucun exécutant" at bounding box center [277, 44] width 36 height 7
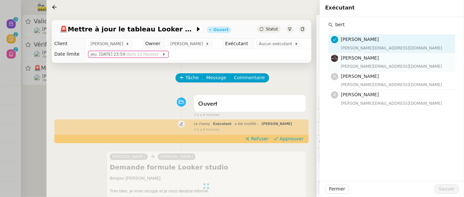
type input "bert"
click at [374, 65] on div "bert.canavaggio@gmail.com" at bounding box center [396, 66] width 111 height 7
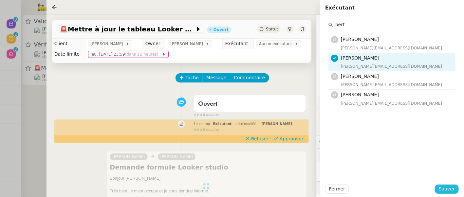
click at [450, 188] on span "Sauver" at bounding box center [447, 189] width 16 height 8
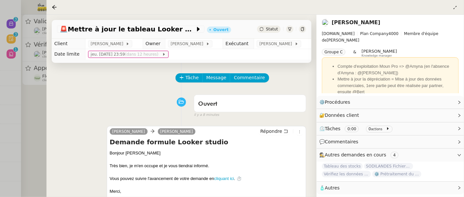
click at [302, 29] on icon at bounding box center [303, 29] width 4 height 4
click at [31, 106] on div at bounding box center [232, 98] width 464 height 197
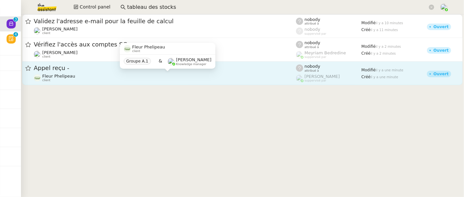
click at [133, 78] on div "Fleur Phelipeau client" at bounding box center [165, 78] width 262 height 9
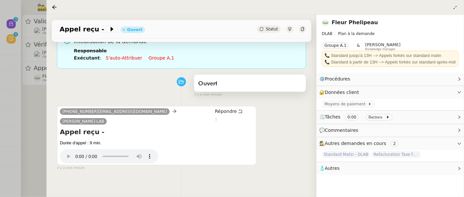
scroll to position [84, 0]
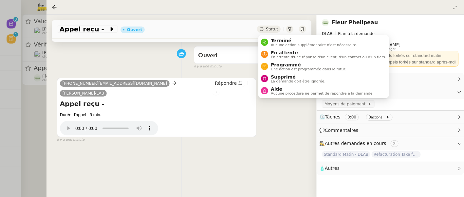
click at [273, 32] on div "Statut" at bounding box center [269, 29] width 24 height 7
click at [291, 74] on span "Supprimé" at bounding box center [298, 76] width 55 height 5
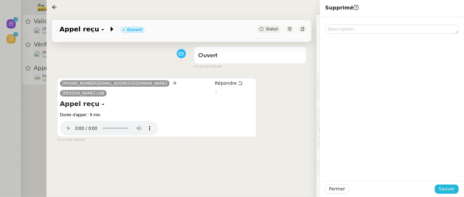
click at [450, 189] on span "Sauver" at bounding box center [447, 189] width 16 height 8
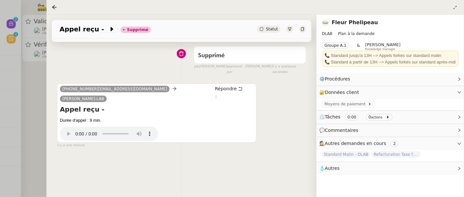
click at [31, 117] on div at bounding box center [232, 98] width 464 height 197
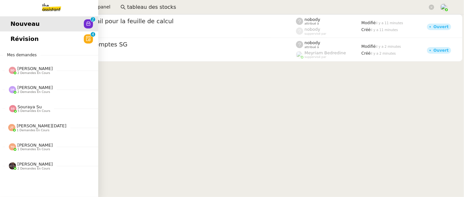
click at [14, 42] on span "Révision" at bounding box center [24, 39] width 28 height 10
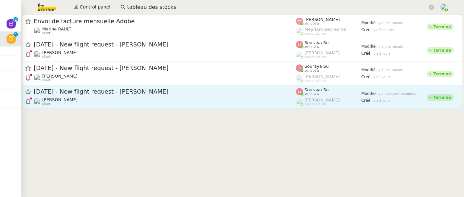
click at [162, 100] on div "Louis Frei client" at bounding box center [165, 101] width 262 height 9
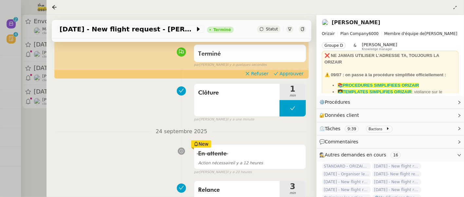
scroll to position [58, 0]
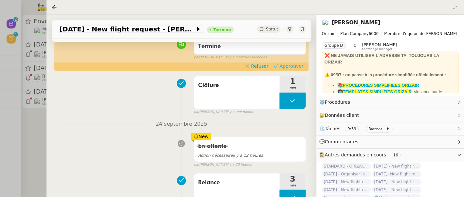
click at [295, 63] on button "Approuver" at bounding box center [288, 66] width 35 height 7
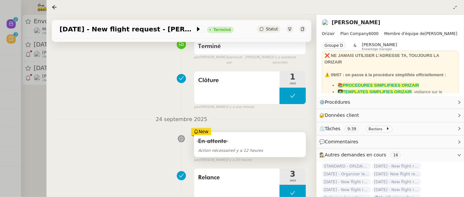
scroll to position [110, 0]
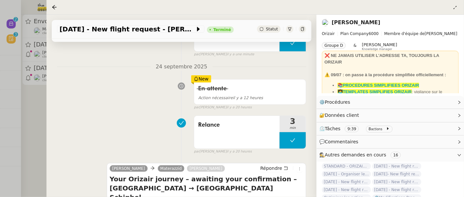
click at [37, 129] on div at bounding box center [232, 98] width 464 height 197
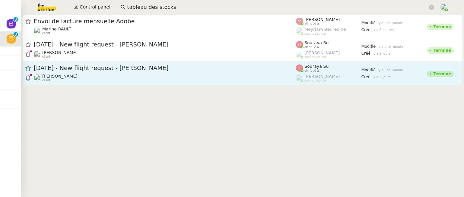
click at [215, 78] on div "Louis Frei client" at bounding box center [165, 78] width 262 height 9
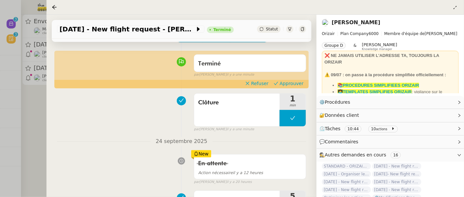
scroll to position [46, 0]
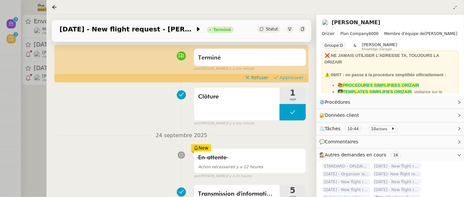
click at [297, 75] on span "Approuver" at bounding box center [292, 77] width 24 height 7
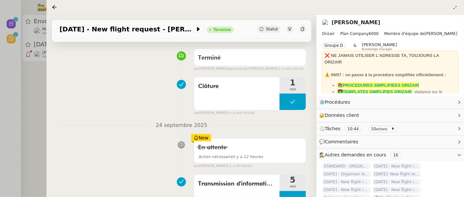
click at [42, 98] on div at bounding box center [232, 98] width 464 height 197
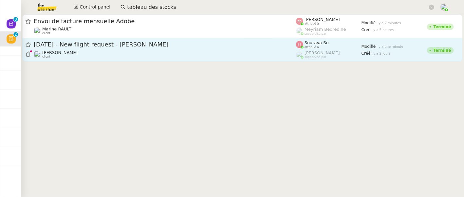
click at [130, 47] on span "13th November 2025 - New flight request - James Nelson" at bounding box center [165, 45] width 262 height 6
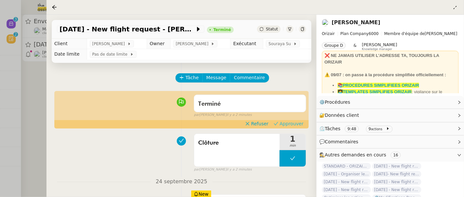
click at [289, 123] on span "Approuver" at bounding box center [292, 124] width 24 height 7
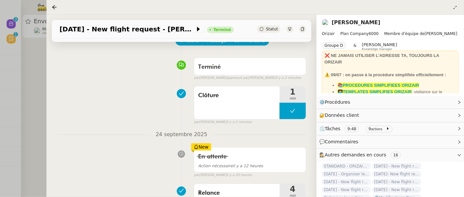
scroll to position [45, 0]
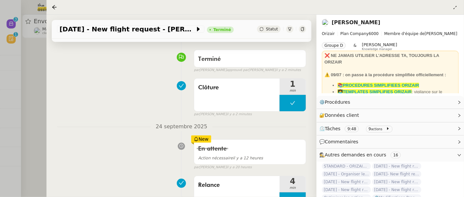
click at [23, 62] on div at bounding box center [232, 98] width 464 height 197
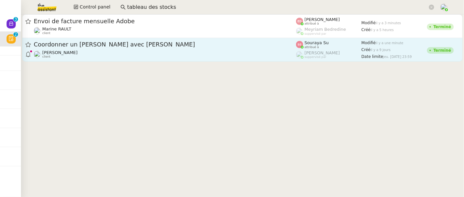
click at [137, 60] on link "Coordonner un appel avec Edoardo Michael Khayat client Souraya Su attribué à Fr…" at bounding box center [242, 50] width 440 height 24
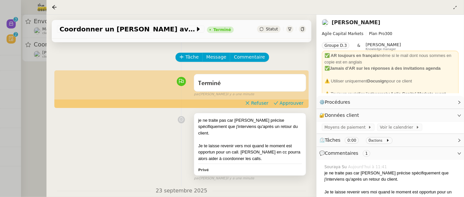
scroll to position [8, 0]
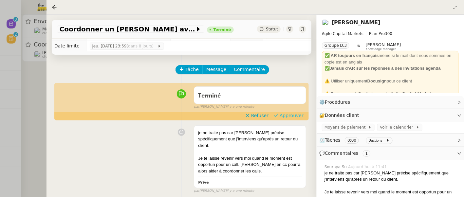
click at [296, 114] on span "Approuver" at bounding box center [292, 115] width 24 height 7
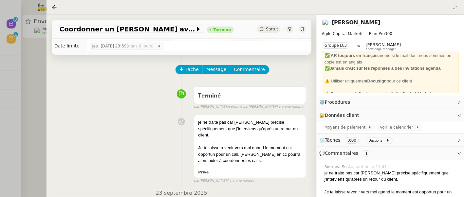
click at [34, 69] on div at bounding box center [232, 98] width 464 height 197
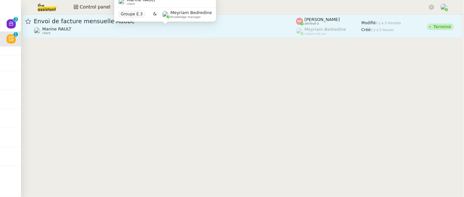
click at [106, 29] on div "Marine RAULT client" at bounding box center [165, 31] width 262 height 9
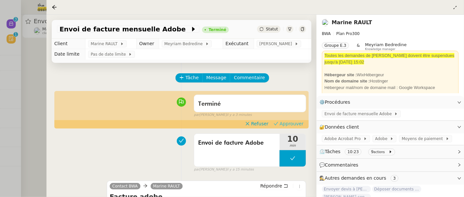
click at [298, 124] on span "Approuver" at bounding box center [292, 124] width 24 height 7
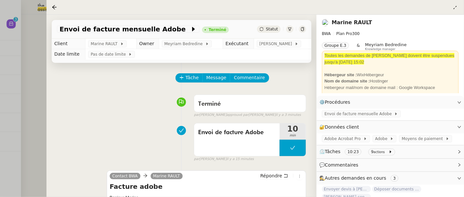
click at [28, 58] on div at bounding box center [232, 98] width 464 height 197
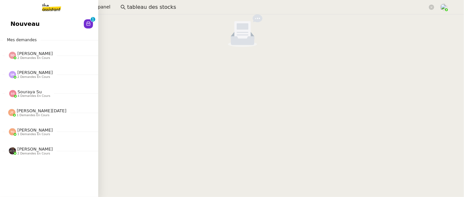
click at [4, 21] on link "Nouveau 0 1 2 3 4 5 6 7 8 9" at bounding box center [49, 23] width 98 height 15
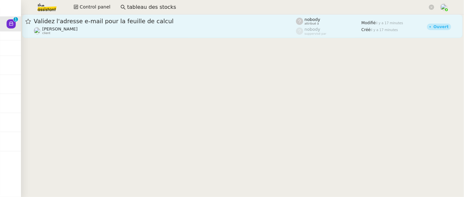
click at [209, 30] on div "Bertrand Canavaggio client" at bounding box center [165, 31] width 262 height 9
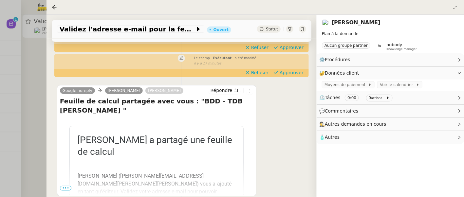
scroll to position [131, 0]
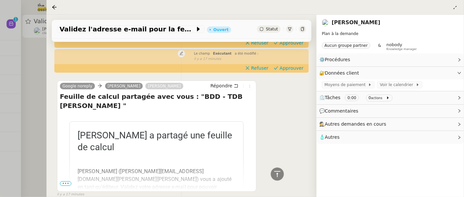
click at [249, 85] on icon at bounding box center [250, 86] width 4 height 4
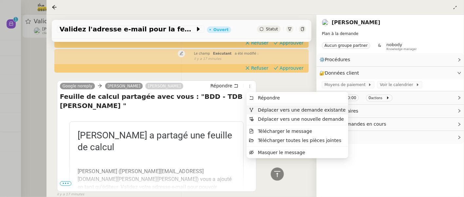
click at [267, 108] on span "Déplacer vers une demande existante" at bounding box center [302, 109] width 88 height 5
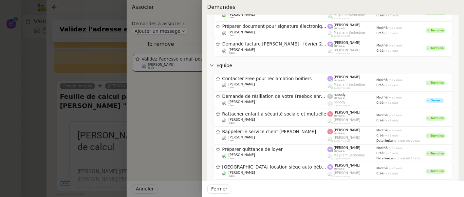
scroll to position [349, 0]
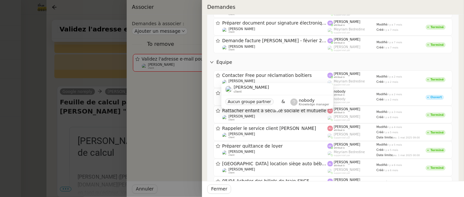
click at [89, 113] on div at bounding box center [232, 98] width 464 height 197
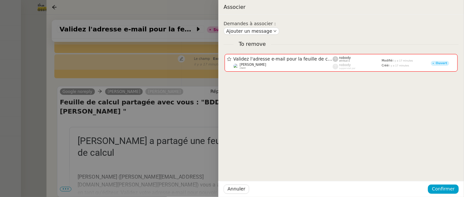
click at [119, 109] on div at bounding box center [232, 98] width 464 height 197
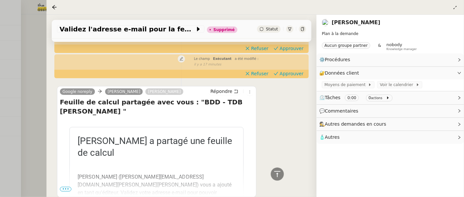
click at [64, 187] on span "•••" at bounding box center [66, 189] width 12 height 5
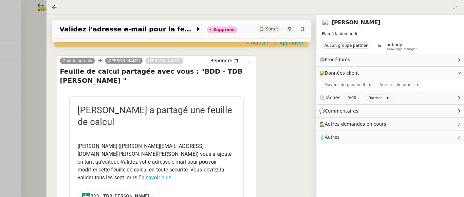
scroll to position [174, 0]
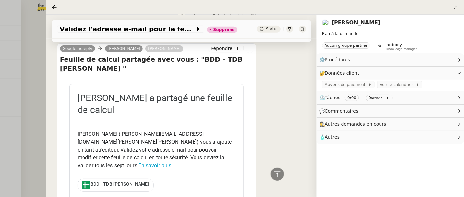
click at [41, 110] on div at bounding box center [232, 98] width 464 height 197
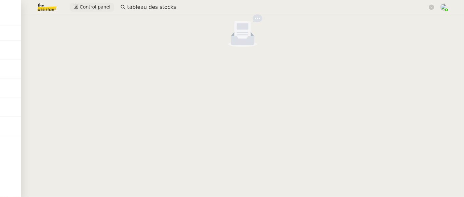
click at [85, 3] on span "Control panel" at bounding box center [95, 7] width 31 height 8
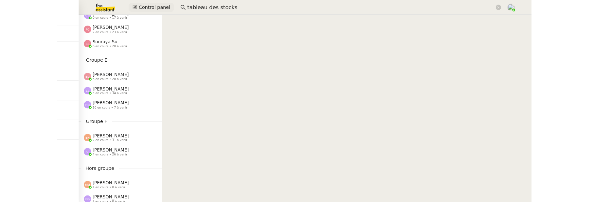
scroll to position [169, 0]
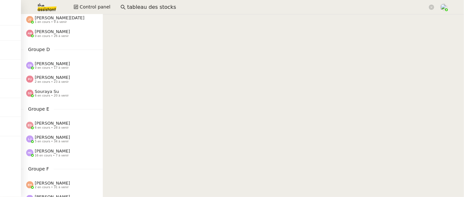
click at [63, 94] on span "6 en cours • 20 à venir" at bounding box center [52, 96] width 34 height 4
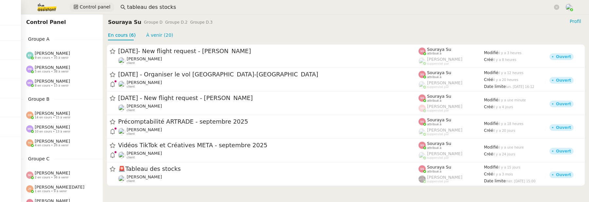
click at [98, 9] on span "Control panel" at bounding box center [95, 7] width 31 height 8
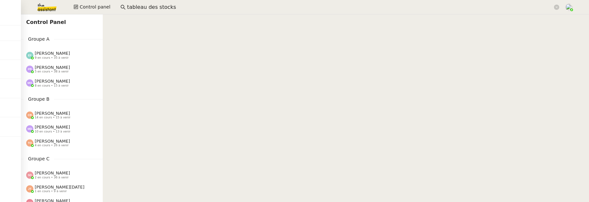
click at [38, 7] on img at bounding box center [41, 7] width 51 height 14
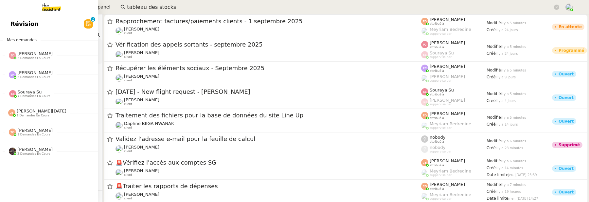
click at [17, 24] on span "Révision" at bounding box center [24, 24] width 28 height 10
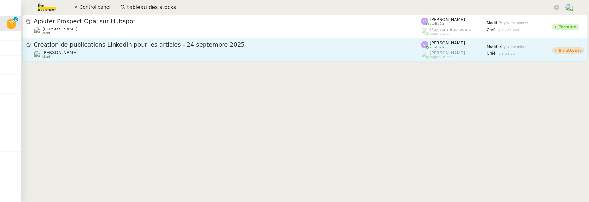
click at [243, 56] on div "Angélique PIERREL client" at bounding box center [228, 54] width 388 height 9
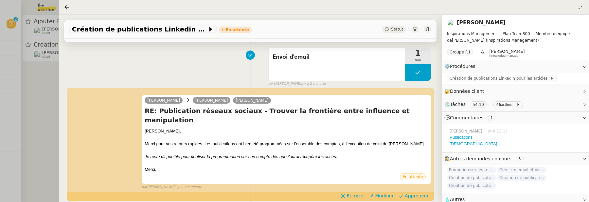
scroll to position [90, 0]
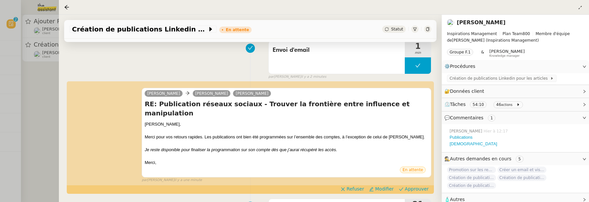
click at [32, 90] on div at bounding box center [294, 101] width 589 height 202
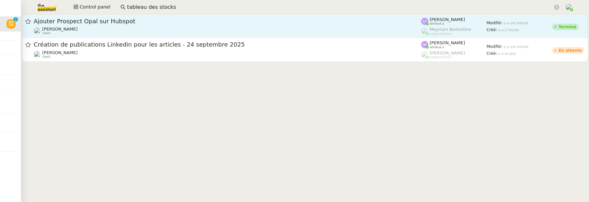
click at [116, 26] on div "Ajouter Prospect Opal sur Hubspot Rayan Ouafi client" at bounding box center [228, 26] width 388 height 18
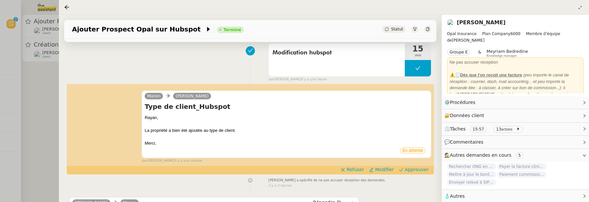
scroll to position [92, 0]
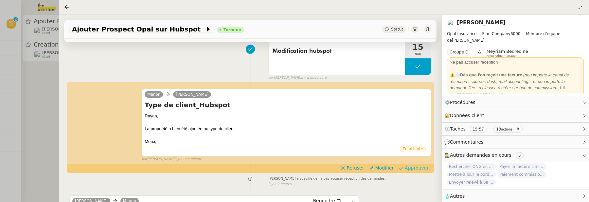
click at [415, 171] on button "Approuver" at bounding box center [414, 167] width 35 height 7
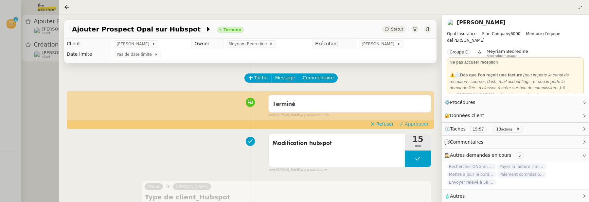
click at [424, 125] on span "Approuver" at bounding box center [417, 124] width 24 height 7
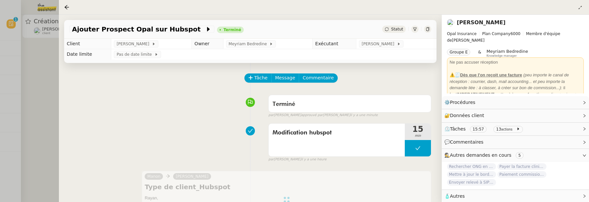
click at [50, 81] on div at bounding box center [294, 101] width 589 height 202
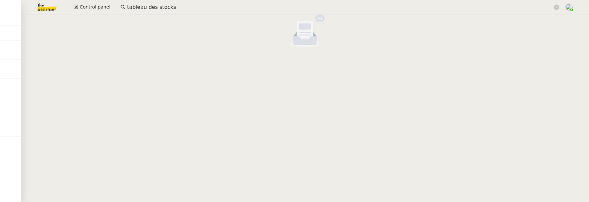
click at [185, 6] on input "tableau des stocks" at bounding box center [340, 7] width 426 height 9
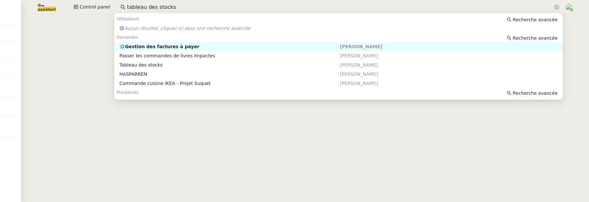
click at [185, 6] on input "tableau des stocks" at bounding box center [340, 7] width 426 height 9
click at [83, 58] on cdk-virtual-scroll-viewport at bounding box center [305, 107] width 568 height 187
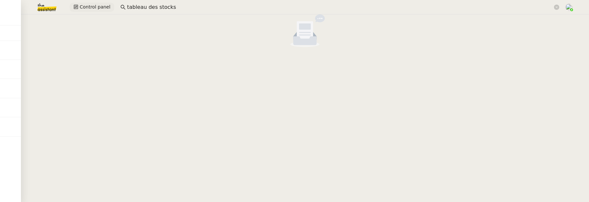
click at [88, 7] on span "Control panel" at bounding box center [95, 7] width 31 height 8
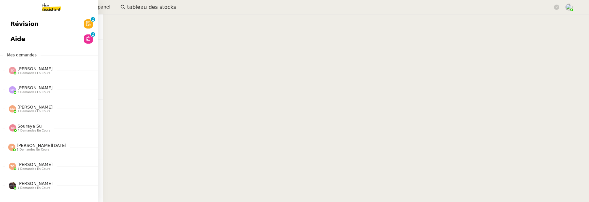
click at [10, 25] on link "Révision 0 1 2 3 4 5 6 7 8 9" at bounding box center [49, 23] width 98 height 15
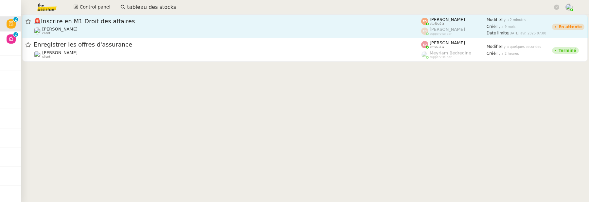
click at [184, 22] on span "🚨 Inscrire en M1 Droit des affaires" at bounding box center [228, 21] width 388 height 6
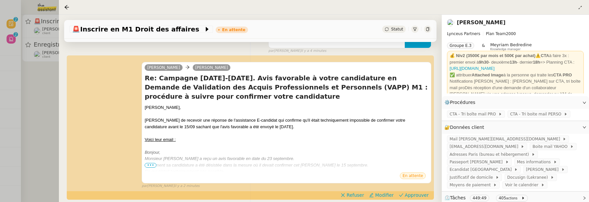
scroll to position [118, 0]
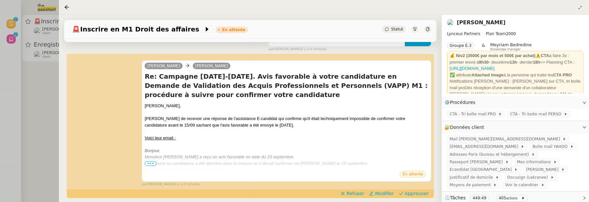
click at [39, 109] on div at bounding box center [294, 101] width 589 height 202
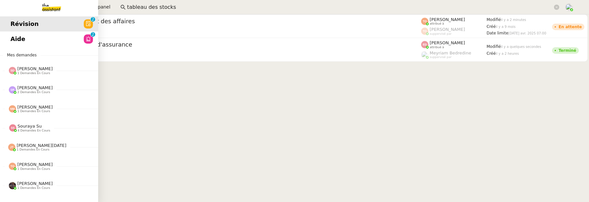
click at [9, 34] on link "Aide 0 1 2 3 4 5 6 7 8 9" at bounding box center [49, 38] width 98 height 15
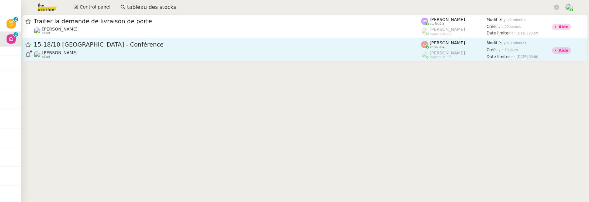
click at [209, 56] on div "Laurène Gauthier client" at bounding box center [228, 54] width 388 height 9
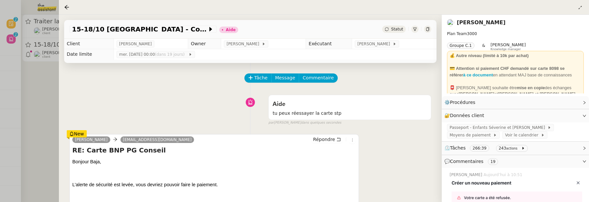
click at [480, 23] on link "Laurène Gauthier" at bounding box center [481, 22] width 49 height 6
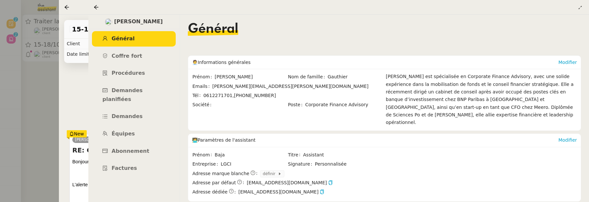
scroll to position [158, 0]
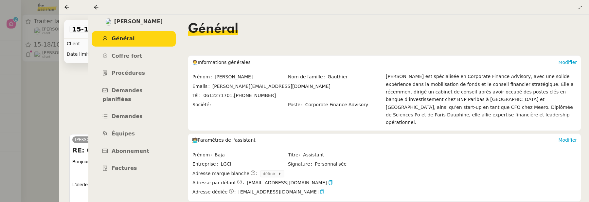
scroll to position [158, 0]
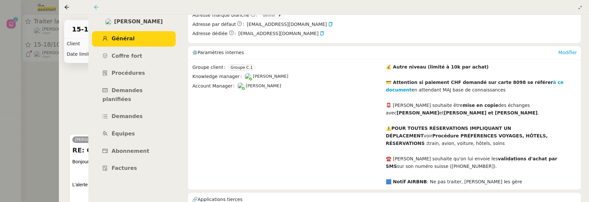
click at [97, 7] on icon at bounding box center [96, 7] width 5 height 5
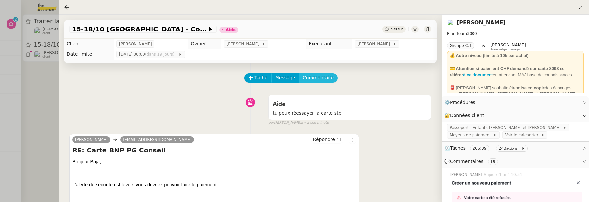
click at [319, 77] on span "Commentaire" at bounding box center [318, 78] width 31 height 8
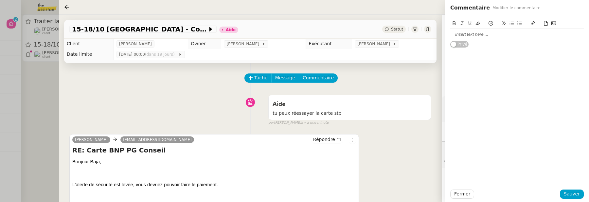
click at [510, 34] on div at bounding box center [518, 34] width 134 height 6
click at [575, 195] on span "Sauver" at bounding box center [572, 194] width 16 height 8
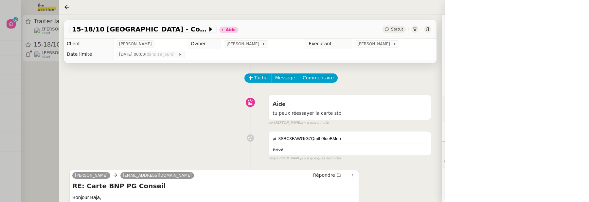
click at [388, 33] on div "15-18/10 Barcelone - Conférence Aide Statut" at bounding box center [250, 29] width 373 height 19
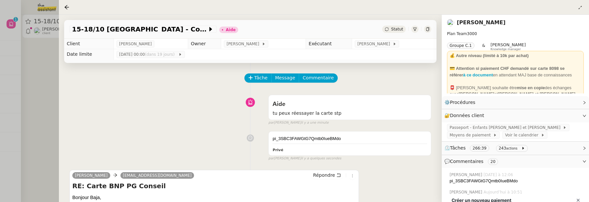
click at [391, 32] on div "Statut" at bounding box center [394, 29] width 24 height 7
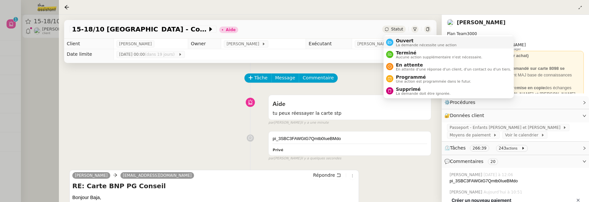
click at [401, 43] on span "La demande nécessite une action" at bounding box center [426, 45] width 61 height 4
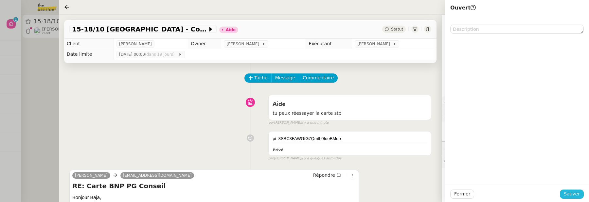
click at [579, 195] on span "Sauver" at bounding box center [572, 194] width 16 height 8
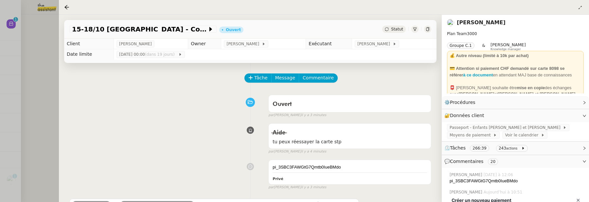
click at [42, 75] on div at bounding box center [294, 101] width 589 height 202
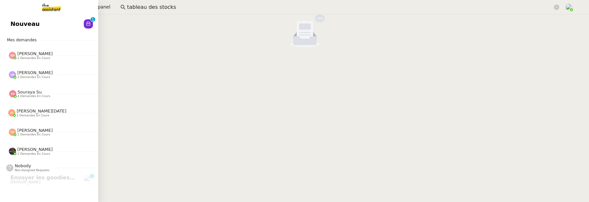
click at [9, 21] on link "Nouveau 0 1 2 3 4 5 6 7 8 9" at bounding box center [49, 23] width 98 height 15
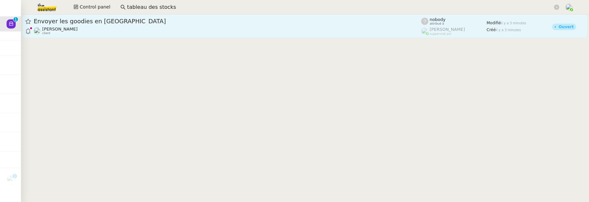
click at [172, 32] on div "[PERSON_NAME] client" at bounding box center [228, 31] width 388 height 9
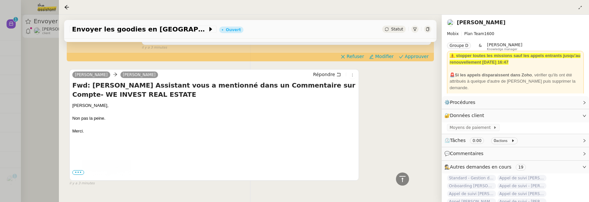
scroll to position [214, 0]
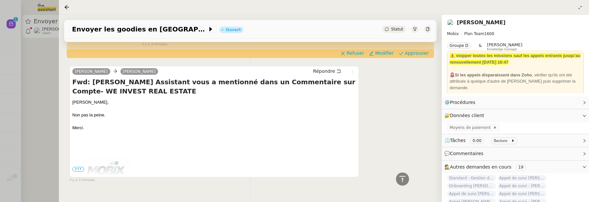
click at [352, 72] on icon at bounding box center [353, 72] width 4 height 4
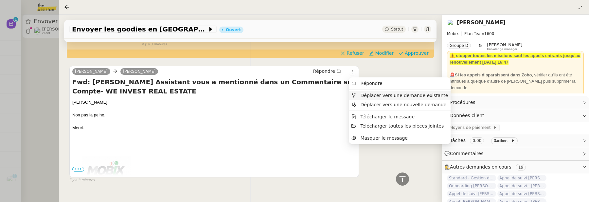
click at [364, 93] on span "Déplacer vers une demande existante" at bounding box center [405, 95] width 88 height 5
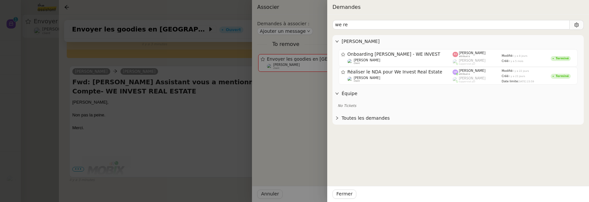
type input "we re"
click at [201, 116] on div at bounding box center [294, 101] width 589 height 202
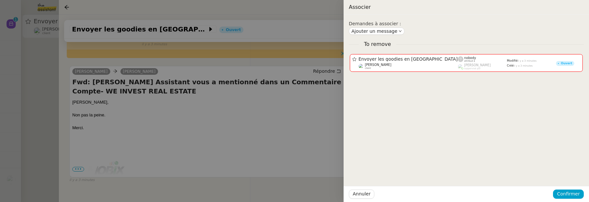
click at [201, 116] on div at bounding box center [294, 101] width 589 height 202
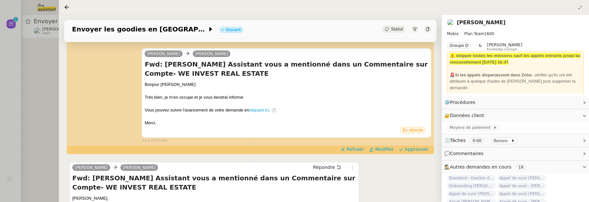
scroll to position [116, 0]
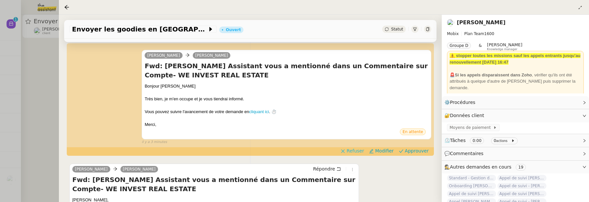
click at [361, 154] on span "Refuser" at bounding box center [355, 150] width 17 height 7
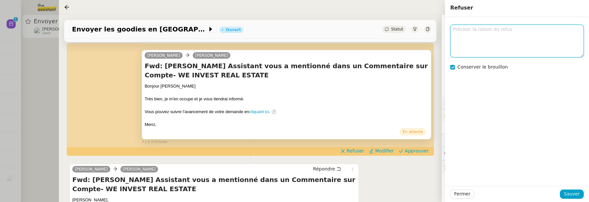
click at [468, 51] on textarea at bounding box center [518, 41] width 134 height 32
type textarea "demande ini"
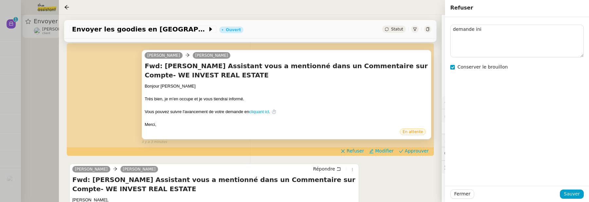
click at [576, 199] on div "Fermer Sauver" at bounding box center [517, 194] width 144 height 16
click at [576, 197] on span "Sauver" at bounding box center [572, 194] width 16 height 8
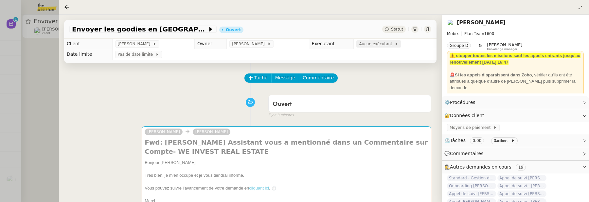
click at [386, 44] on span "Aucun exécutant" at bounding box center [377, 44] width 36 height 7
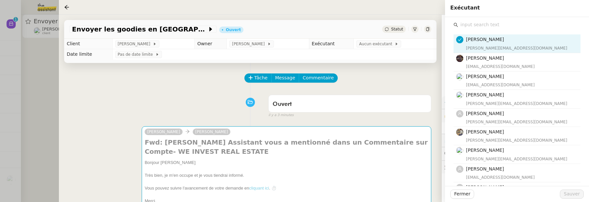
click at [464, 28] on input "text" at bounding box center [519, 24] width 122 height 9
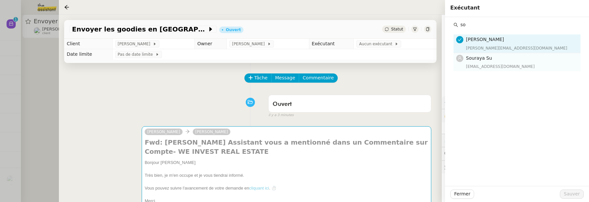
type input "so"
click at [481, 62] on div "Souraya Su souraya@team.theassistant.com" at bounding box center [521, 61] width 111 height 15
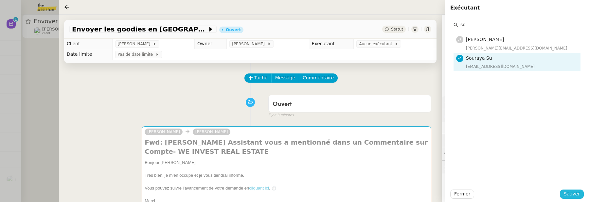
click at [567, 191] on span "Sauver" at bounding box center [572, 194] width 16 height 8
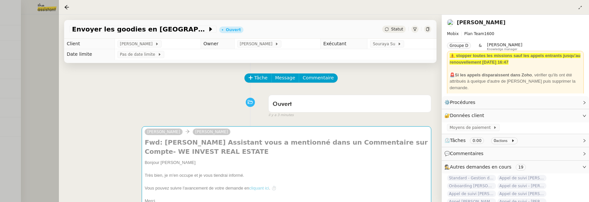
click at [36, 75] on div at bounding box center [294, 101] width 589 height 202
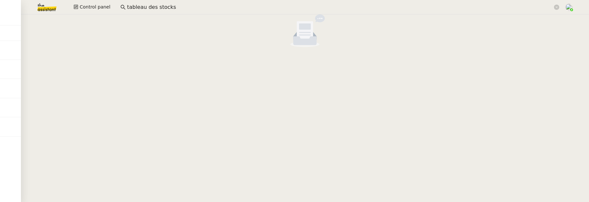
click at [94, 12] on div "Control panel tableau des stocks" at bounding box center [294, 7] width 557 height 14
click at [89, 7] on span "Control panel" at bounding box center [95, 7] width 31 height 8
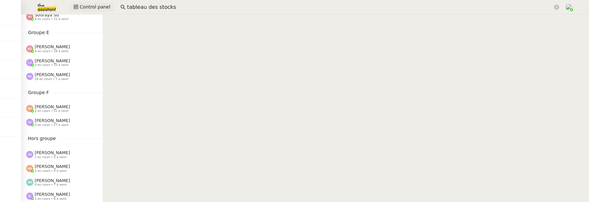
scroll to position [236, 0]
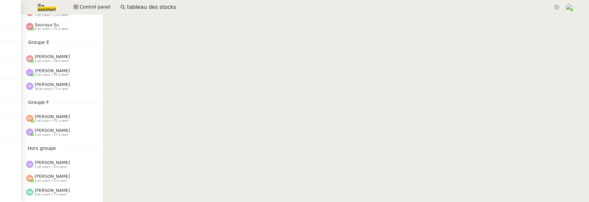
click at [131, 7] on input "tableau des stocks" at bounding box center [340, 7] width 426 height 9
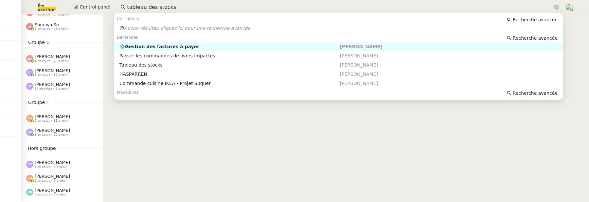
click at [131, 7] on input "tableau des stocks" at bounding box center [340, 7] width 426 height 9
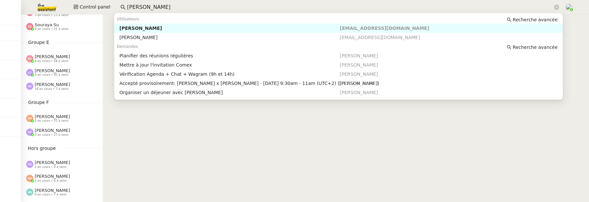
click at [184, 29] on div "[PERSON_NAME]" at bounding box center [230, 28] width 220 height 6
type input "[PERSON_NAME]"
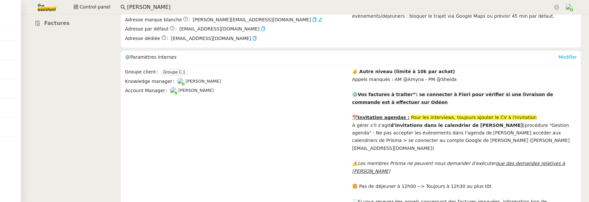
scroll to position [75, 0]
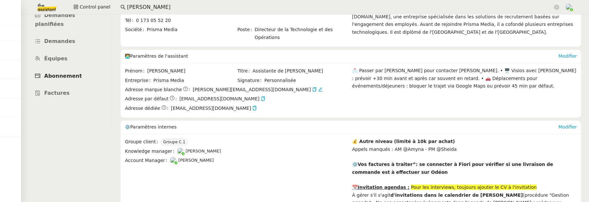
click at [73, 73] on span "Abonnement" at bounding box center [63, 76] width 38 height 6
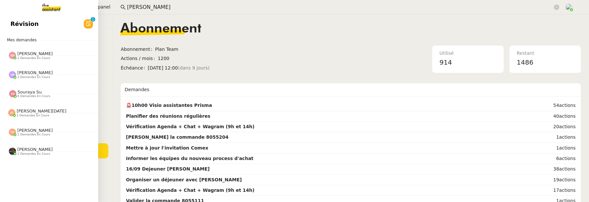
click at [23, 24] on span "Révision" at bounding box center [24, 24] width 28 height 10
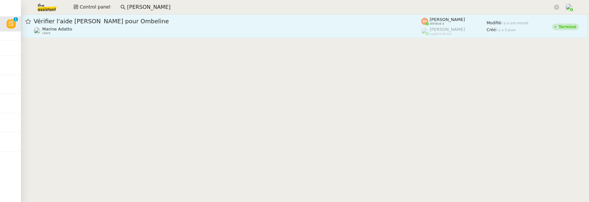
click at [185, 19] on span "Vérifier l'aide Sylaé pour Ombeline" at bounding box center [228, 21] width 388 height 6
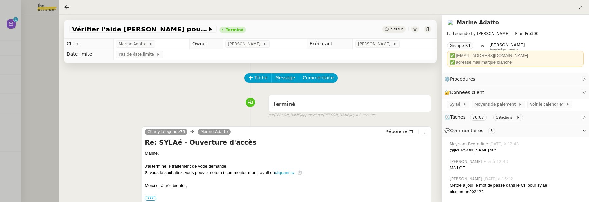
click at [43, 82] on div at bounding box center [294, 101] width 589 height 202
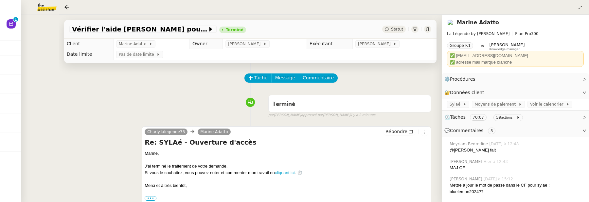
click at [43, 82] on div at bounding box center [294, 101] width 589 height 202
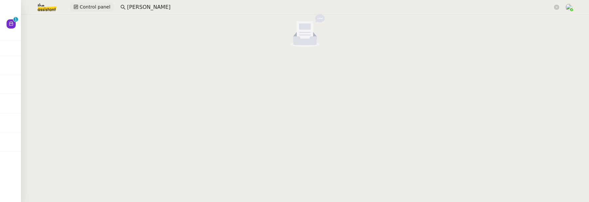
click at [96, 8] on span "Control panel" at bounding box center [95, 7] width 31 height 8
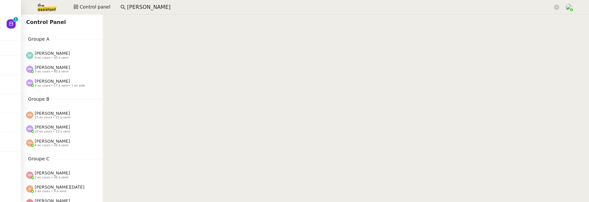
click at [45, 7] on img at bounding box center [41, 7] width 51 height 14
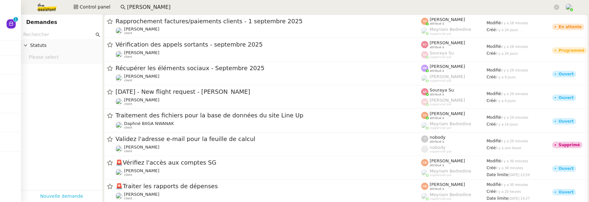
click at [54, 195] on link "Nouvelle demande" at bounding box center [61, 196] width 43 height 8
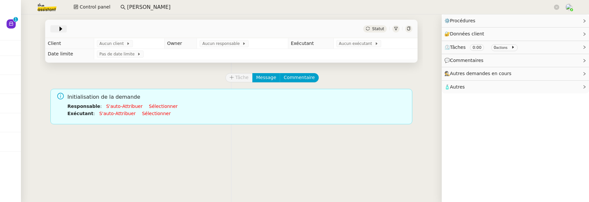
click at [60, 29] on icon at bounding box center [61, 29] width 3 height 5
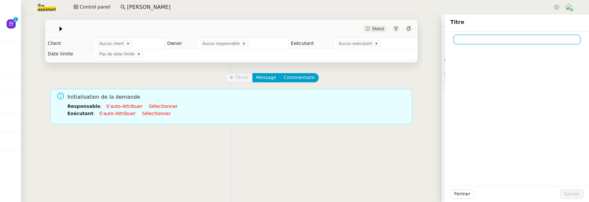
click at [470, 41] on input at bounding box center [517, 39] width 127 height 9
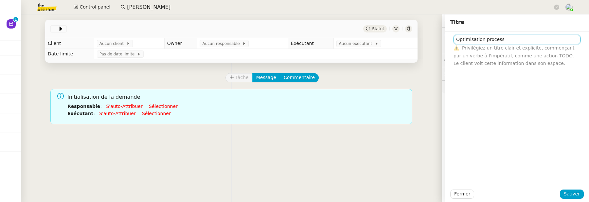
drag, startPoint x: 483, startPoint y: 41, endPoint x: 527, endPoint y: 42, distance: 43.2
click at [527, 42] on input "Optimisation process" at bounding box center [517, 39] width 127 height 9
type input "Optimisation"
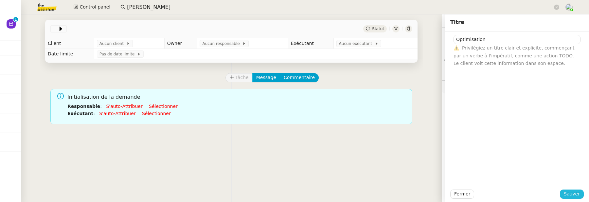
click at [581, 193] on button "Sauver" at bounding box center [572, 193] width 24 height 9
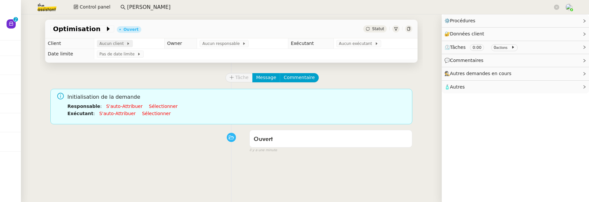
click at [109, 41] on span "Aucun client" at bounding box center [113, 43] width 27 height 7
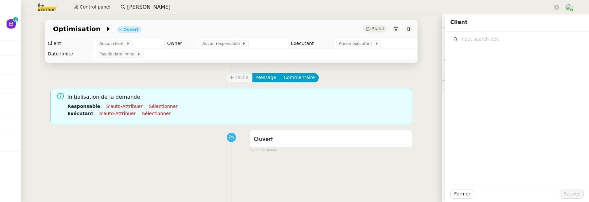
click at [465, 40] on input "text" at bounding box center [519, 39] width 122 height 9
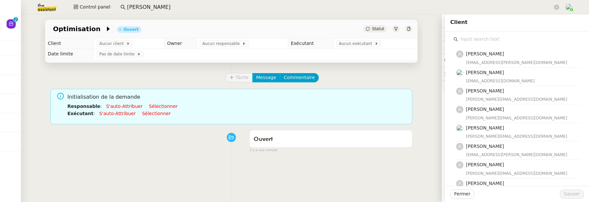
type input "f"
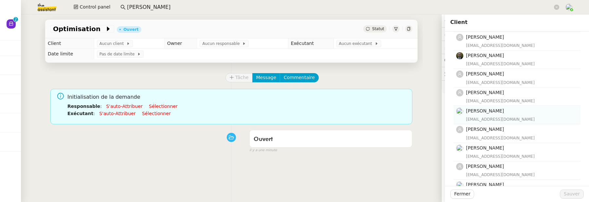
scroll to position [39, 0]
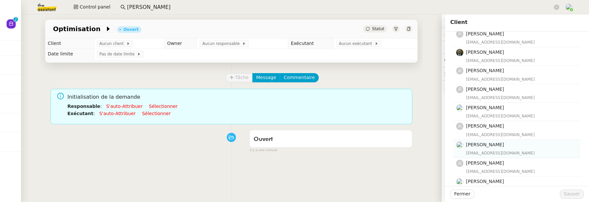
type input "david"
click at [487, 150] on div "dberrebi@prismamedia.com" at bounding box center [521, 153] width 111 height 7
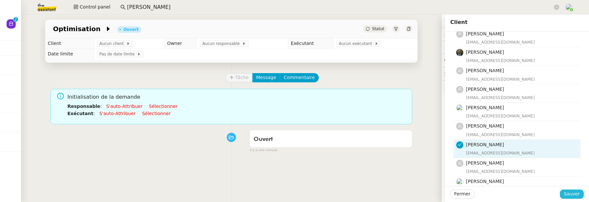
click at [580, 194] on span "Sauver" at bounding box center [572, 194] width 16 height 8
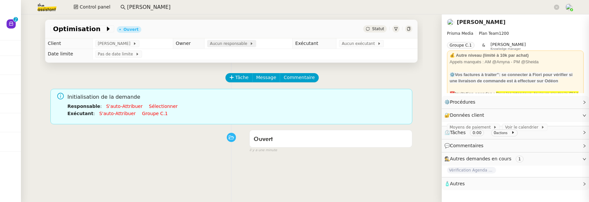
click at [233, 45] on span "Aucun responsable" at bounding box center [230, 43] width 40 height 7
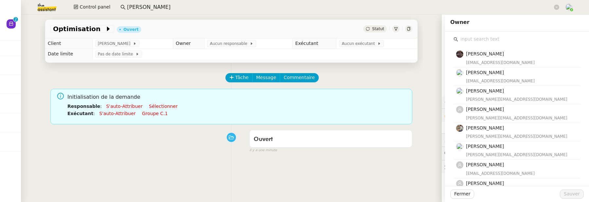
click at [471, 39] on input "text" at bounding box center [519, 39] width 122 height 9
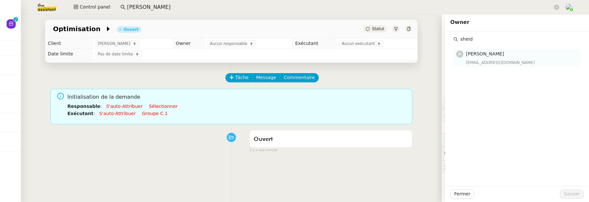
type input "sheid"
click at [497, 51] on span "[PERSON_NAME]" at bounding box center [485, 53] width 38 height 5
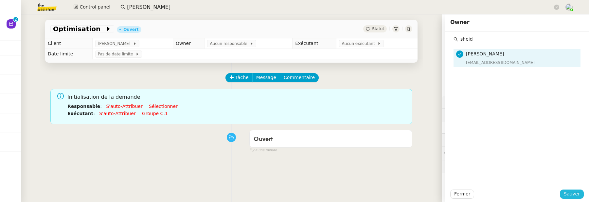
click at [573, 189] on button "Sauver" at bounding box center [572, 193] width 24 height 9
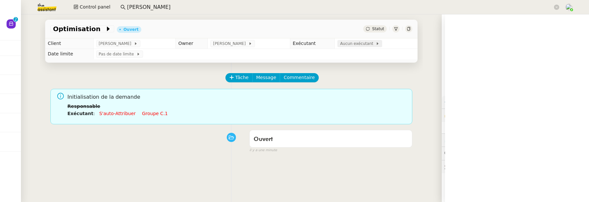
click at [376, 44] on icon at bounding box center [378, 44] width 4 height 4
click at [488, 36] on input "text" at bounding box center [519, 39] width 122 height 9
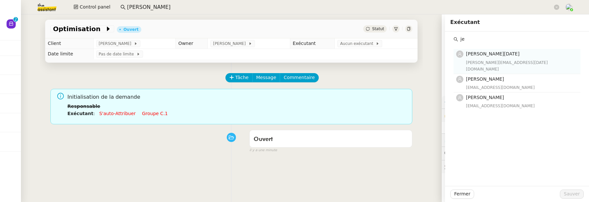
type input "je"
click at [505, 61] on div "jean-noel@theassistant.team" at bounding box center [521, 65] width 111 height 13
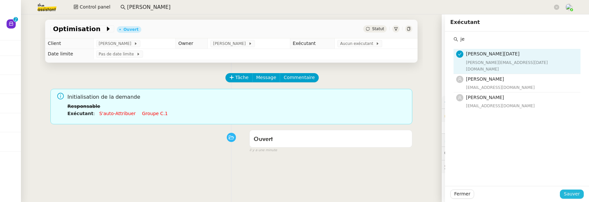
click at [573, 193] on span "Sauver" at bounding box center [572, 194] width 16 height 8
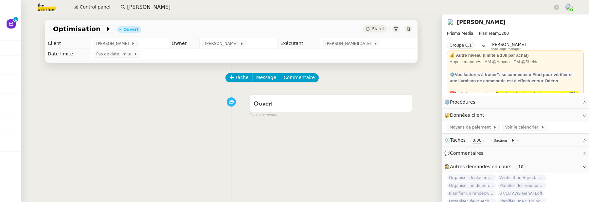
click at [293, 72] on div "Tâche Message Commentaire Veuillez patienter une erreur s'est produite 👌👌👌 mess…" at bounding box center [231, 164] width 383 height 202
click at [295, 81] on span "Commentaire" at bounding box center [299, 78] width 31 height 8
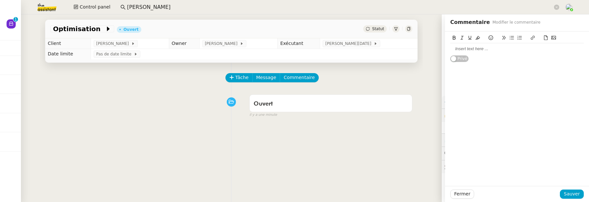
click at [477, 52] on div at bounding box center [518, 48] width 134 height 11
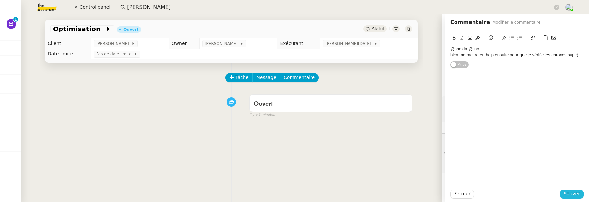
click at [573, 194] on span "Sauver" at bounding box center [572, 194] width 16 height 8
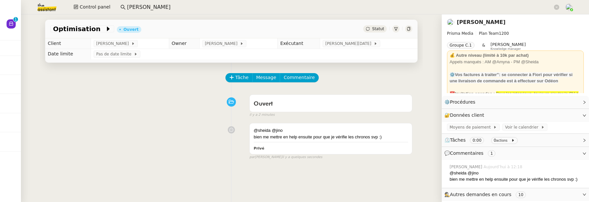
click at [411, 28] on icon at bounding box center [409, 29] width 4 height 4
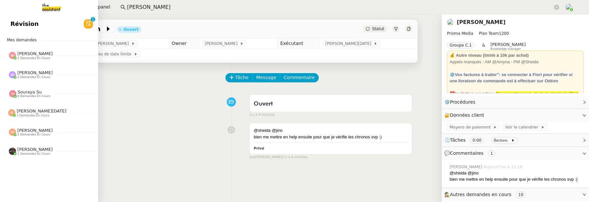
click at [16, 25] on span "Révision" at bounding box center [24, 24] width 28 height 10
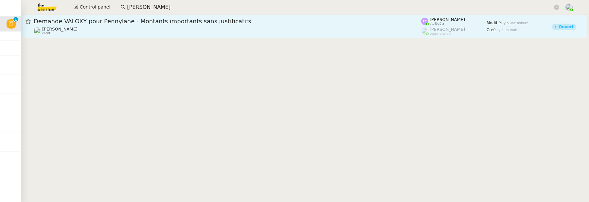
click at [210, 24] on span "Demande VALOXY pour Pennylane - Montants importants sans justificatifs" at bounding box center [228, 21] width 388 height 6
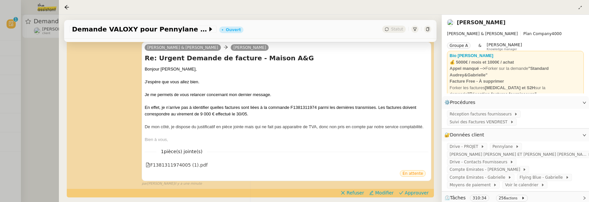
scroll to position [110, 0]
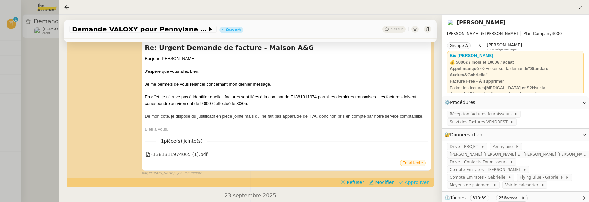
click at [428, 181] on span "Approuver" at bounding box center [417, 182] width 24 height 7
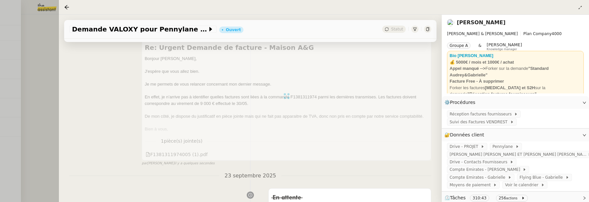
click at [32, 81] on div at bounding box center [294, 101] width 589 height 202
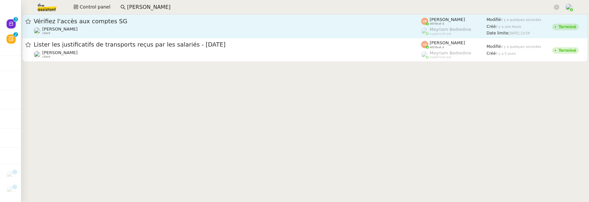
click at [122, 24] on div "Vérifiez l'accès aux comptes SG" at bounding box center [228, 21] width 388 height 8
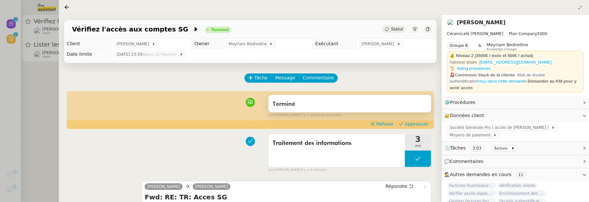
scroll to position [12, 0]
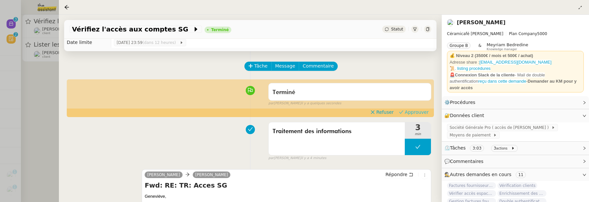
click at [412, 115] on span "Approuver" at bounding box center [417, 112] width 24 height 7
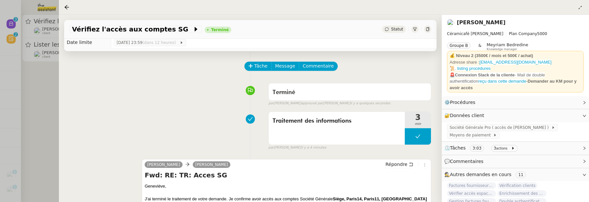
click at [30, 78] on div at bounding box center [294, 101] width 589 height 202
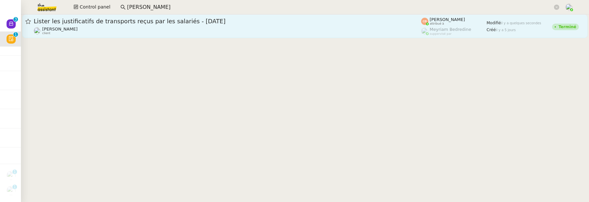
click at [161, 24] on div "Lister les justificatifs de transports reçus par les salariés - septembre 2025" at bounding box center [228, 21] width 388 height 8
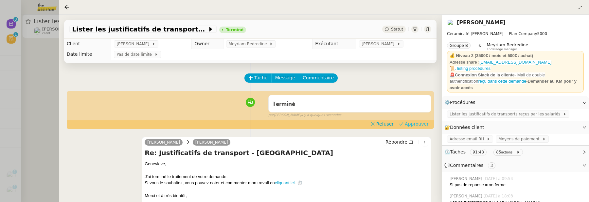
click at [412, 125] on span "Approuver" at bounding box center [417, 124] width 24 height 7
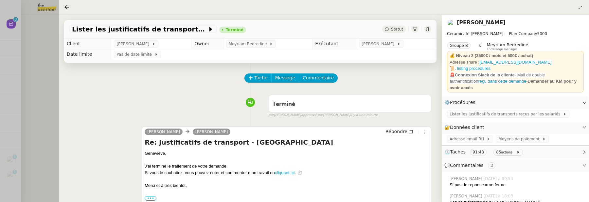
click at [41, 84] on div at bounding box center [294, 101] width 589 height 202
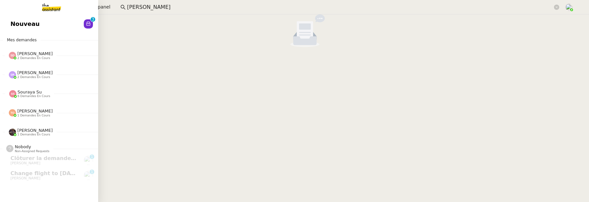
click at [30, 40] on span "Mes demandes" at bounding box center [22, 40] width 38 height 7
click at [39, 29] on link "Nouveau 0 1 2 3 4 5 6 7 8 9" at bounding box center [49, 23] width 98 height 15
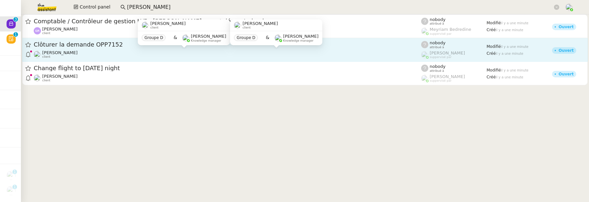
click at [155, 54] on div "[PERSON_NAME] client" at bounding box center [228, 54] width 388 height 9
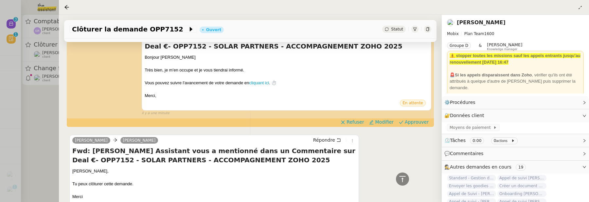
scroll to position [142, 0]
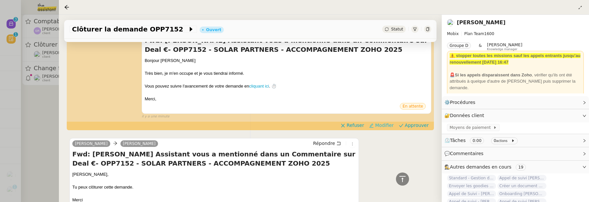
click at [388, 127] on span "Modifier" at bounding box center [384, 125] width 19 height 7
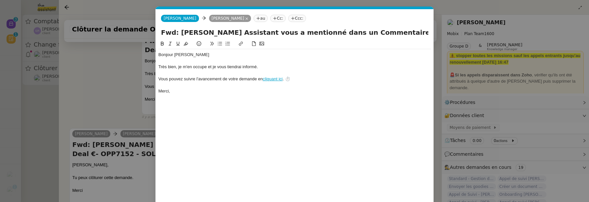
scroll to position [0, 14]
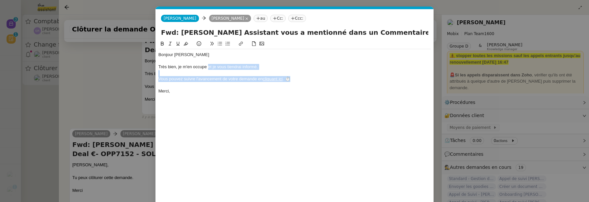
drag, startPoint x: 297, startPoint y: 77, endPoint x: 207, endPoint y: 68, distance: 90.2
click at [207, 68] on div "Bonjour Florian Très bien, je m'en occupe et je vous tiendrai informé. Vous pou…" at bounding box center [294, 72] width 273 height 47
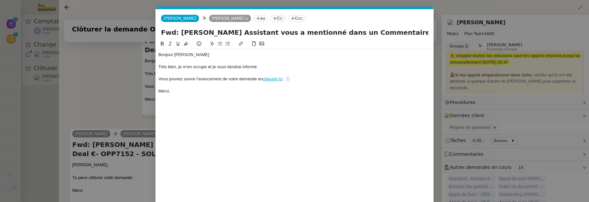
click at [98, 94] on nz-modal-container "Service TA - VOYAGE - PROPOSITION GLOBALE A utiliser dans le cadre de propositi…" at bounding box center [294, 101] width 589 height 202
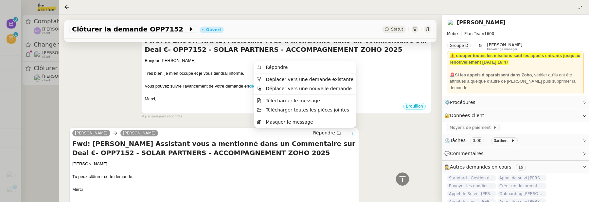
click at [351, 132] on icon at bounding box center [353, 133] width 4 height 4
click at [324, 82] on span "Déplacer vers une demande existante" at bounding box center [310, 79] width 88 height 5
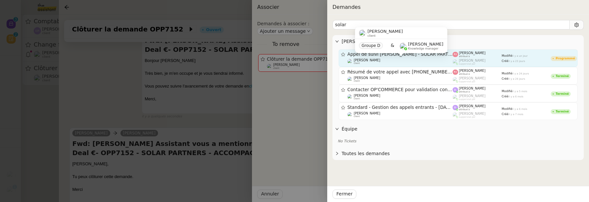
type input "solar"
click at [381, 63] on div "Florian Parant client" at bounding box center [400, 61] width 105 height 7
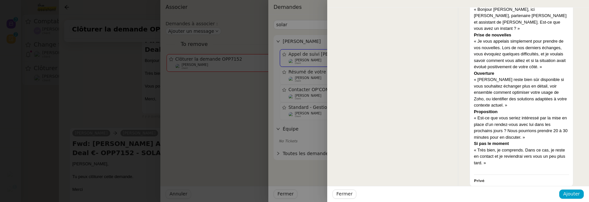
scroll to position [1186, 0]
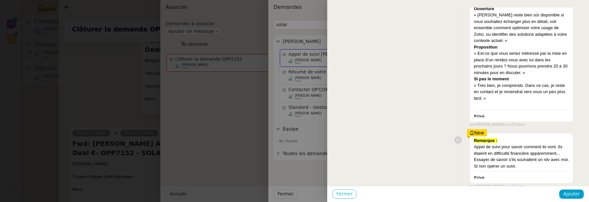
click at [344, 196] on span "Fermer" at bounding box center [345, 194] width 16 height 8
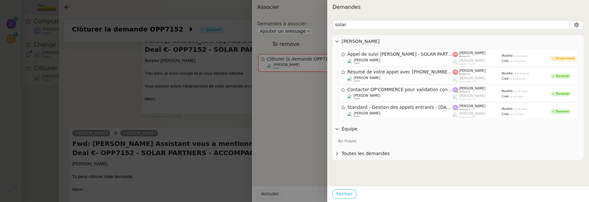
click at [345, 196] on span "Fermer" at bounding box center [345, 194] width 16 height 8
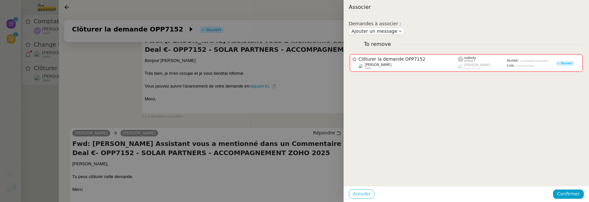
click at [351, 193] on button "Annuler" at bounding box center [362, 193] width 26 height 9
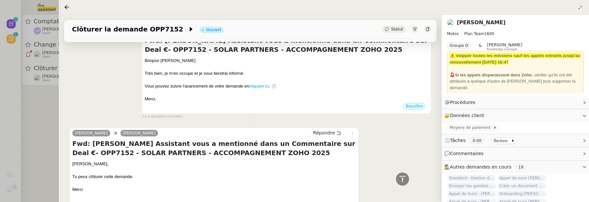
scroll to position [0, 0]
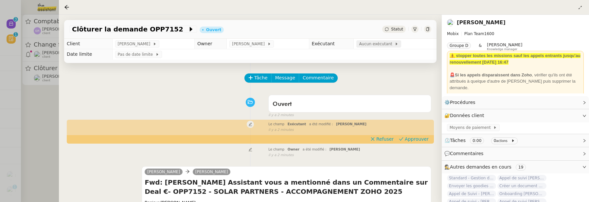
click at [371, 42] on span "Aucun exécutant" at bounding box center [377, 44] width 36 height 7
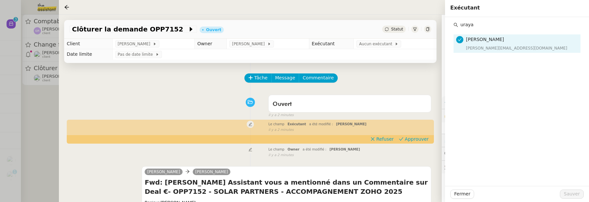
click at [460, 22] on input "uraya" at bounding box center [519, 24] width 122 height 9
type input "souraya"
click at [529, 53] on nz-list-item "Souraya Su souraya@team.theassistant.com" at bounding box center [517, 62] width 127 height 18
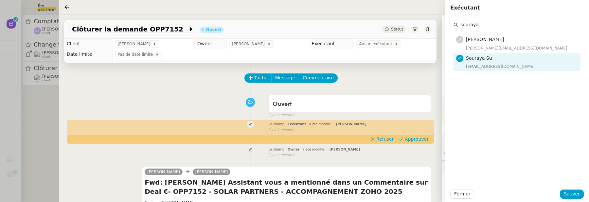
click at [572, 199] on div "Fermer Sauver" at bounding box center [517, 194] width 144 height 16
click at [568, 190] on button "Sauver" at bounding box center [572, 193] width 24 height 9
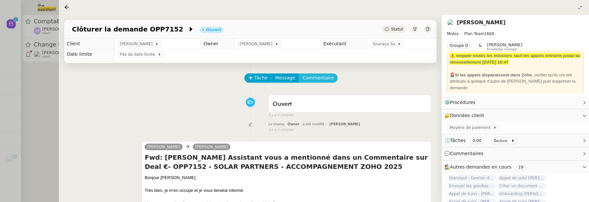
click at [318, 76] on span "Commentaire" at bounding box center [318, 78] width 31 height 8
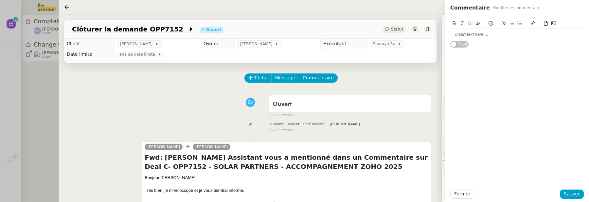
click at [472, 36] on div at bounding box center [518, 34] width 134 height 6
click at [575, 191] on span "Sauver" at bounding box center [572, 194] width 16 height 8
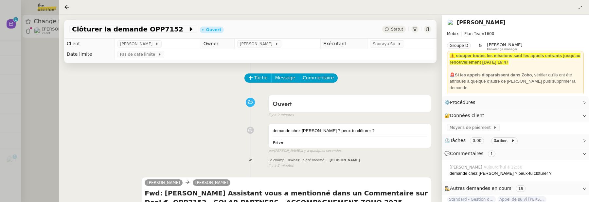
click at [27, 83] on div at bounding box center [294, 101] width 589 height 202
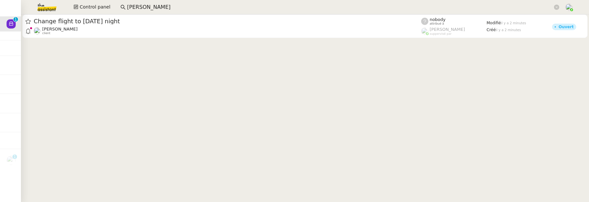
click at [132, 11] on app-search-bar "david berrebi" at bounding box center [340, 7] width 446 height 14
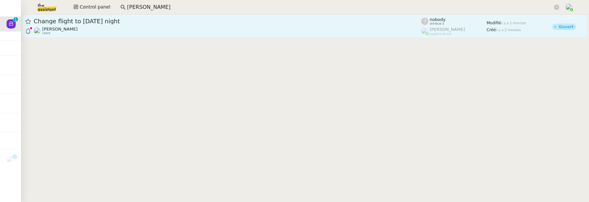
click at [137, 26] on div "Change flight to Thursday night Ian Rogers client" at bounding box center [228, 26] width 388 height 18
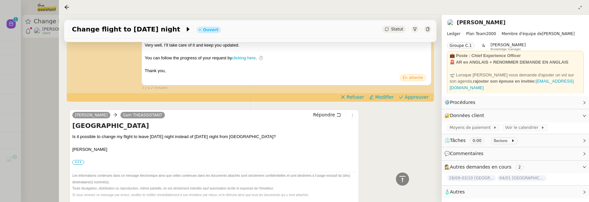
scroll to position [115, 0]
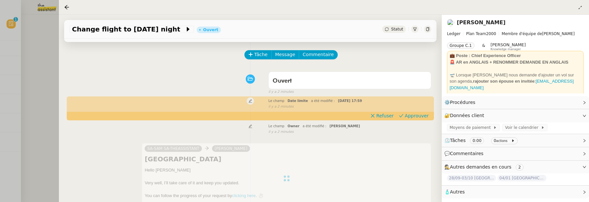
scroll to position [0, 0]
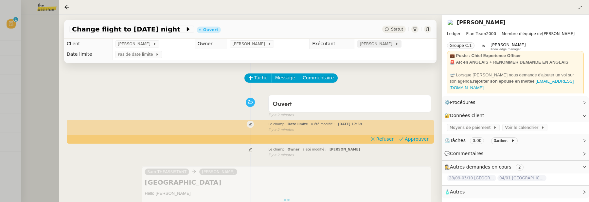
click at [375, 44] on span "Amyna Mehrez" at bounding box center [377, 44] width 35 height 7
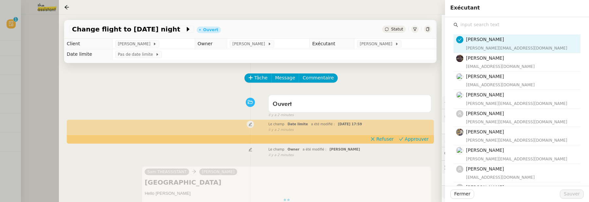
click at [473, 26] on input "text" at bounding box center [519, 24] width 122 height 9
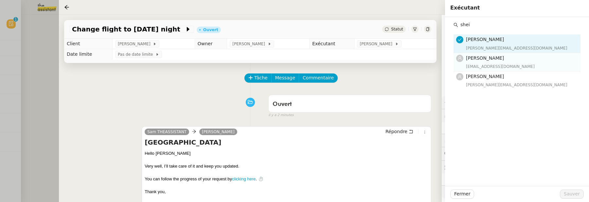
type input "shei"
click at [491, 54] on h4 "[PERSON_NAME]" at bounding box center [521, 58] width 111 height 8
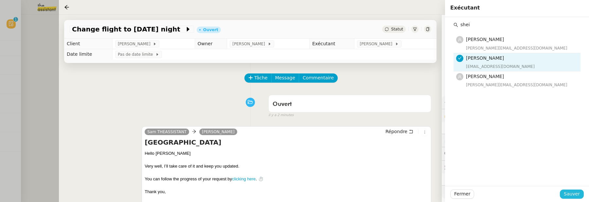
click at [571, 193] on span "Sauver" at bounding box center [572, 194] width 16 height 8
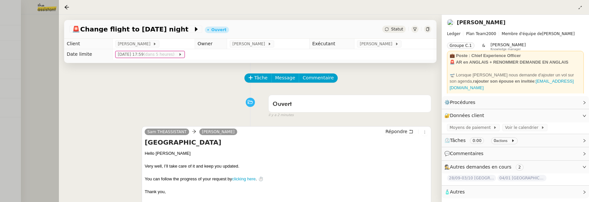
click at [35, 95] on div at bounding box center [294, 101] width 589 height 202
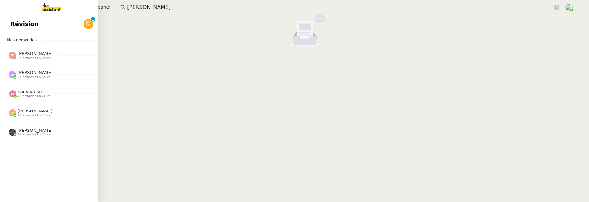
click at [23, 23] on span "Révision" at bounding box center [24, 24] width 28 height 10
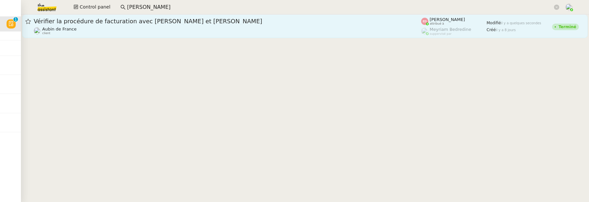
click at [210, 32] on div "Aubin de France client" at bounding box center [228, 31] width 388 height 9
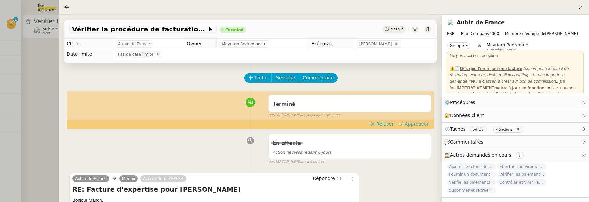
click at [413, 124] on span "Approuver" at bounding box center [417, 124] width 24 height 7
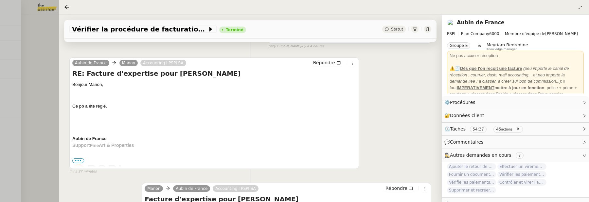
scroll to position [106, 0]
click at [35, 44] on div at bounding box center [294, 101] width 589 height 202
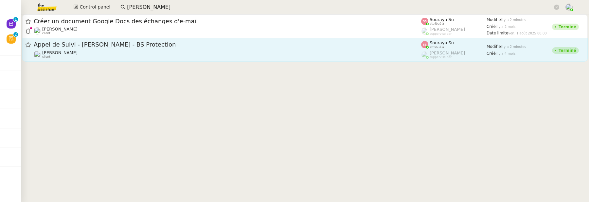
click at [156, 53] on div "Florian Parant client" at bounding box center [228, 54] width 388 height 9
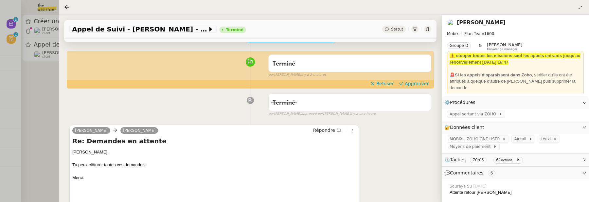
scroll to position [40, 0]
click at [421, 84] on span "Approuver" at bounding box center [417, 84] width 24 height 7
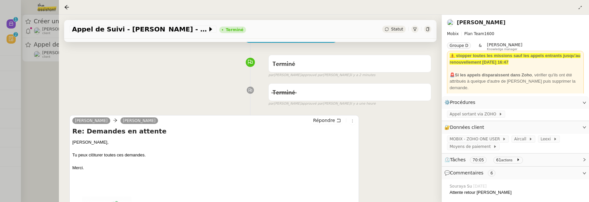
click at [49, 88] on div at bounding box center [294, 101] width 589 height 202
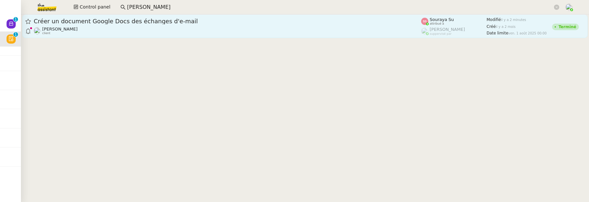
click at [143, 28] on div "Florian Parant client" at bounding box center [228, 31] width 388 height 9
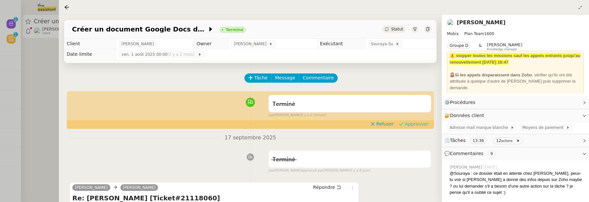
click at [410, 121] on span "Approuver" at bounding box center [417, 124] width 24 height 7
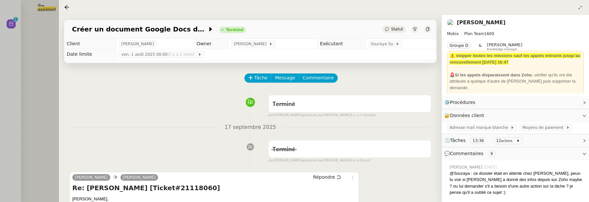
click at [28, 102] on div at bounding box center [294, 101] width 589 height 202
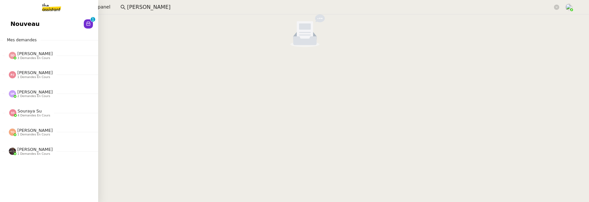
click at [8, 27] on link "Nouveau 0 1 2 3 4 5 6 7 8 9" at bounding box center [49, 23] width 98 height 15
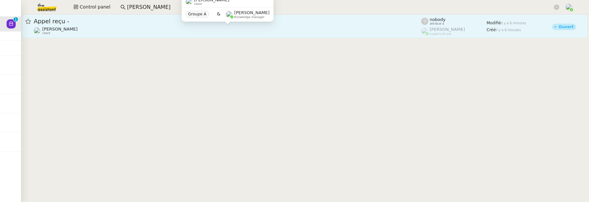
click at [181, 29] on div "Gabrielle Tavernier client" at bounding box center [228, 31] width 388 height 9
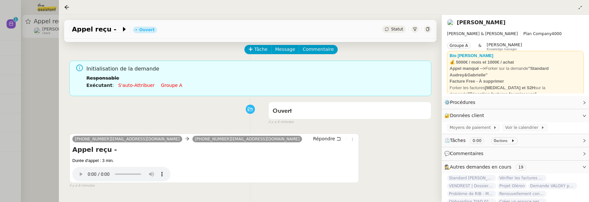
scroll to position [35, 0]
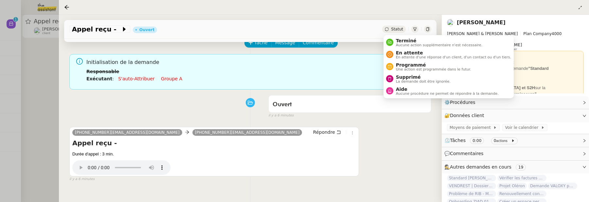
click at [395, 29] on span "Statut" at bounding box center [397, 29] width 12 height 5
click at [405, 80] on span "La demande doit être ignorée." at bounding box center [423, 82] width 55 height 4
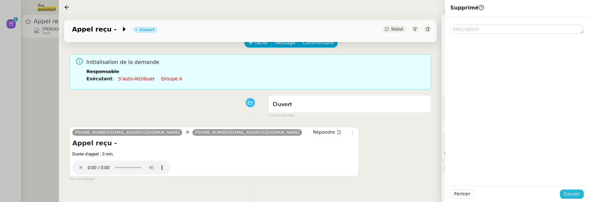
click at [572, 192] on span "Sauver" at bounding box center [572, 194] width 16 height 8
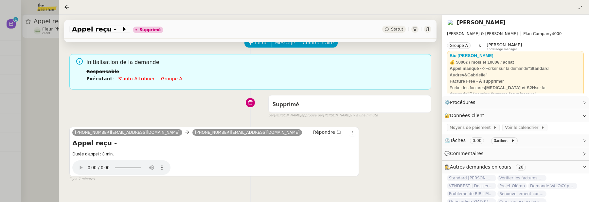
click at [40, 83] on div at bounding box center [294, 101] width 589 height 202
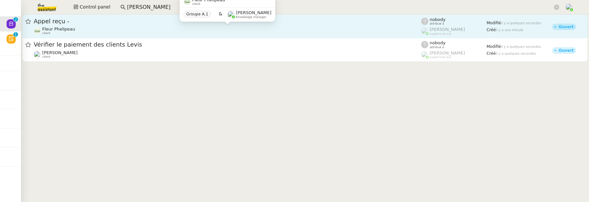
click at [163, 31] on div "Fleur Phelipeau client" at bounding box center [228, 31] width 388 height 9
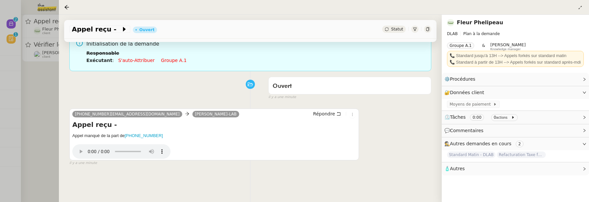
scroll to position [62, 0]
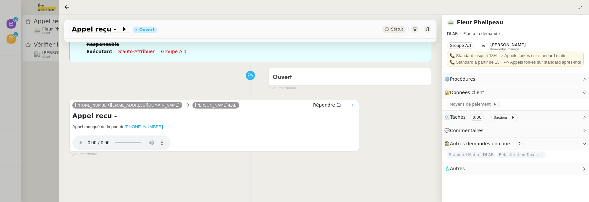
click at [352, 107] on icon at bounding box center [353, 105] width 4 height 4
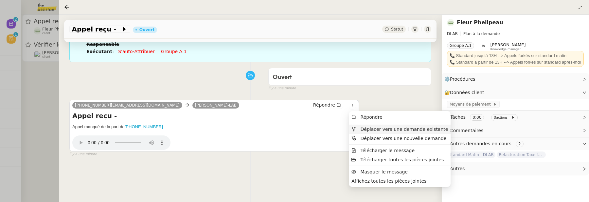
click at [372, 128] on span "Déplacer vers une demande existante" at bounding box center [405, 128] width 88 height 5
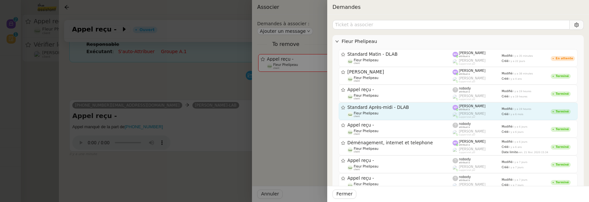
click at [383, 105] on span "Standard Après-midi - DLAB" at bounding box center [400, 107] width 105 height 5
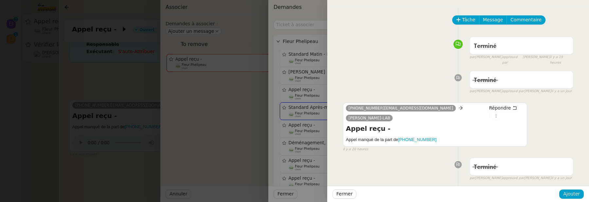
click at [313, 58] on div at bounding box center [294, 101] width 589 height 202
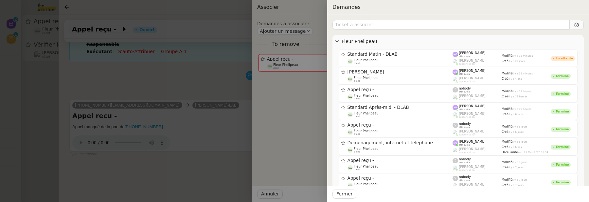
click at [332, 56] on div "Fleur Phelipeau Standard Matin - DLAB Fleur Phelipeau client Marie Orsoni attri…" at bounding box center [458, 108] width 262 height 187
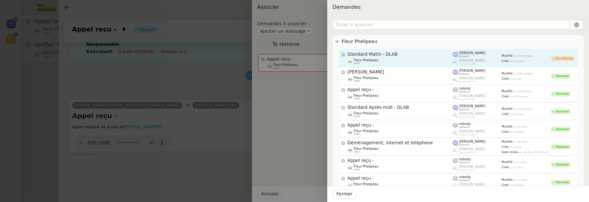
click at [382, 60] on div "Fleur Phelipeau client" at bounding box center [400, 61] width 105 height 7
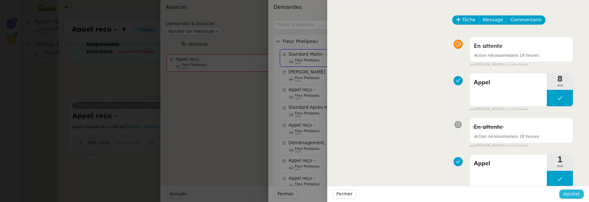
click at [570, 194] on span "Ajouter" at bounding box center [572, 194] width 17 height 8
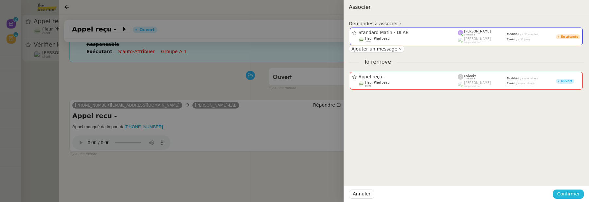
click at [570, 194] on span "Confirmer" at bounding box center [568, 194] width 23 height 8
click at [573, 174] on span "Ajouter" at bounding box center [569, 176] width 17 height 7
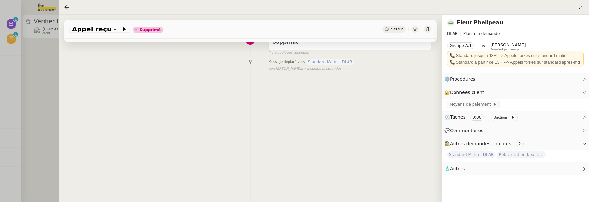
click at [40, 82] on div at bounding box center [294, 101] width 589 height 202
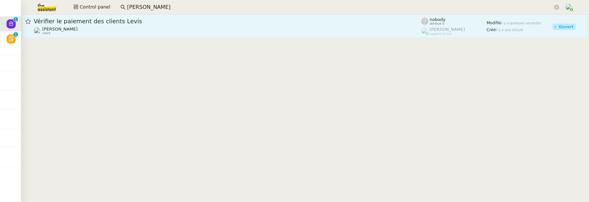
click at [168, 19] on span "Vérifier le paiement des clients Levis" at bounding box center [228, 21] width 388 height 6
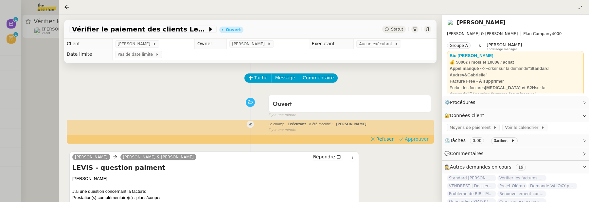
click at [418, 138] on span "Approuver" at bounding box center [417, 139] width 24 height 7
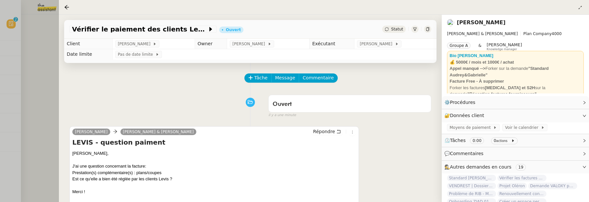
click at [47, 80] on div at bounding box center [294, 101] width 589 height 202
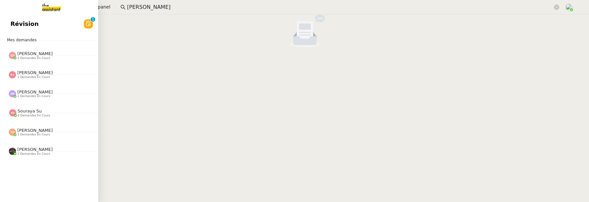
click at [13, 22] on span "Révision" at bounding box center [24, 24] width 28 height 10
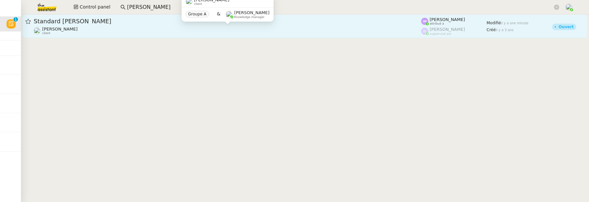
click at [219, 32] on div "Gabrielle Tavernier client" at bounding box center [228, 31] width 388 height 9
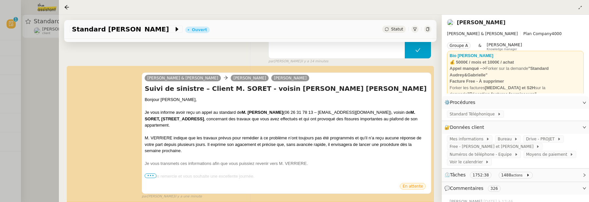
scroll to position [82, 0]
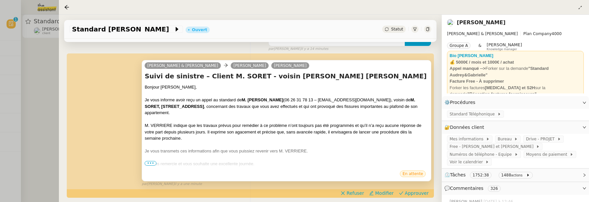
click at [146, 164] on span "•••" at bounding box center [151, 163] width 12 height 5
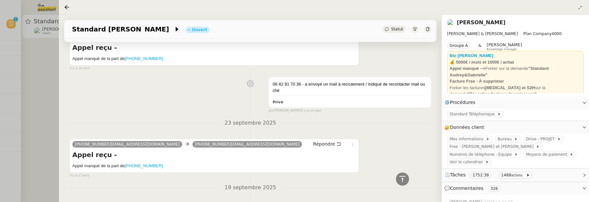
scroll to position [396, 0]
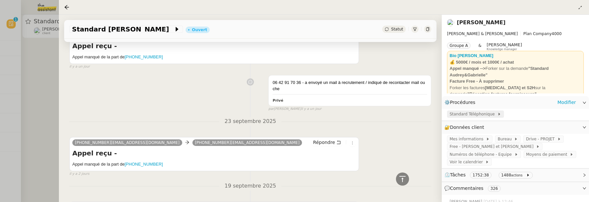
click at [475, 114] on span "Standard Téléphonique" at bounding box center [474, 114] width 48 height 7
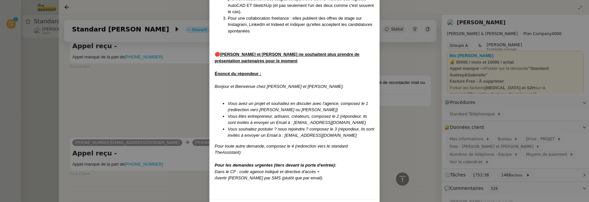
scroll to position [283, 0]
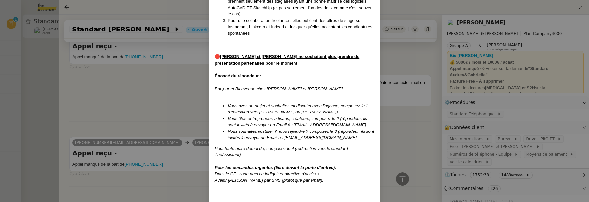
click at [395, 102] on nz-modal-container "MAJ LE 09/04/2025 Contexte : Agence spécialisée dans l'architecture d'intérieur…" at bounding box center [294, 101] width 589 height 202
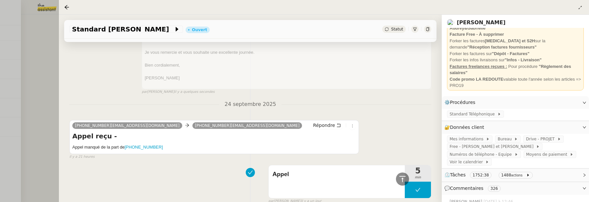
scroll to position [0, 0]
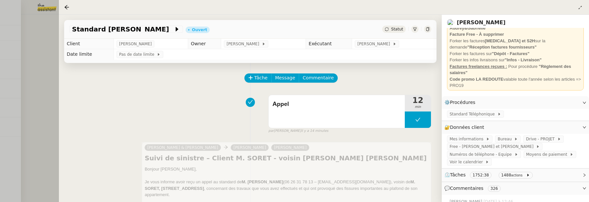
click at [33, 96] on div at bounding box center [294, 101] width 589 height 202
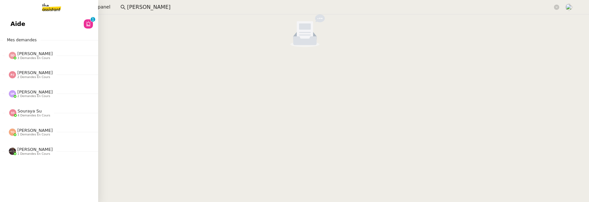
click at [33, 19] on link "Aide 0 1 2 3 4 5 6 7 8 9" at bounding box center [49, 23] width 98 height 15
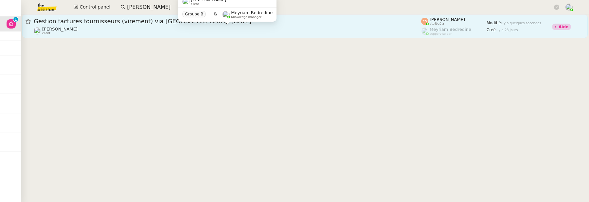
click at [253, 30] on div "Genevieve Landsmann client" at bounding box center [228, 31] width 388 height 9
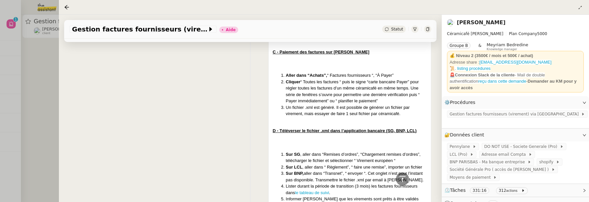
scroll to position [630, 0]
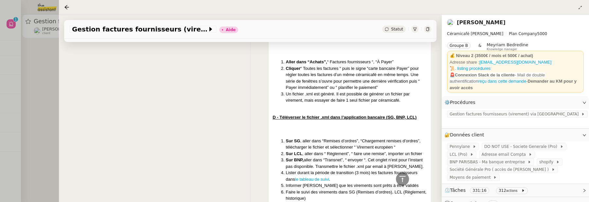
click at [40, 106] on div at bounding box center [294, 101] width 589 height 202
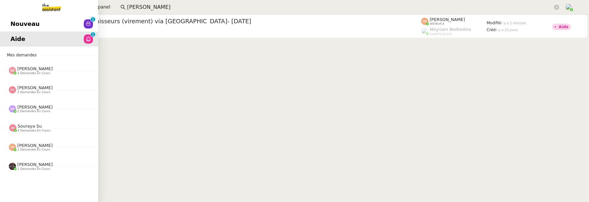
click at [20, 23] on span "Nouveau" at bounding box center [24, 24] width 29 height 10
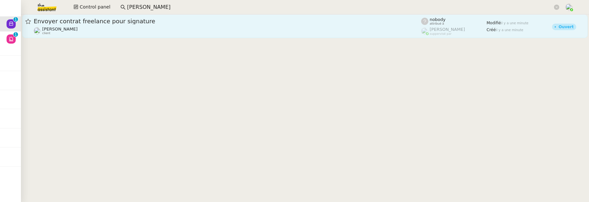
click at [146, 21] on span "Envoyer contrat freelance pour signature" at bounding box center [228, 21] width 388 height 6
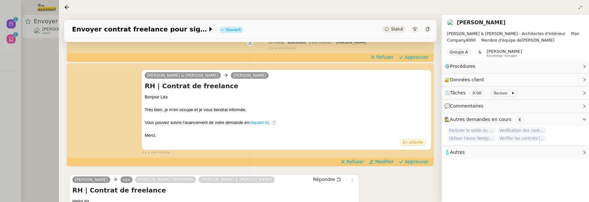
scroll to position [106, 0]
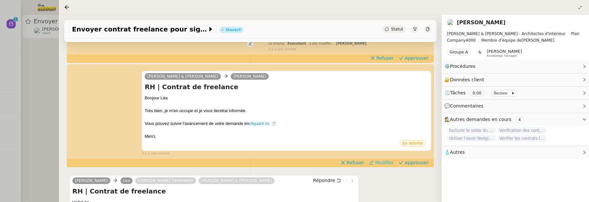
click at [381, 163] on span "Modifier" at bounding box center [384, 162] width 19 height 7
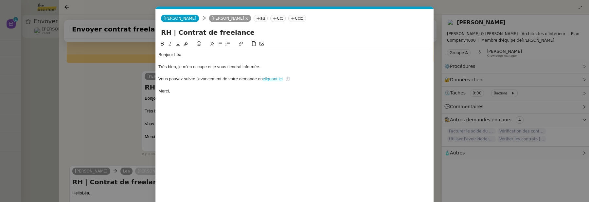
scroll to position [0, 14]
drag, startPoint x: 174, startPoint y: 53, endPoint x: 195, endPoint y: 54, distance: 21.0
click at [195, 54] on div "Bonjour Léa" at bounding box center [294, 55] width 273 height 6
click at [106, 83] on nz-modal-container "Service TA - VOYAGE - PROPOSITION GLOBALE A utiliser dans le cadre de propositi…" at bounding box center [294, 101] width 589 height 202
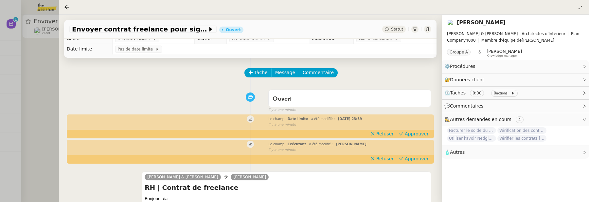
scroll to position [0, 0]
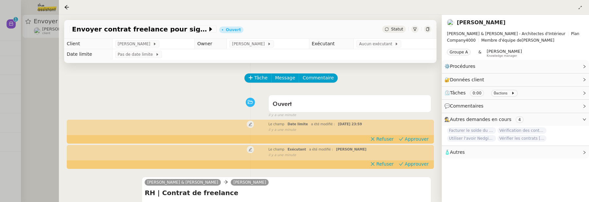
click at [377, 48] on td "Aucun exécutant" at bounding box center [395, 44] width 83 height 10
click at [377, 47] on span "Aucun exécutant" at bounding box center [377, 44] width 36 height 7
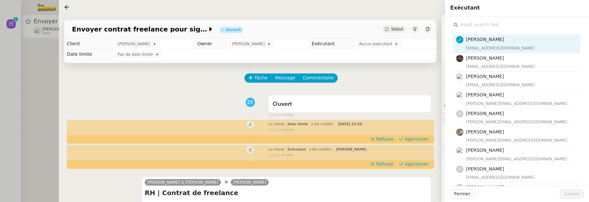
click at [492, 25] on input "text" at bounding box center [519, 24] width 122 height 9
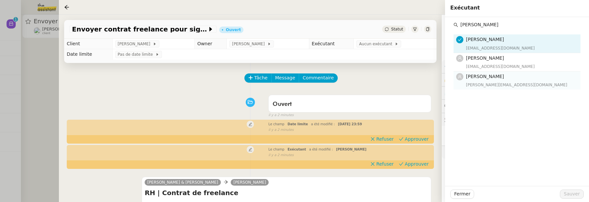
type input "pauline"
click at [509, 84] on div "pauline@team.theassistant.com" at bounding box center [521, 85] width 111 height 7
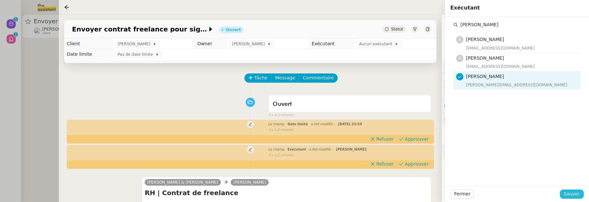
click at [579, 196] on span "Sauver" at bounding box center [572, 194] width 16 height 8
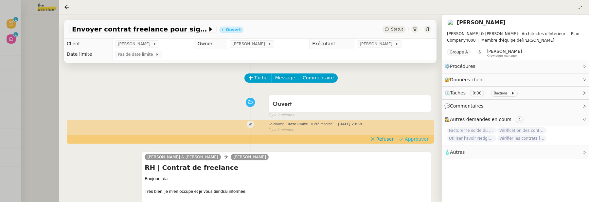
click at [421, 141] on span "Approuver" at bounding box center [417, 139] width 24 height 7
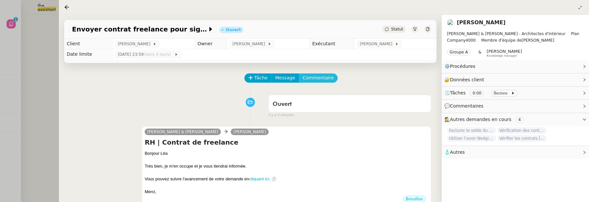
click at [322, 78] on span "Commentaire" at bounding box center [318, 78] width 31 height 8
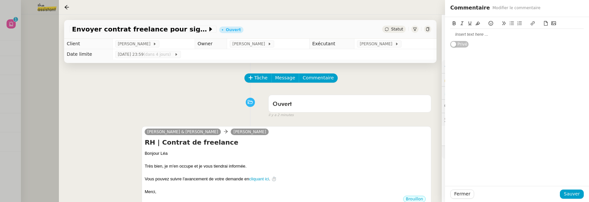
click at [462, 36] on div at bounding box center [518, 34] width 134 height 6
click at [458, 34] on div "AR ? attention il est au nom de Léa si tu l'envoies bien mettre Segolene" at bounding box center [518, 37] width 134 height 12
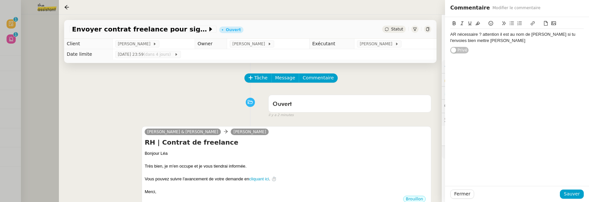
click at [577, 199] on div "Fermer Sauver" at bounding box center [517, 194] width 144 height 16
click at [579, 194] on span "Sauver" at bounding box center [572, 194] width 16 height 8
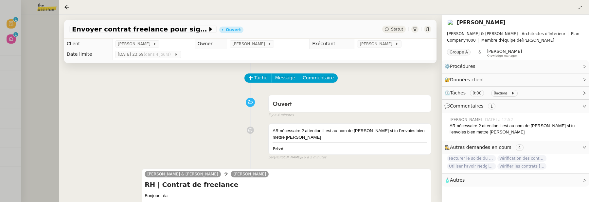
click at [32, 62] on div at bounding box center [294, 101] width 589 height 202
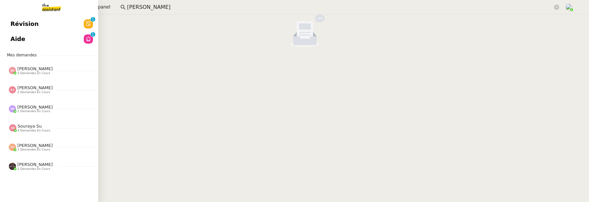
click at [12, 22] on span "Révision" at bounding box center [24, 24] width 28 height 10
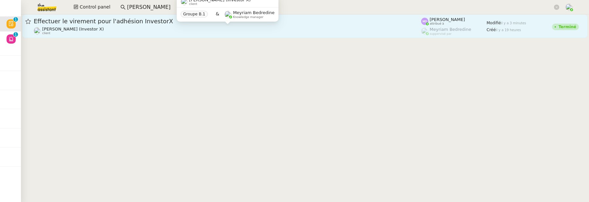
click at [177, 32] on div "Cédric Tempestini (Investor X) client" at bounding box center [228, 31] width 388 height 9
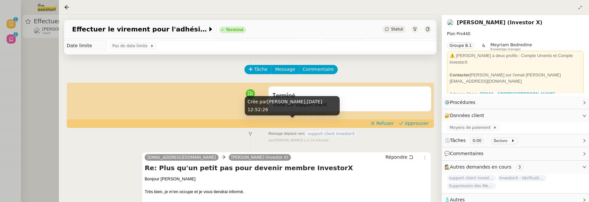
scroll to position [19, 0]
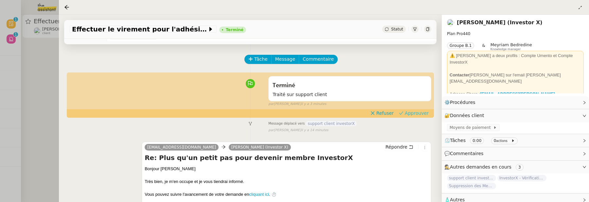
click at [414, 112] on span "Approuver" at bounding box center [417, 113] width 24 height 7
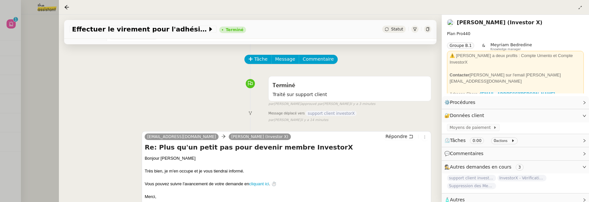
click at [31, 60] on div at bounding box center [294, 101] width 589 height 202
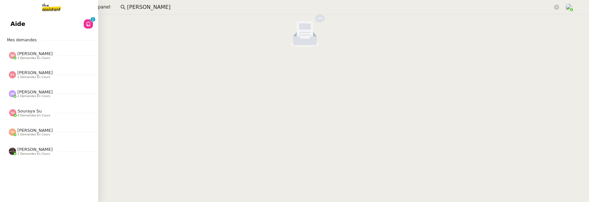
click at [16, 24] on span "Aide" at bounding box center [17, 24] width 15 height 10
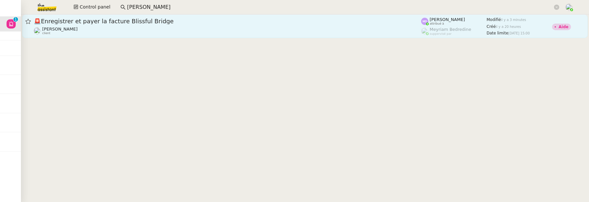
click at [213, 24] on span "🚨 Enregistrer et payer la facture Blissful Bridge" at bounding box center [228, 21] width 388 height 6
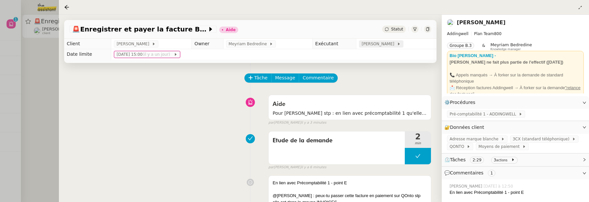
click at [380, 46] on span "[PERSON_NAME]" at bounding box center [379, 44] width 35 height 7
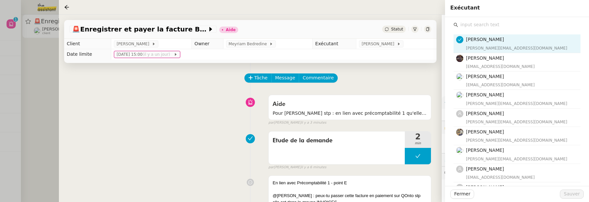
click at [468, 28] on input "text" at bounding box center [519, 24] width 122 height 9
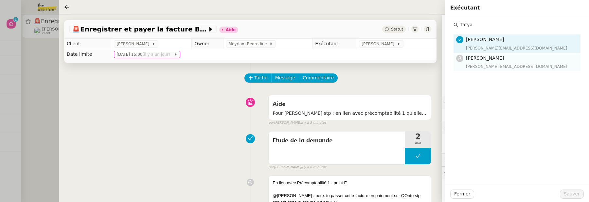
type input "Tatya"
click at [494, 57] on span "[PERSON_NAME]" at bounding box center [485, 57] width 38 height 5
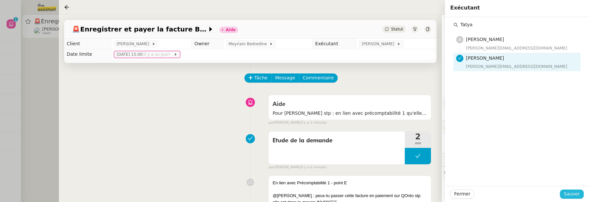
click at [574, 193] on span "Sauver" at bounding box center [572, 194] width 16 height 8
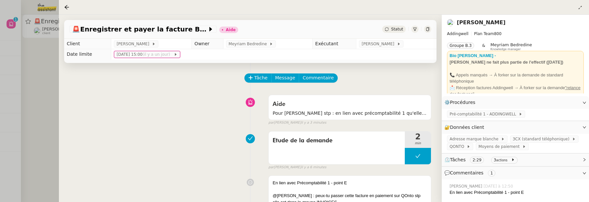
click at [392, 27] on div "Statut" at bounding box center [394, 29] width 24 height 7
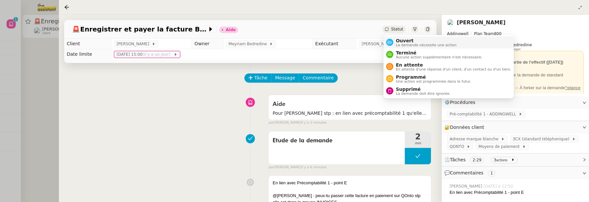
click at [403, 38] on span "Ouvert" at bounding box center [426, 40] width 61 height 5
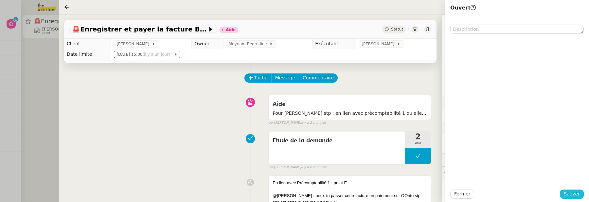
click at [579, 193] on span "Sauver" at bounding box center [572, 194] width 16 height 8
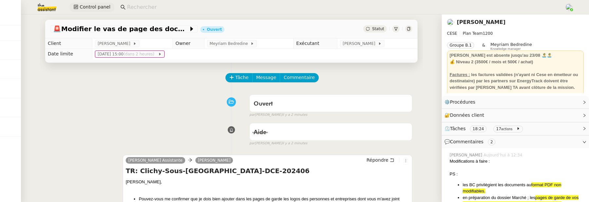
click at [86, 9] on span "Control panel" at bounding box center [95, 7] width 31 height 8
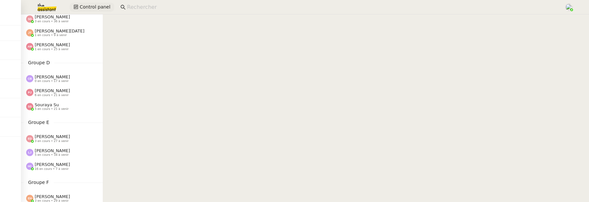
scroll to position [162, 0]
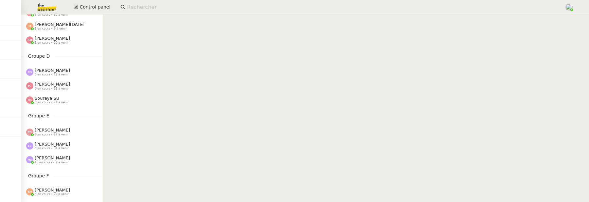
click at [60, 101] on span "5 en cours • 21 à venir" at bounding box center [52, 103] width 34 height 4
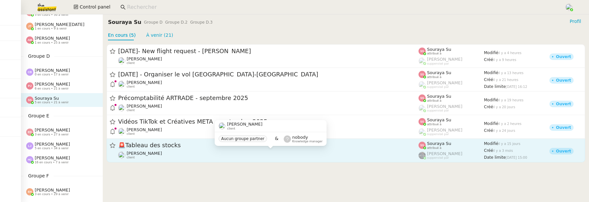
click at [179, 152] on div "[PERSON_NAME] client" at bounding box center [268, 155] width 301 height 9
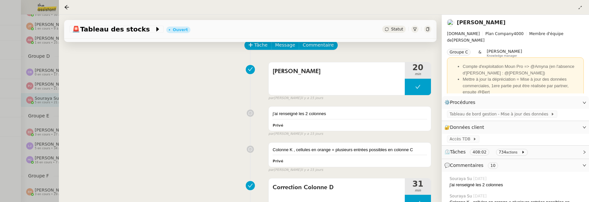
scroll to position [43, 0]
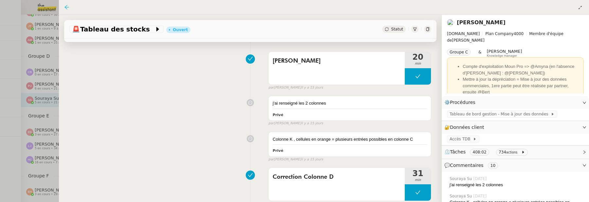
click at [65, 7] on icon at bounding box center [67, 7] width 4 height 4
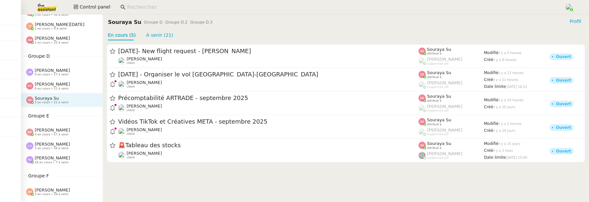
click at [59, 85] on span "[PERSON_NAME]" at bounding box center [52, 84] width 35 height 5
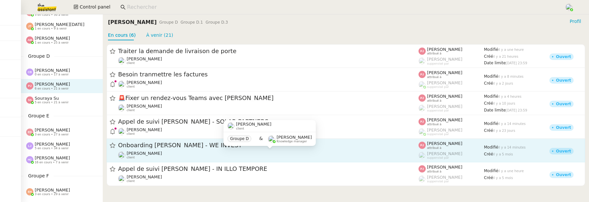
click at [203, 151] on div "[PERSON_NAME] client" at bounding box center [268, 155] width 301 height 9
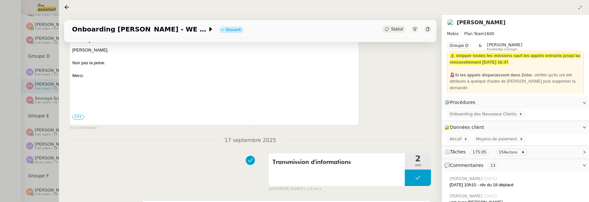
scroll to position [167, 0]
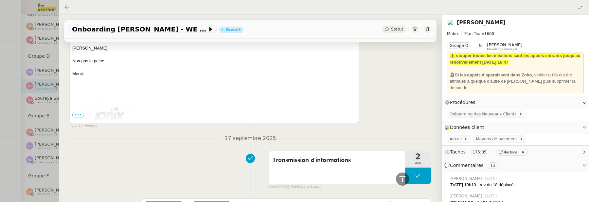
click at [65, 6] on icon at bounding box center [66, 7] width 5 height 5
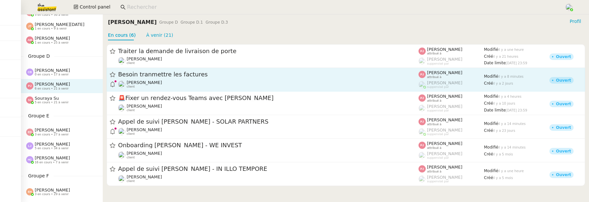
click at [255, 77] on span "Besoin tranmettre les factures" at bounding box center [268, 75] width 301 height 6
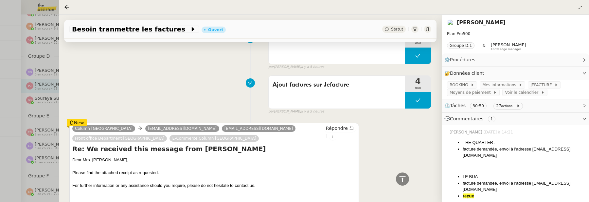
scroll to position [364, 0]
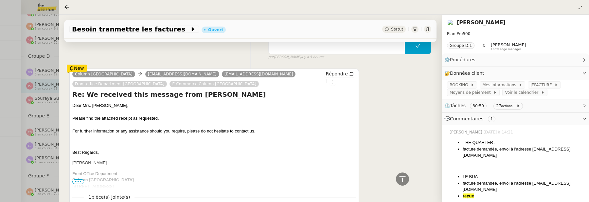
click at [64, 6] on nz-page-header at bounding box center [324, 7] width 531 height 15
click at [65, 6] on icon at bounding box center [66, 7] width 5 height 5
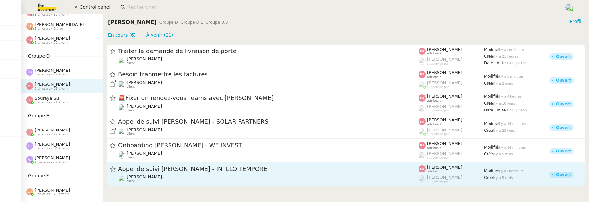
click at [198, 174] on div "Appel de suivi Caroline André - IN ILLO TEMPORE Florian Parant client" at bounding box center [268, 174] width 301 height 18
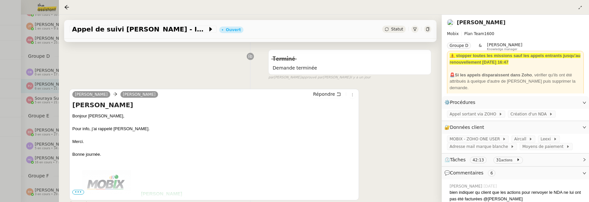
scroll to position [94, 0]
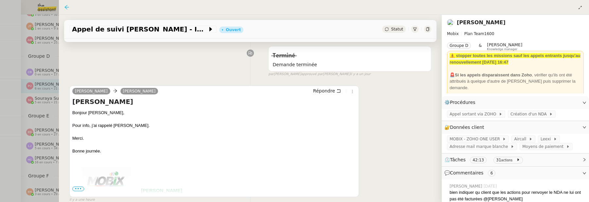
click at [68, 6] on icon at bounding box center [66, 7] width 5 height 5
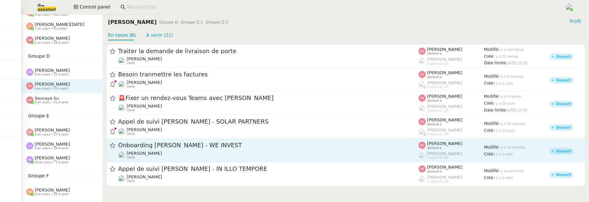
click at [214, 149] on div "Onboarding [PERSON_NAME] - WE INVEST" at bounding box center [268, 145] width 301 height 8
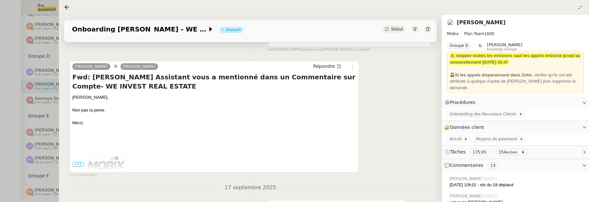
scroll to position [118, 0]
click at [68, 8] on icon at bounding box center [66, 7] width 5 height 5
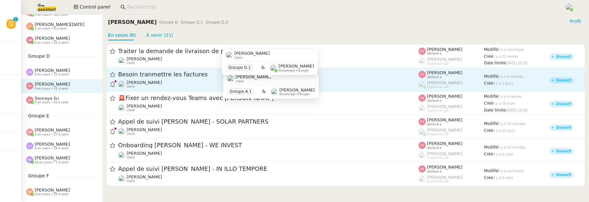
click at [217, 81] on div "Tina KHAMVENE client" at bounding box center [268, 84] width 301 height 9
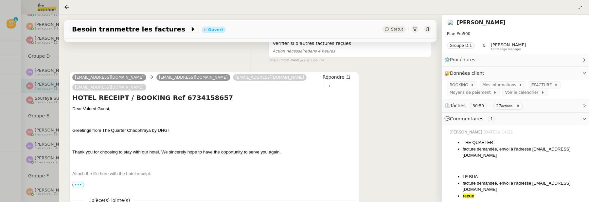
scroll to position [153, 0]
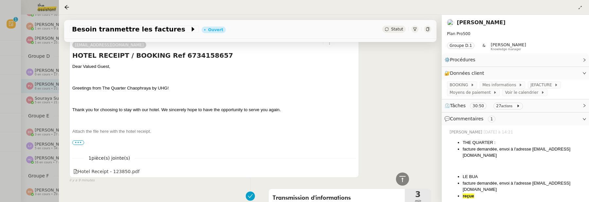
click at [63, 8] on nz-page-header at bounding box center [324, 7] width 531 height 15
click at [65, 8] on icon at bounding box center [66, 7] width 5 height 5
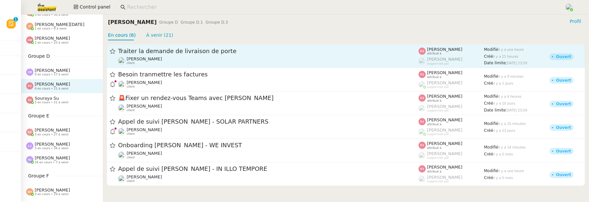
click at [149, 55] on div "Traiter la demande de livraison de porte Gilbert AVAKIAN client" at bounding box center [268, 56] width 301 height 18
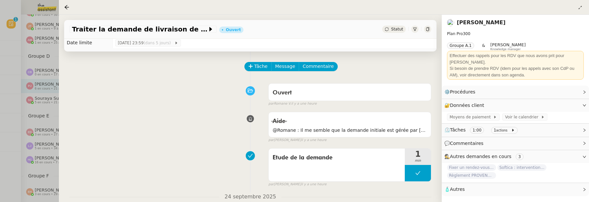
scroll to position [12, 0]
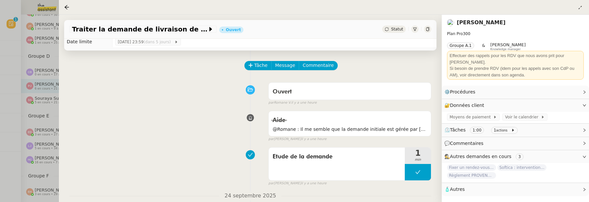
click at [24, 49] on div at bounding box center [294, 101] width 589 height 202
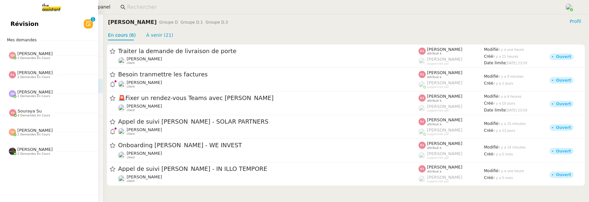
click at [16, 48] on span "Sheida Delpazir 3 demandes en cours" at bounding box center [52, 53] width 98 height 14
click at [32, 24] on span "Révision" at bounding box center [24, 24] width 28 height 10
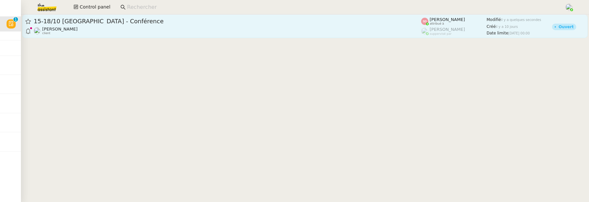
click at [170, 24] on div "15-18/10 Barcelone - Conférence" at bounding box center [228, 21] width 388 height 8
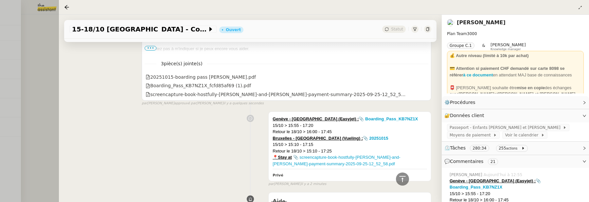
scroll to position [180, 0]
click at [52, 84] on div at bounding box center [294, 101] width 589 height 202
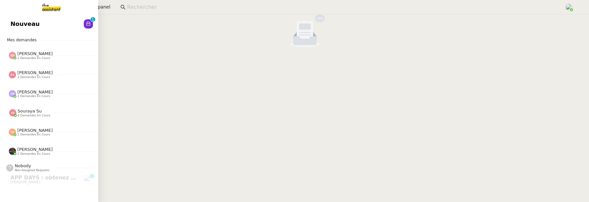
click at [14, 20] on span "Nouveau" at bounding box center [24, 24] width 29 height 10
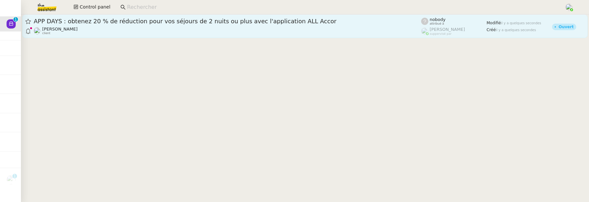
click at [188, 34] on div "Axel BANDIAKY client" at bounding box center [228, 31] width 388 height 9
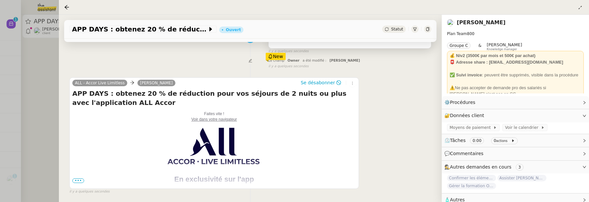
scroll to position [101, 0]
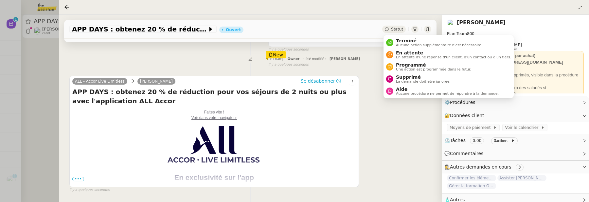
click at [397, 29] on span "Statut" at bounding box center [397, 29] width 12 height 5
click at [418, 78] on span "Supprimé" at bounding box center [423, 76] width 55 height 5
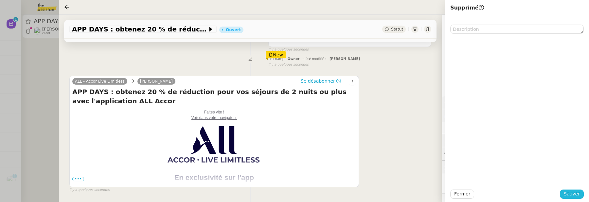
click at [578, 194] on span "Sauver" at bounding box center [572, 194] width 16 height 8
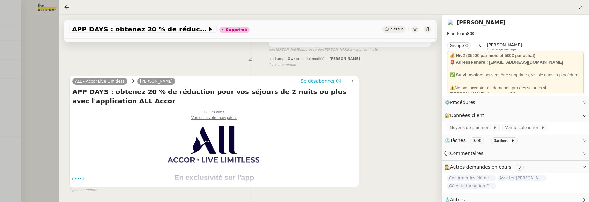
click at [47, 69] on div at bounding box center [294, 101] width 589 height 202
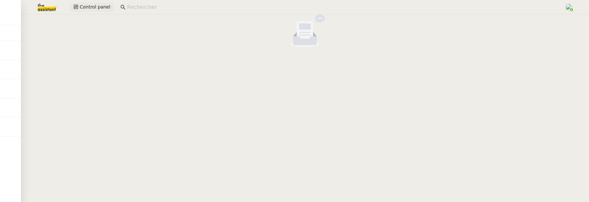
click at [101, 8] on span "Control panel" at bounding box center [95, 7] width 31 height 8
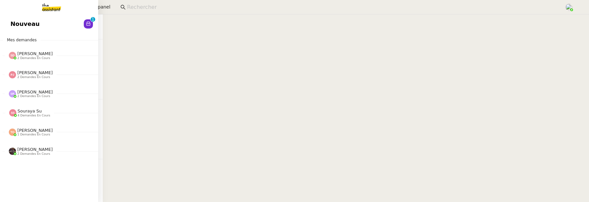
click at [10, 24] on link "Nouveau 0 1 2 3 4 5 6 7 8 9" at bounding box center [49, 23] width 98 height 15
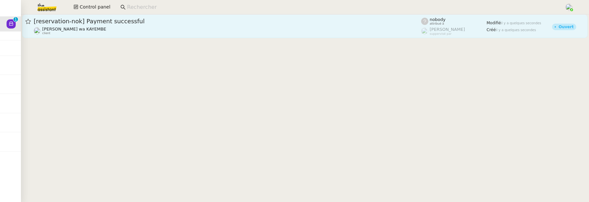
click at [250, 29] on div "Naomi OMEONGA wa KAYEMBE client" at bounding box center [228, 31] width 388 height 9
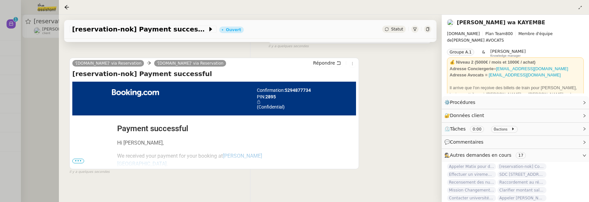
scroll to position [107, 0]
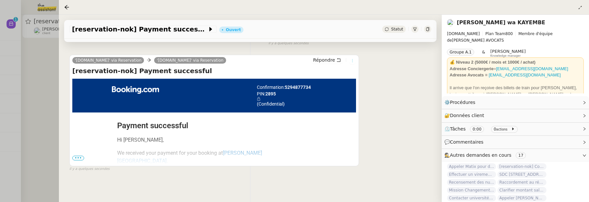
click at [355, 63] on button at bounding box center [352, 60] width 7 height 7
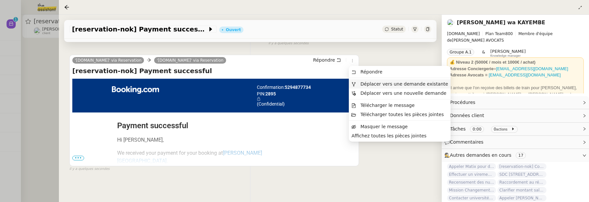
click at [363, 81] on span "Déplacer vers une demande existante" at bounding box center [405, 83] width 88 height 5
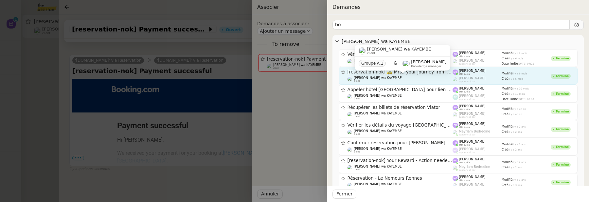
type input "b"
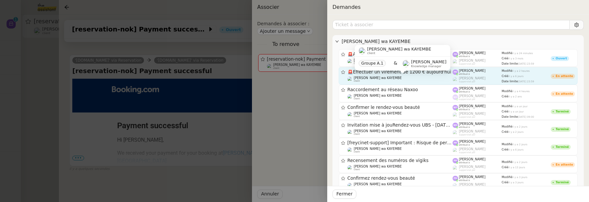
click at [433, 79] on div "Naomi OMEONGA wa KAYEMBE client" at bounding box center [400, 79] width 105 height 7
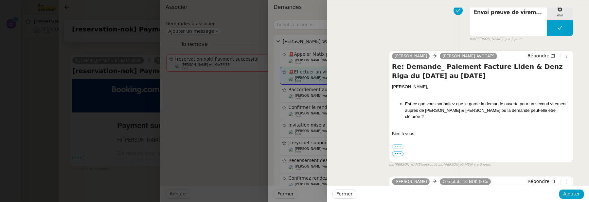
scroll to position [297, 0]
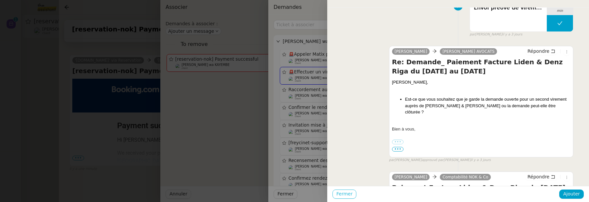
click at [346, 197] on span "Fermer" at bounding box center [345, 194] width 16 height 8
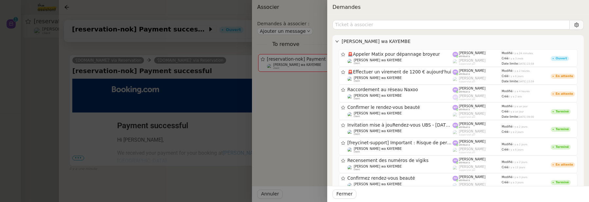
click at [214, 186] on div at bounding box center [294, 101] width 589 height 202
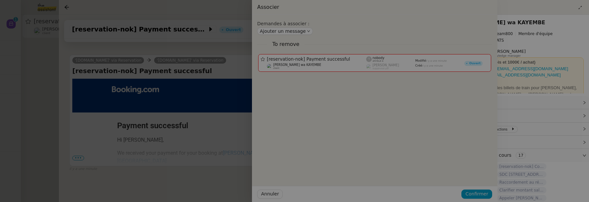
click at [214, 186] on div at bounding box center [202, 101] width 589 height 202
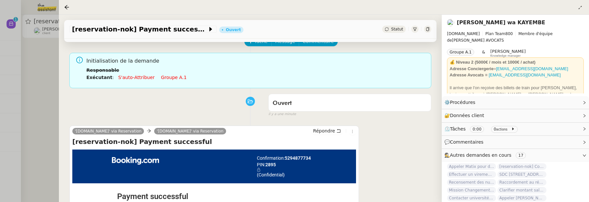
scroll to position [0, 0]
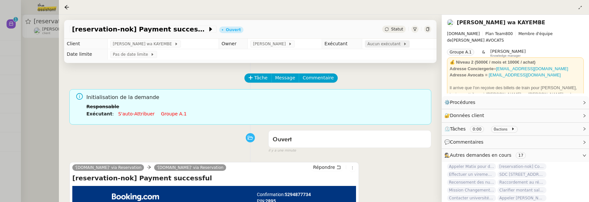
click at [381, 47] on span "Aucun exécutant" at bounding box center [386, 44] width 36 height 7
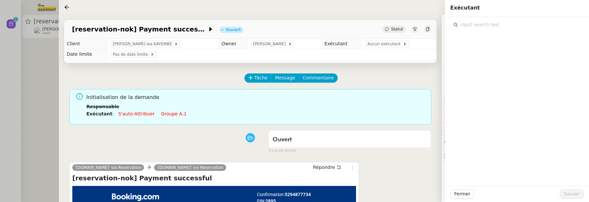
click at [475, 26] on input "text" at bounding box center [519, 24] width 122 height 9
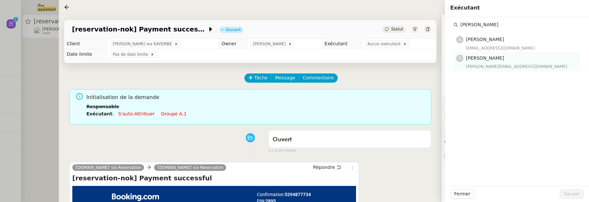
type input "paul"
click at [513, 65] on div "pauline@team.theassistant.com" at bounding box center [521, 66] width 111 height 7
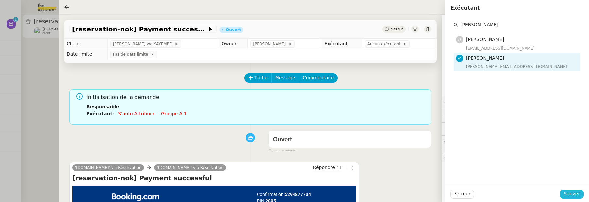
click at [571, 195] on span "Sauver" at bounding box center [572, 194] width 16 height 8
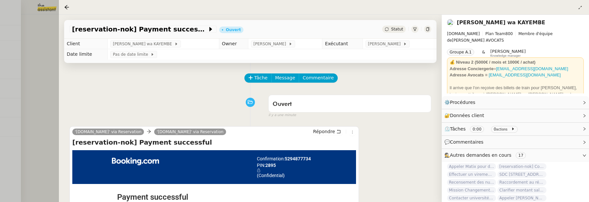
click at [52, 66] on div at bounding box center [294, 101] width 589 height 202
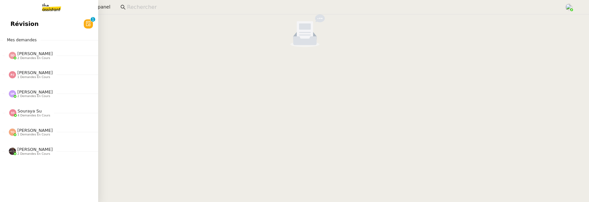
click at [21, 22] on link "Révision 0 1 2 3 4 5 6 7 8 9" at bounding box center [49, 23] width 98 height 15
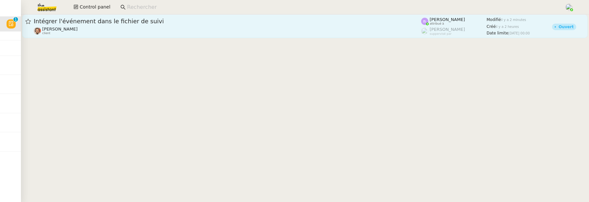
click at [162, 33] on div "Emile Barbu client" at bounding box center [228, 31] width 388 height 9
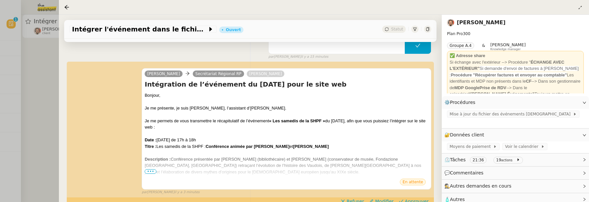
scroll to position [119, 0]
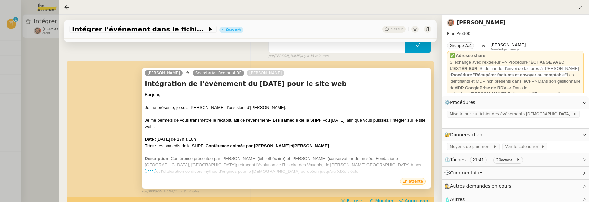
click at [155, 169] on span "•••" at bounding box center [151, 170] width 12 height 5
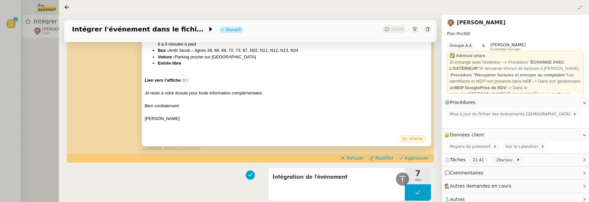
scroll to position [297, 0]
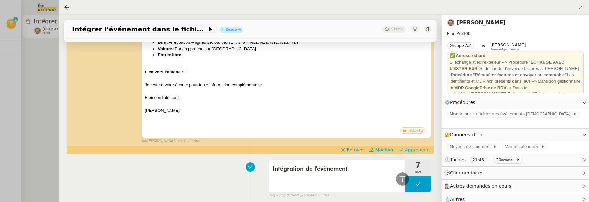
click at [418, 146] on span "Approuver" at bounding box center [417, 149] width 24 height 7
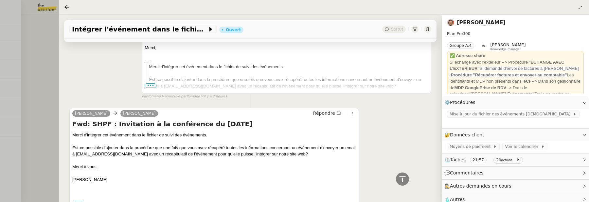
scroll to position [526, 0]
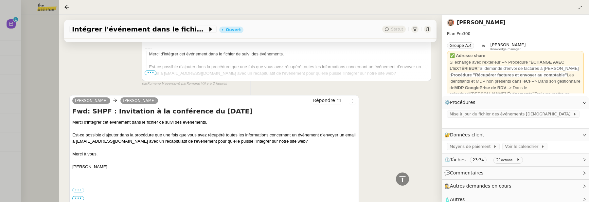
click at [32, 60] on div at bounding box center [294, 101] width 589 height 202
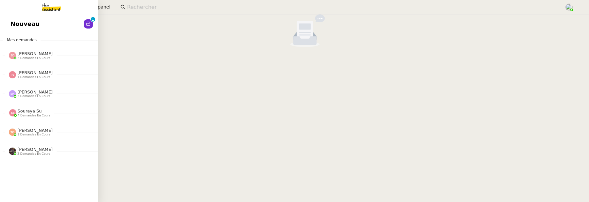
click at [10, 27] on link "Nouveau 0 1 2 3 4 5 6 7 8 9" at bounding box center [49, 23] width 98 height 15
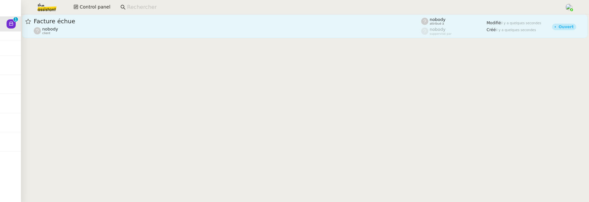
click at [160, 19] on span "Facture échue" at bounding box center [228, 21] width 388 height 6
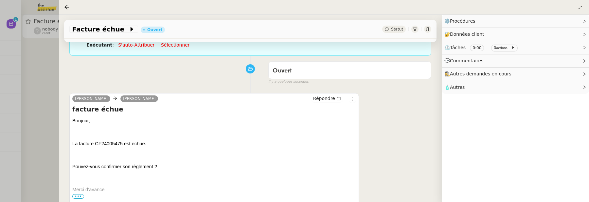
scroll to position [72, 0]
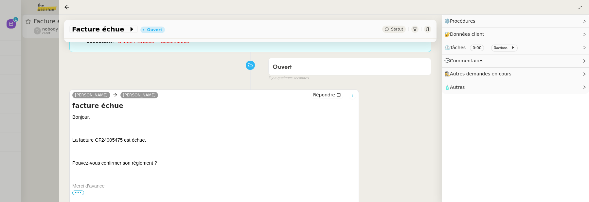
click at [355, 95] on icon at bounding box center [352, 95] width 7 height 4
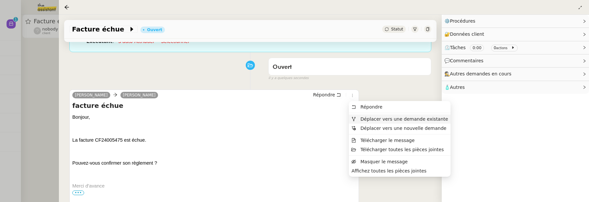
click at [376, 117] on span "Déplacer vers une demande existante" at bounding box center [405, 118] width 88 height 5
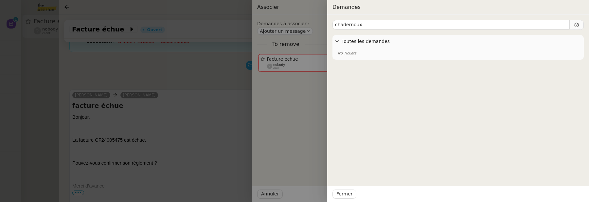
type input "chadernoux"
click at [378, 55] on div "No Tickets" at bounding box center [458, 53] width 241 height 8
click at [356, 54] on span "No Tickets" at bounding box center [347, 53] width 19 height 4
click at [212, 69] on div at bounding box center [294, 101] width 589 height 202
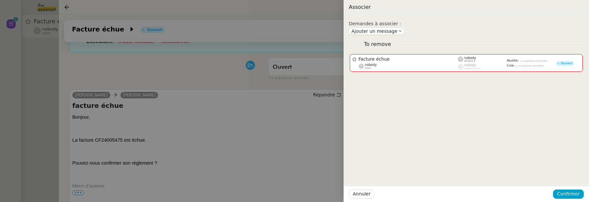
click at [155, 85] on div at bounding box center [294, 101] width 589 height 202
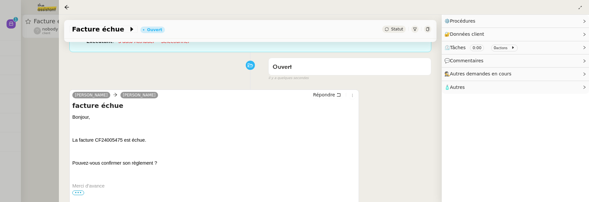
scroll to position [135, 0]
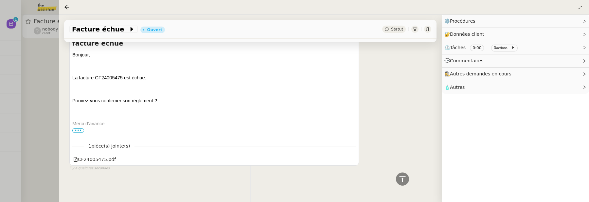
click at [80, 129] on span "•••" at bounding box center [78, 130] width 12 height 5
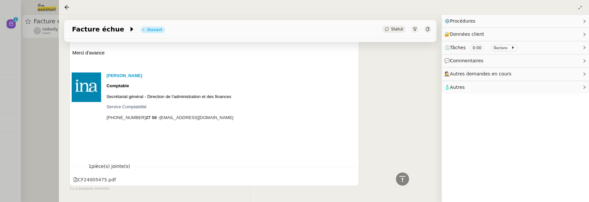
scroll to position [211, 0]
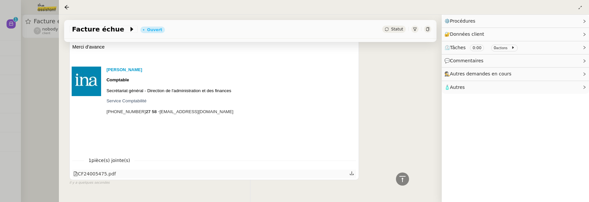
click at [98, 172] on div "CF24005475.pdf" at bounding box center [94, 174] width 43 height 8
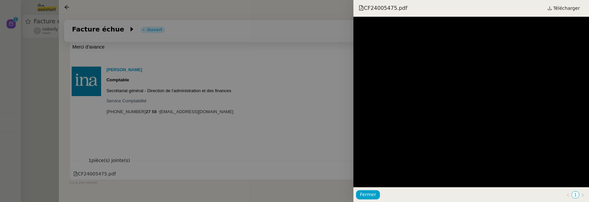
click at [332, 125] on div at bounding box center [294, 101] width 589 height 202
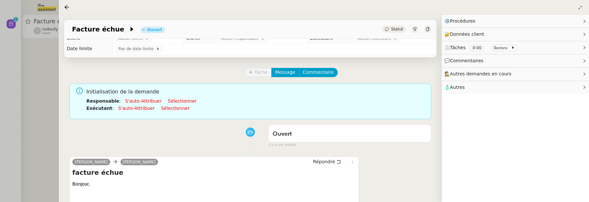
scroll to position [0, 0]
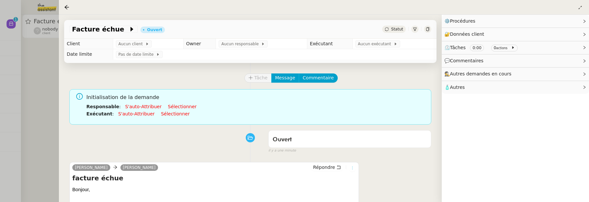
click at [354, 168] on icon at bounding box center [353, 168] width 4 height 4
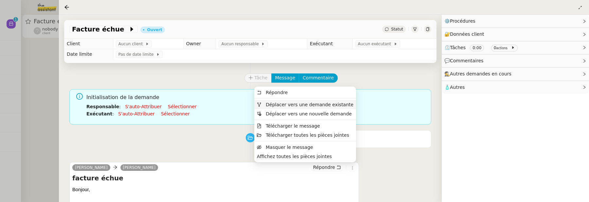
click at [339, 107] on span "Déplacer vers une demande existante" at bounding box center [310, 104] width 88 height 5
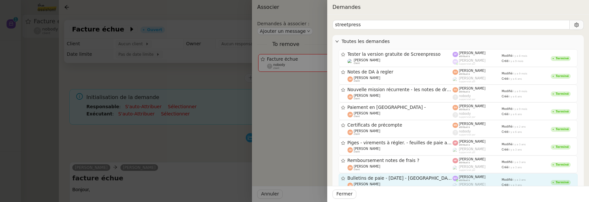
type input "streetpress"
click at [407, 75] on div "Notes de DA à regler Johan Weisz client" at bounding box center [400, 75] width 105 height 13
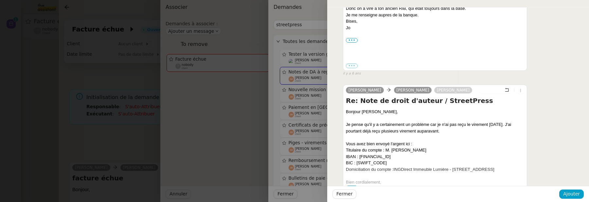
scroll to position [652, 0]
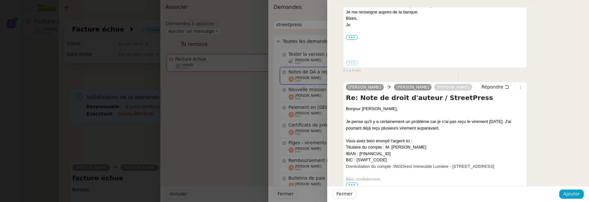
click at [351, 182] on span "•••" at bounding box center [352, 184] width 12 height 5
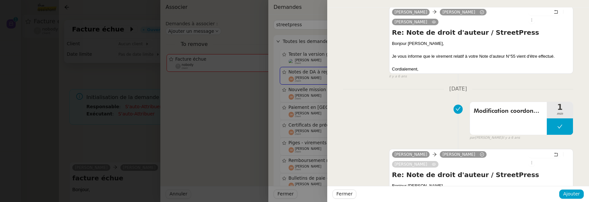
scroll to position [0, 0]
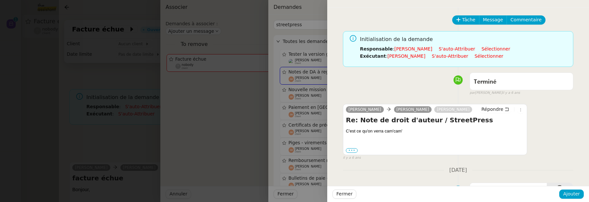
click at [351, 148] on label "•••" at bounding box center [352, 150] width 12 height 5
click at [0, 0] on input "•••" at bounding box center [0, 0] width 0 height 0
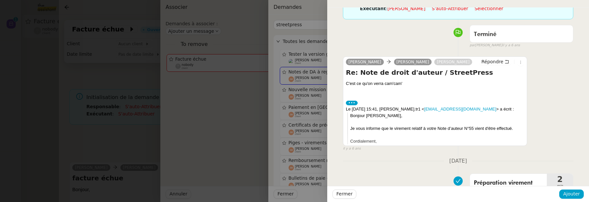
scroll to position [49, 0]
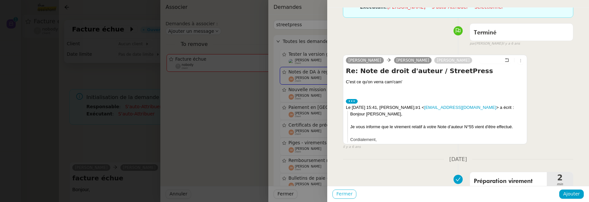
click at [349, 193] on span "Fermer" at bounding box center [345, 194] width 16 height 8
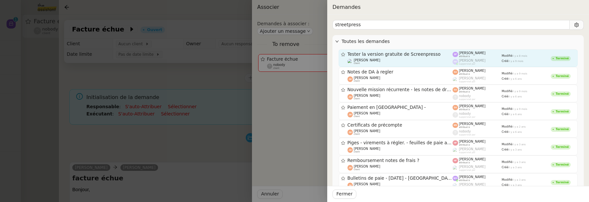
click at [407, 51] on link "Tester la version gratuite de Screenpresso Lucie Poirier client Sandy Polle att…" at bounding box center [458, 58] width 239 height 18
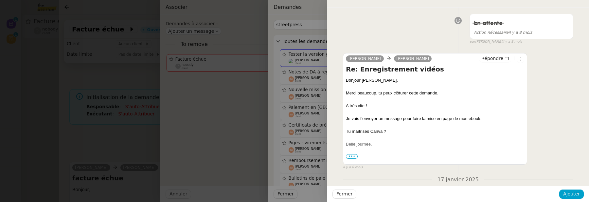
scroll to position [203, 0]
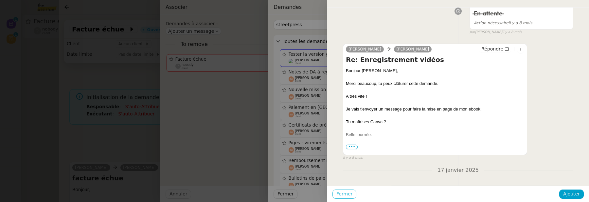
click at [345, 193] on span "Fermer" at bounding box center [345, 194] width 16 height 8
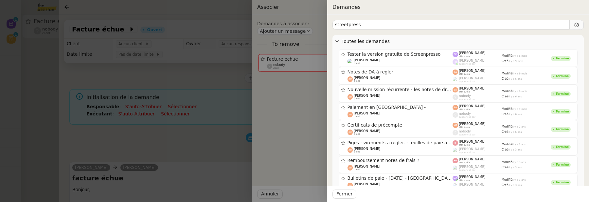
click at [215, 134] on div at bounding box center [294, 101] width 589 height 202
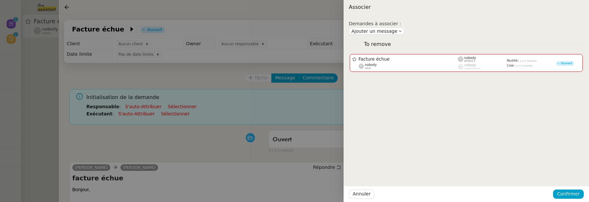
click at [215, 134] on div at bounding box center [294, 101] width 589 height 202
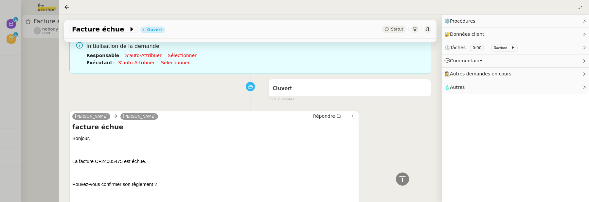
scroll to position [0, 0]
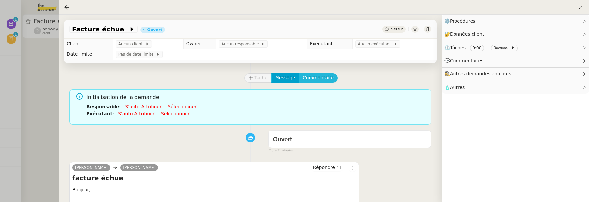
click at [323, 79] on span "Commentaire" at bounding box center [318, 78] width 31 height 8
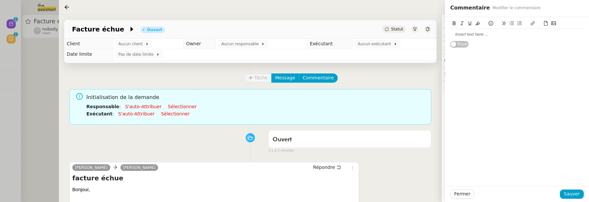
click at [494, 33] on div at bounding box center [518, 34] width 134 height 6
click at [572, 192] on span "Sauver" at bounding box center [572, 194] width 16 height 8
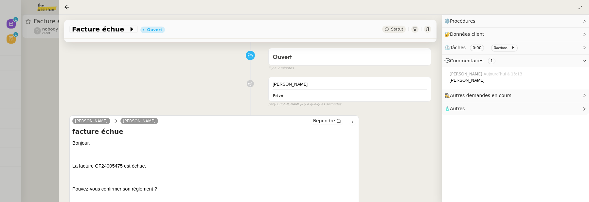
scroll to position [84, 0]
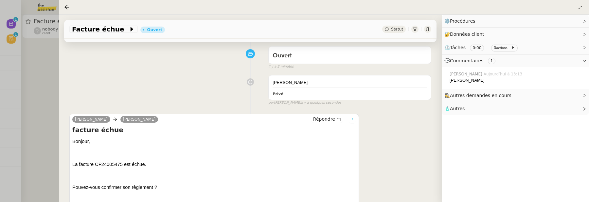
click at [352, 121] on button at bounding box center [352, 119] width 7 height 7
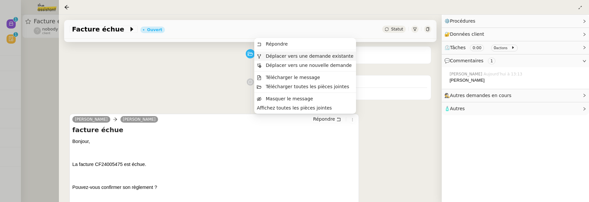
click at [344, 56] on span "Déplacer vers une demande existante" at bounding box center [310, 55] width 88 height 5
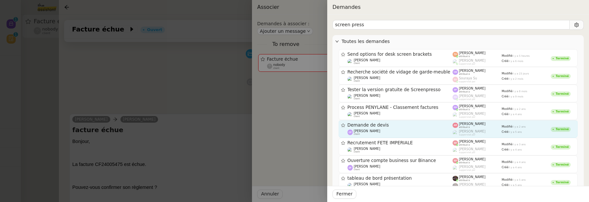
scroll to position [8, 0]
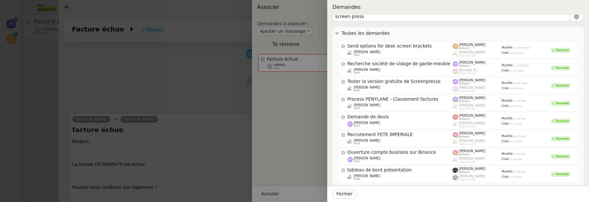
type input "screen press"
click at [211, 120] on div at bounding box center [294, 101] width 589 height 202
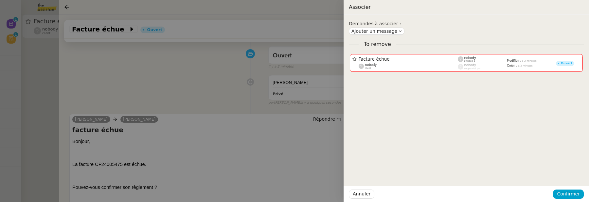
click at [211, 120] on div at bounding box center [294, 101] width 589 height 202
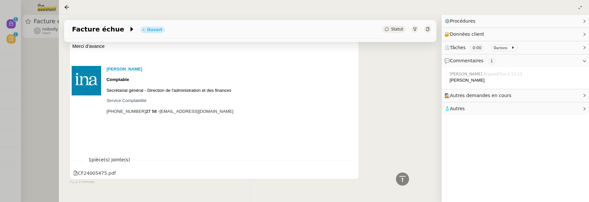
scroll to position [261, 0]
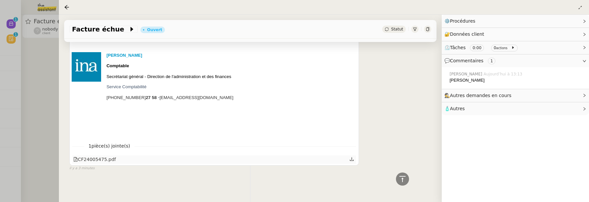
click at [115, 160] on div "CF24005475.pdf" at bounding box center [94, 160] width 43 height 8
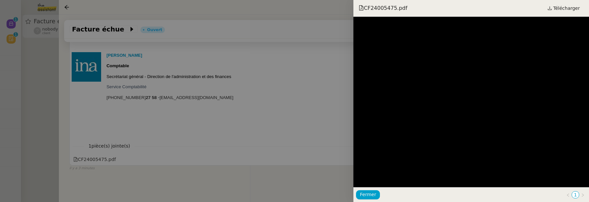
click at [216, 119] on div at bounding box center [294, 101] width 589 height 202
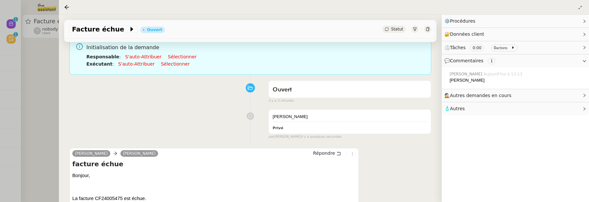
scroll to position [60, 0]
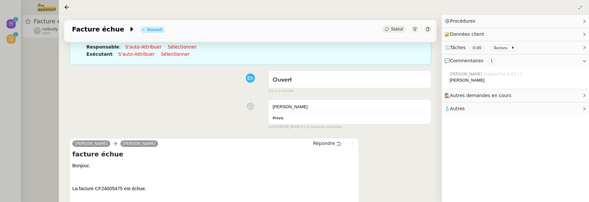
click at [353, 144] on icon at bounding box center [353, 144] width 4 height 4
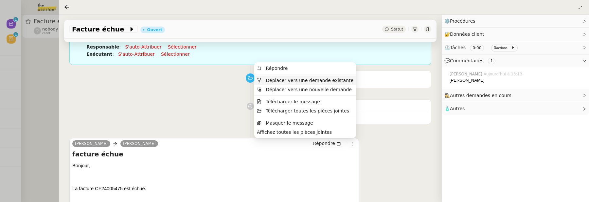
click at [326, 81] on span "Déplacer vers une demande existante" at bounding box center [310, 80] width 88 height 5
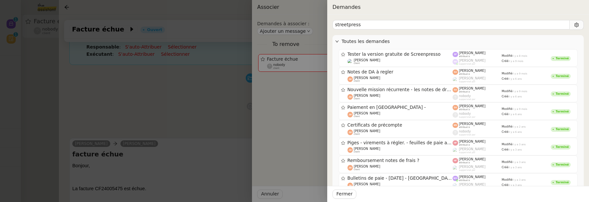
type input "streetpress"
click at [198, 104] on div at bounding box center [294, 101] width 589 height 202
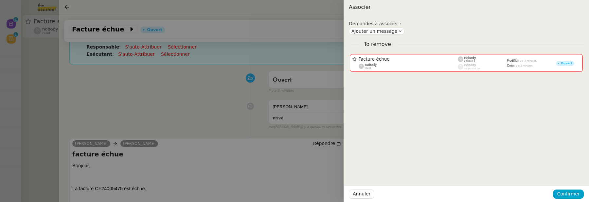
click at [223, 102] on div at bounding box center [294, 101] width 589 height 202
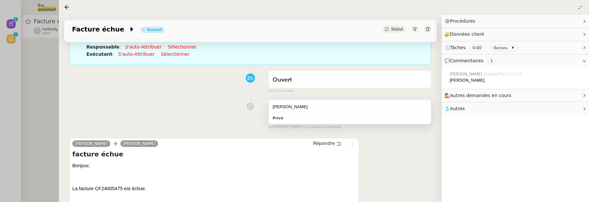
click at [271, 106] on div "Johan Privé" at bounding box center [350, 112] width 162 height 24
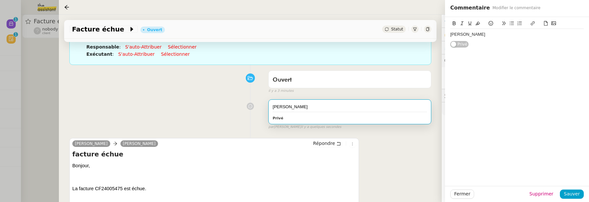
click at [451, 33] on div "Johan" at bounding box center [518, 34] width 134 height 6
click at [485, 38] on div "client Johan" at bounding box center [518, 34] width 134 height 11
click at [576, 196] on span "Sauver" at bounding box center [572, 194] width 16 height 8
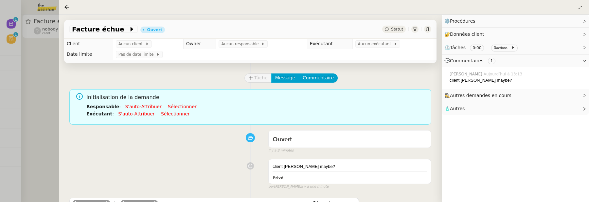
click at [389, 29] on icon at bounding box center [387, 29] width 4 height 4
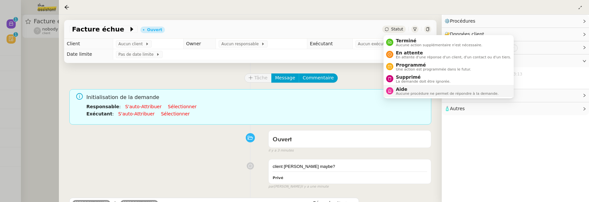
click at [408, 87] on span "Aide" at bounding box center [447, 88] width 103 height 5
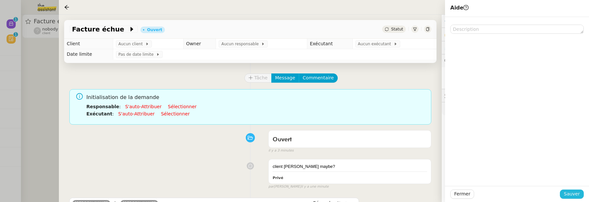
click at [579, 196] on span "Sauver" at bounding box center [572, 194] width 16 height 8
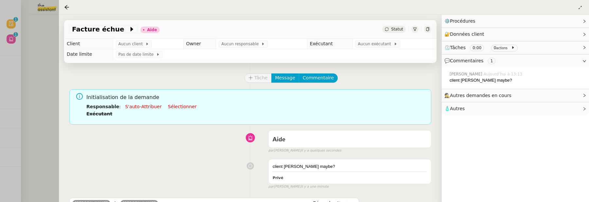
click at [428, 29] on icon at bounding box center [428, 29] width 4 height 4
click at [428, 28] on icon at bounding box center [427, 29] width 3 height 4
click at [49, 140] on div at bounding box center [294, 101] width 589 height 202
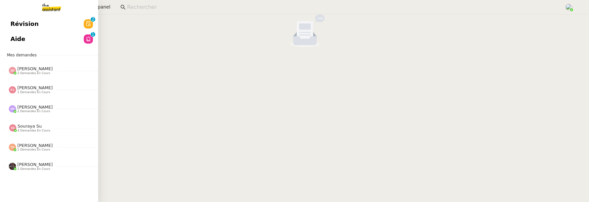
click at [18, 23] on span "Révision" at bounding box center [24, 24] width 28 height 10
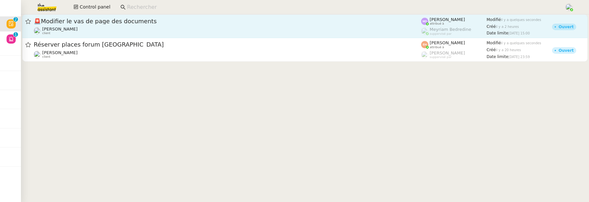
click at [169, 21] on span "🚨 Modifier le vas de page des documents" at bounding box center [228, 21] width 388 height 6
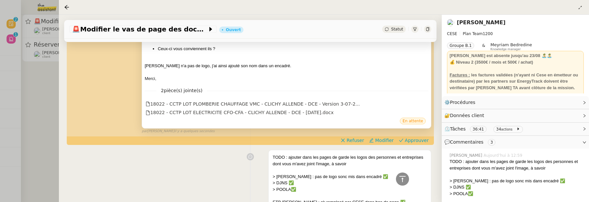
scroll to position [125, 0]
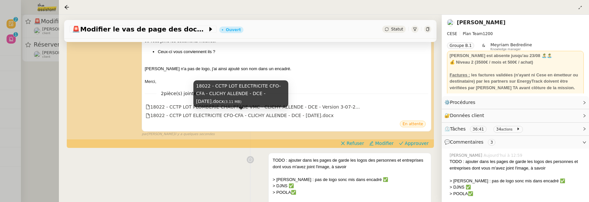
click at [264, 108] on div "18022 - CCTP LOT ELECTRICITE CFO-CFA - CLICHY ALLENDE - DCE - Juin 2024.docx (3…" at bounding box center [241, 95] width 95 height 31
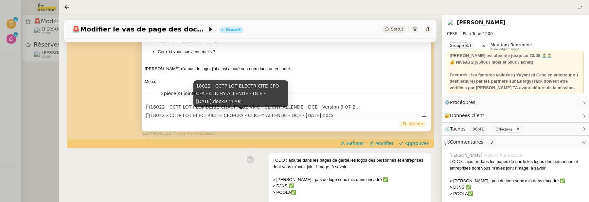
click at [272, 113] on div "18022 - CCTP LOT ELECTRICITE CFO-CFA - CLICHY [PERSON_NAME] - DCE - Juin 2024.d…" at bounding box center [240, 116] width 188 height 8
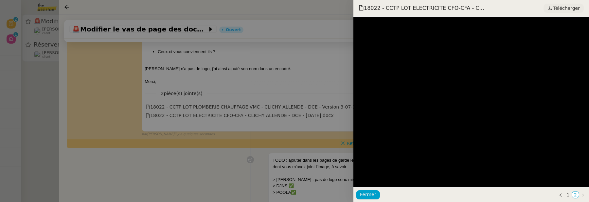
click at [562, 7] on span "Télécharger" at bounding box center [567, 8] width 27 height 9
click at [568, 193] on link "1" at bounding box center [568, 194] width 7 height 7
click at [188, 159] on div at bounding box center [294, 101] width 589 height 202
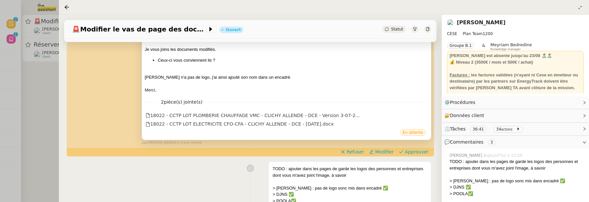
scroll to position [117, 0]
click at [418, 151] on span "Approuver" at bounding box center [417, 151] width 24 height 7
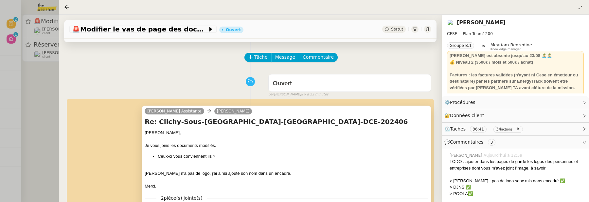
scroll to position [0, 0]
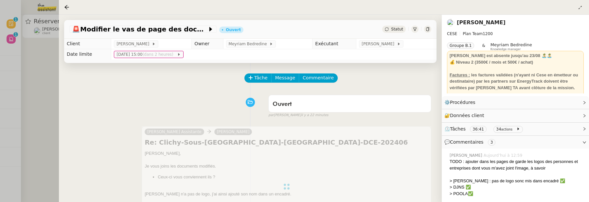
click at [54, 79] on div at bounding box center [294, 101] width 589 height 202
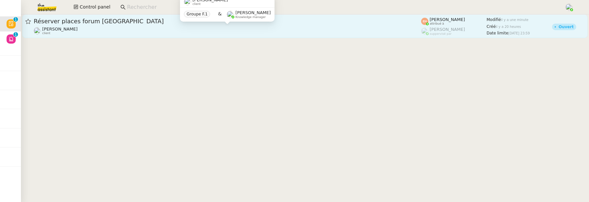
click at [142, 35] on div "Quang Tam NGUYEN client" at bounding box center [228, 31] width 388 height 9
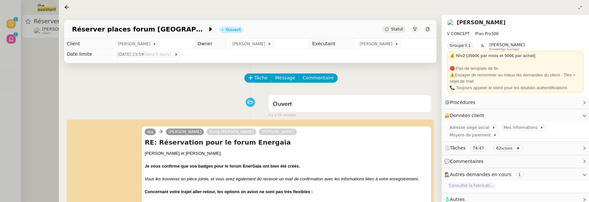
click at [52, 66] on div at bounding box center [294, 101] width 589 height 202
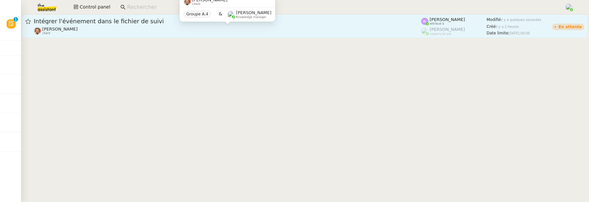
click at [110, 32] on div "Emile Barbu client" at bounding box center [228, 31] width 388 height 9
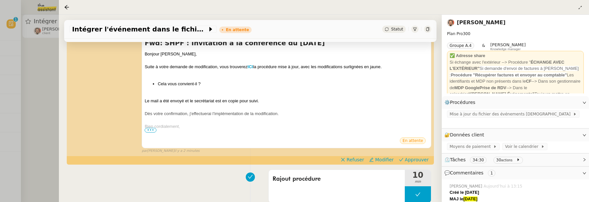
scroll to position [161, 0]
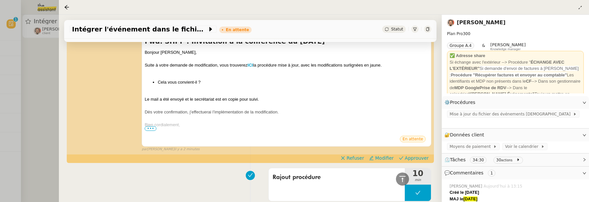
click at [43, 76] on div at bounding box center [294, 101] width 589 height 202
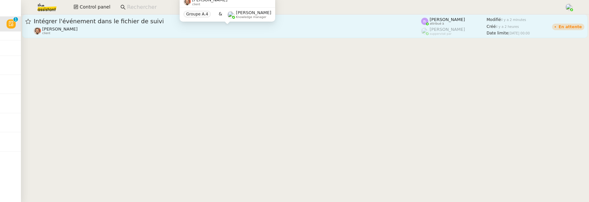
click at [155, 27] on div "Emile Barbu client" at bounding box center [228, 31] width 388 height 9
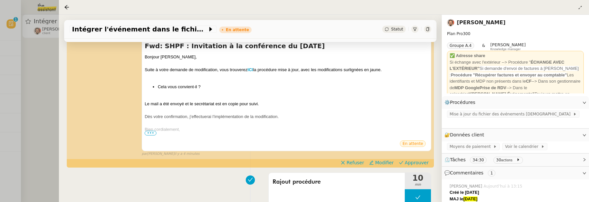
scroll to position [156, 0]
click at [426, 162] on span "Approuver" at bounding box center [417, 162] width 24 height 7
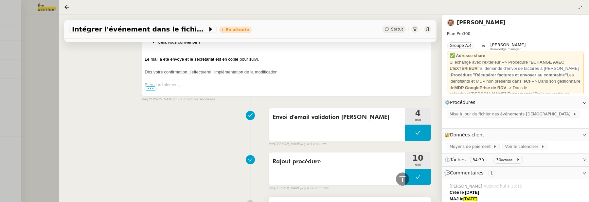
scroll to position [282, 0]
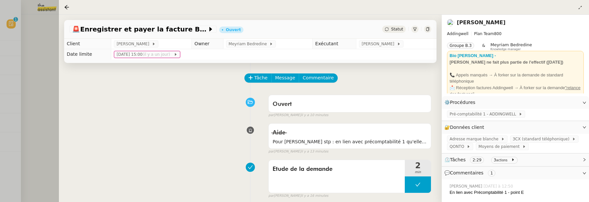
click at [46, 37] on div at bounding box center [294, 101] width 589 height 202
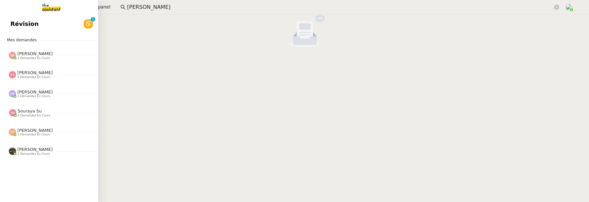
click at [19, 25] on span "Révision" at bounding box center [24, 24] width 28 height 10
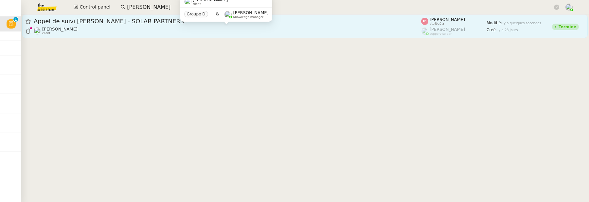
click at [159, 27] on div "[PERSON_NAME] client" at bounding box center [228, 31] width 388 height 9
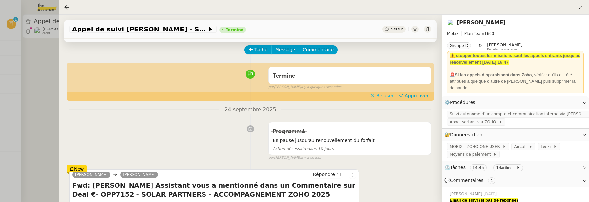
scroll to position [26, 0]
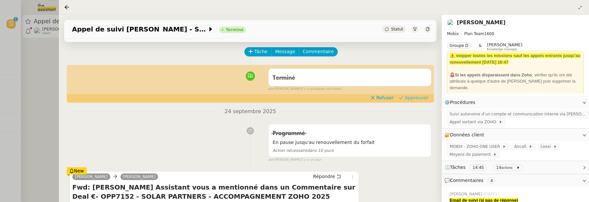
click at [420, 99] on span "Approuver" at bounding box center [417, 97] width 24 height 7
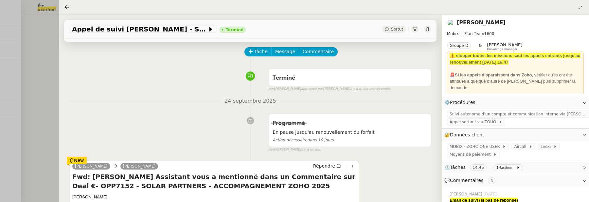
click at [47, 79] on div at bounding box center [294, 101] width 589 height 202
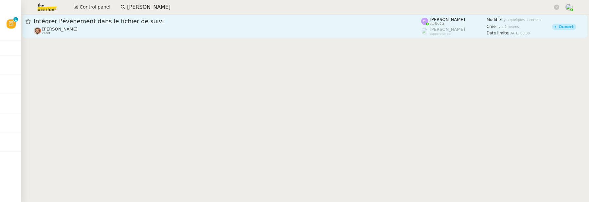
click at [97, 24] on div "Intégrer l'événement dans le fichier de suivi" at bounding box center [228, 21] width 388 height 8
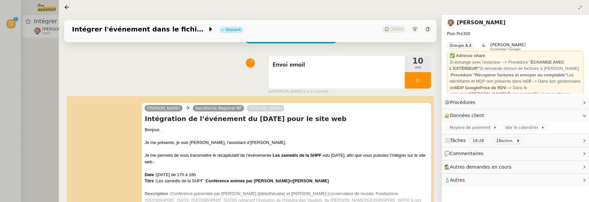
scroll to position [59, 0]
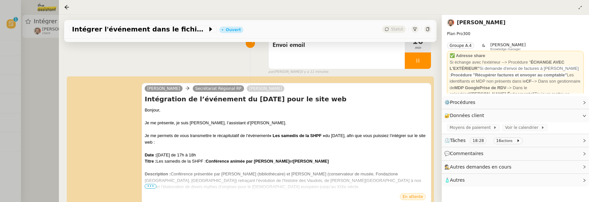
click at [50, 95] on div at bounding box center [294, 101] width 589 height 202
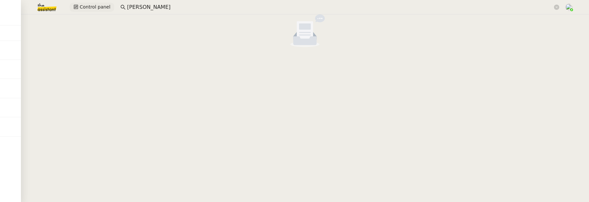
click at [88, 7] on span "Control panel" at bounding box center [95, 7] width 31 height 8
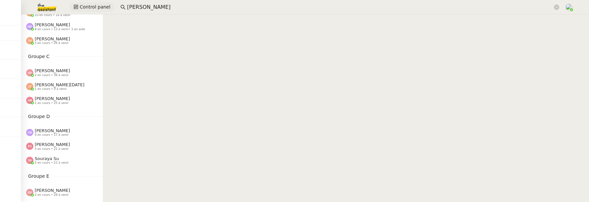
scroll to position [105, 0]
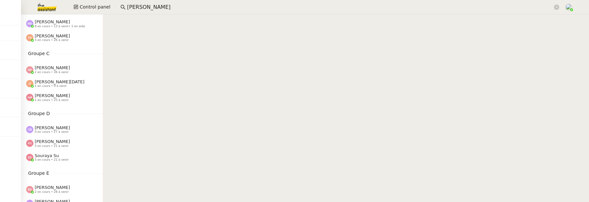
click at [60, 147] on span "5 en cours • 21 à venir" at bounding box center [52, 146] width 34 height 4
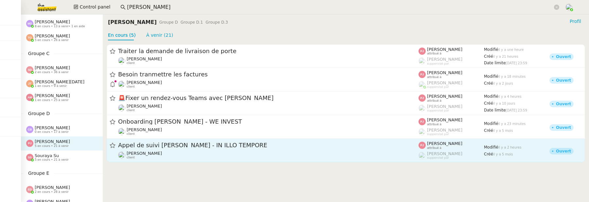
click at [213, 146] on span "Appel de suivi [PERSON_NAME] - IN ILLO TEMPORE" at bounding box center [268, 145] width 301 height 6
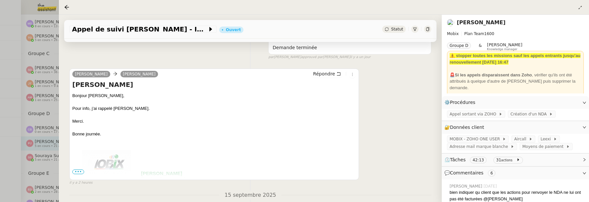
scroll to position [113, 0]
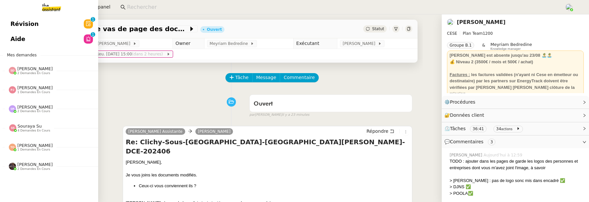
click at [24, 29] on link "Révision 0 1 2 3 4 5 6 7 8 9" at bounding box center [49, 23] width 98 height 15
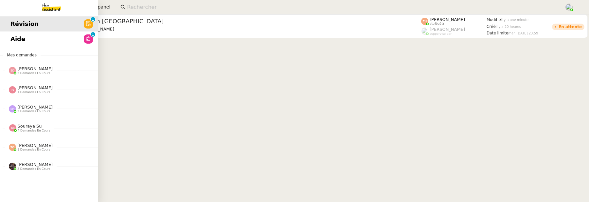
click at [14, 42] on span "Aide" at bounding box center [17, 39] width 15 height 10
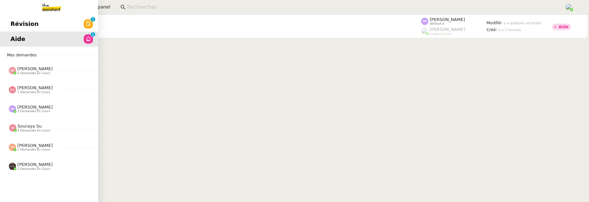
click at [12, 26] on span "Révision" at bounding box center [24, 24] width 28 height 10
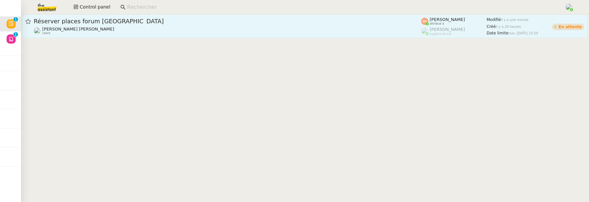
click at [154, 20] on span "Réserver places forum [GEOGRAPHIC_DATA]" at bounding box center [228, 21] width 388 height 6
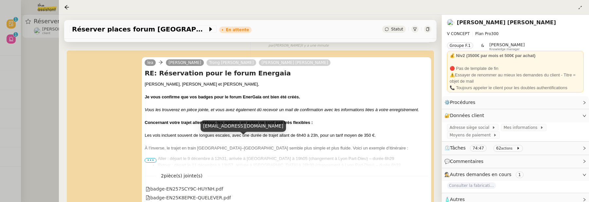
scroll to position [79, 0]
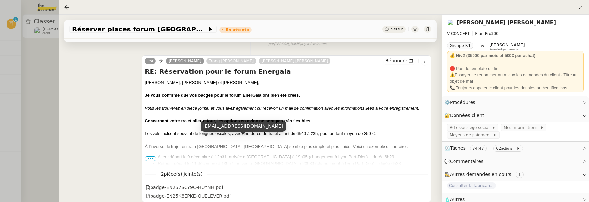
click at [33, 73] on div at bounding box center [294, 101] width 589 height 202
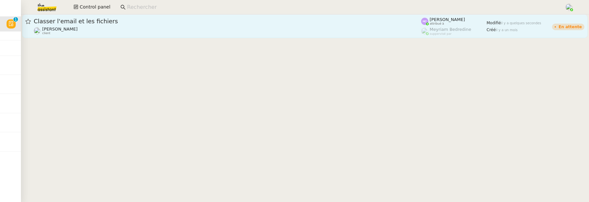
click at [93, 28] on div "[PERSON_NAME] client" at bounding box center [228, 31] width 388 height 9
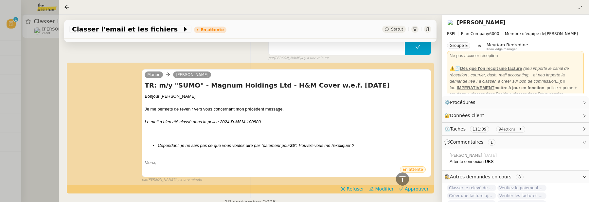
scroll to position [140, 0]
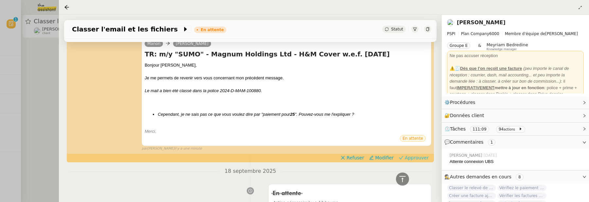
click at [420, 158] on span "Approuver" at bounding box center [417, 157] width 24 height 7
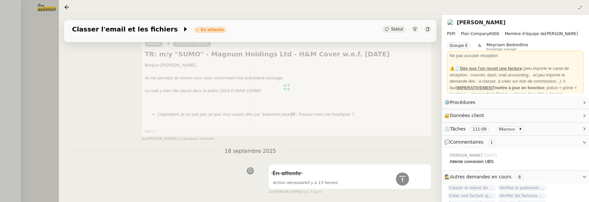
click at [37, 81] on div at bounding box center [294, 101] width 589 height 202
